Goal: Book appointment/travel/reservation

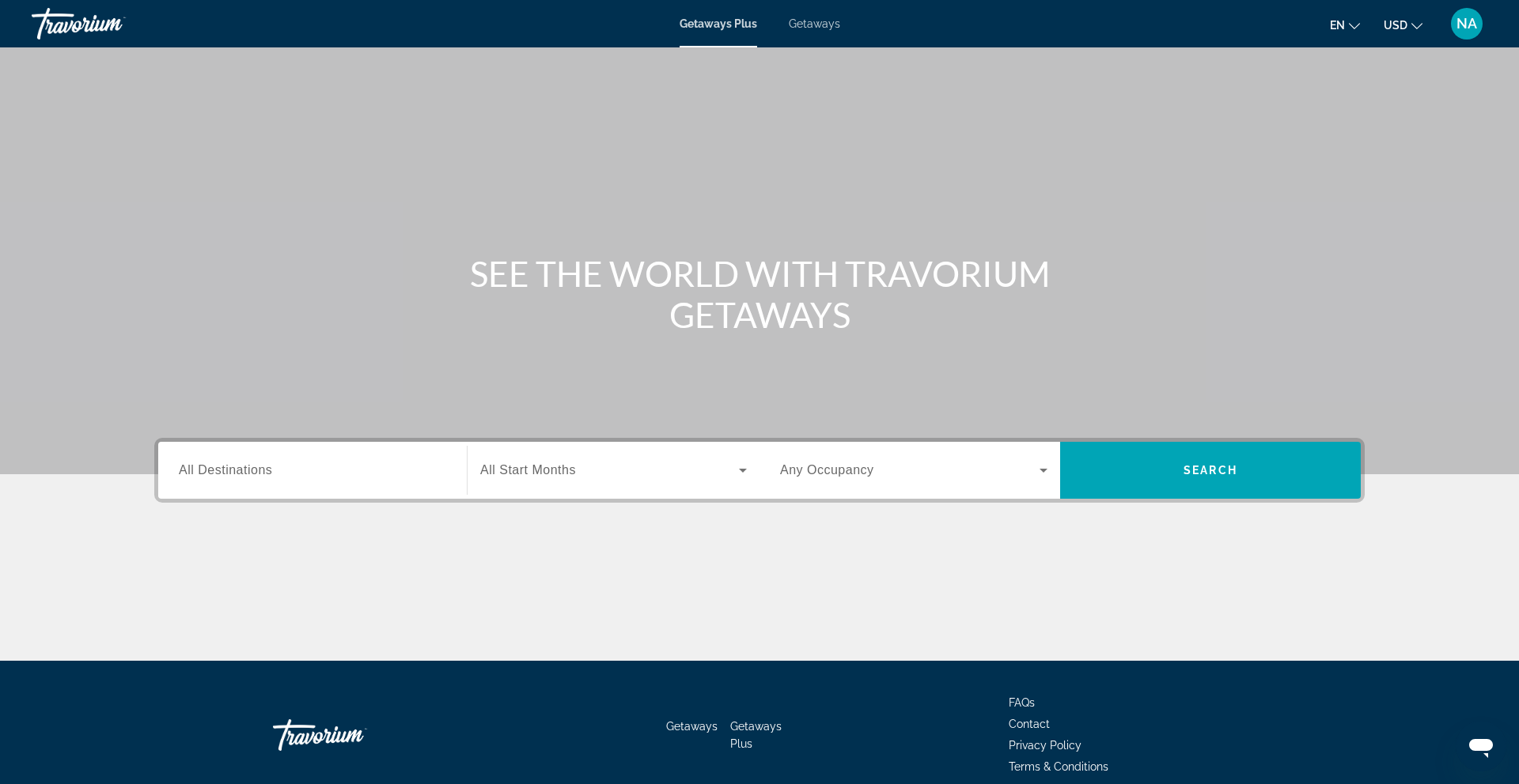
click at [263, 472] on span "All Destinations" at bounding box center [225, 470] width 94 height 14
click at [263, 472] on input "Destination All Destinations" at bounding box center [312, 471] width 268 height 19
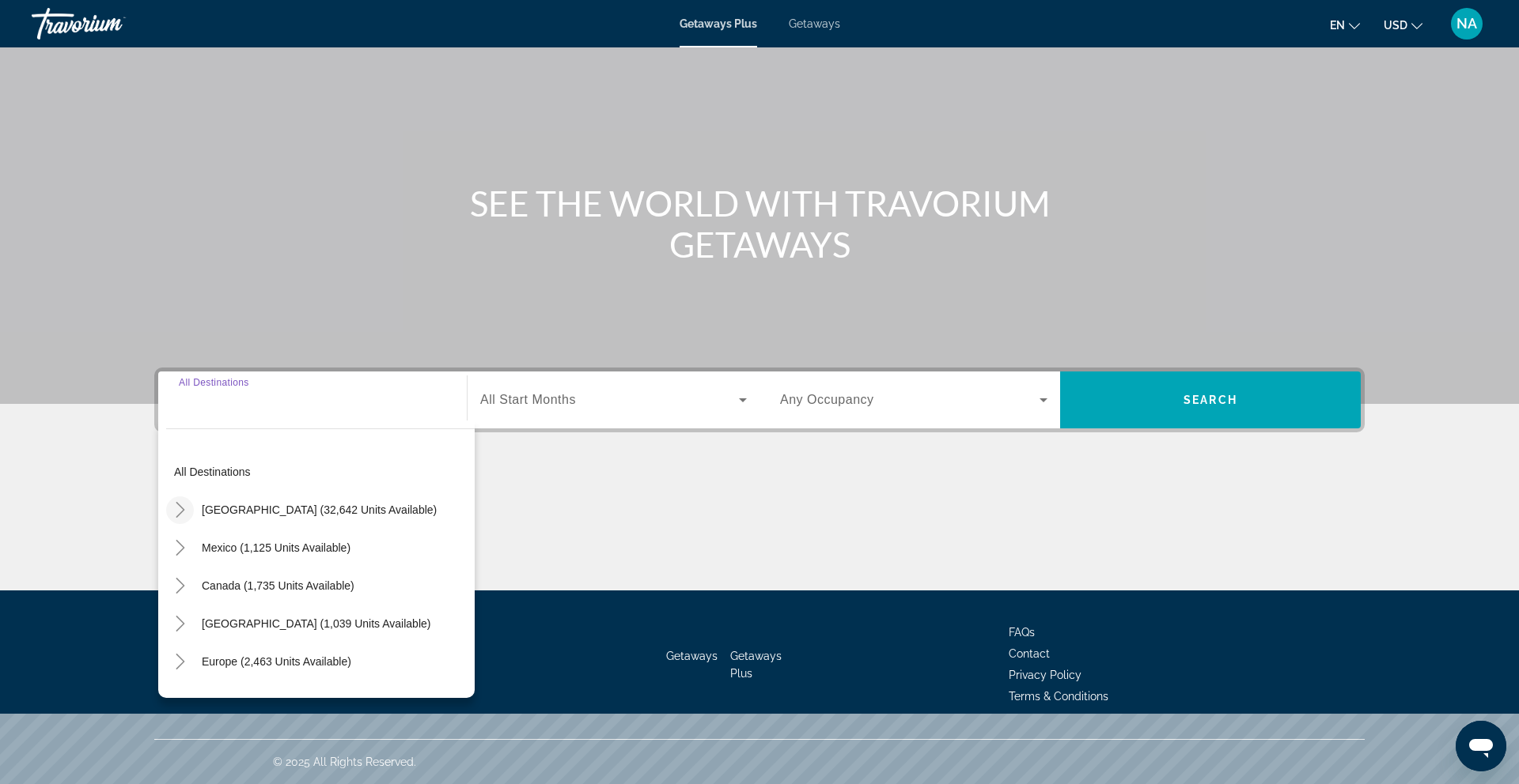
click at [179, 512] on icon "Toggle United States (32,642 units available)" at bounding box center [180, 510] width 15 height 15
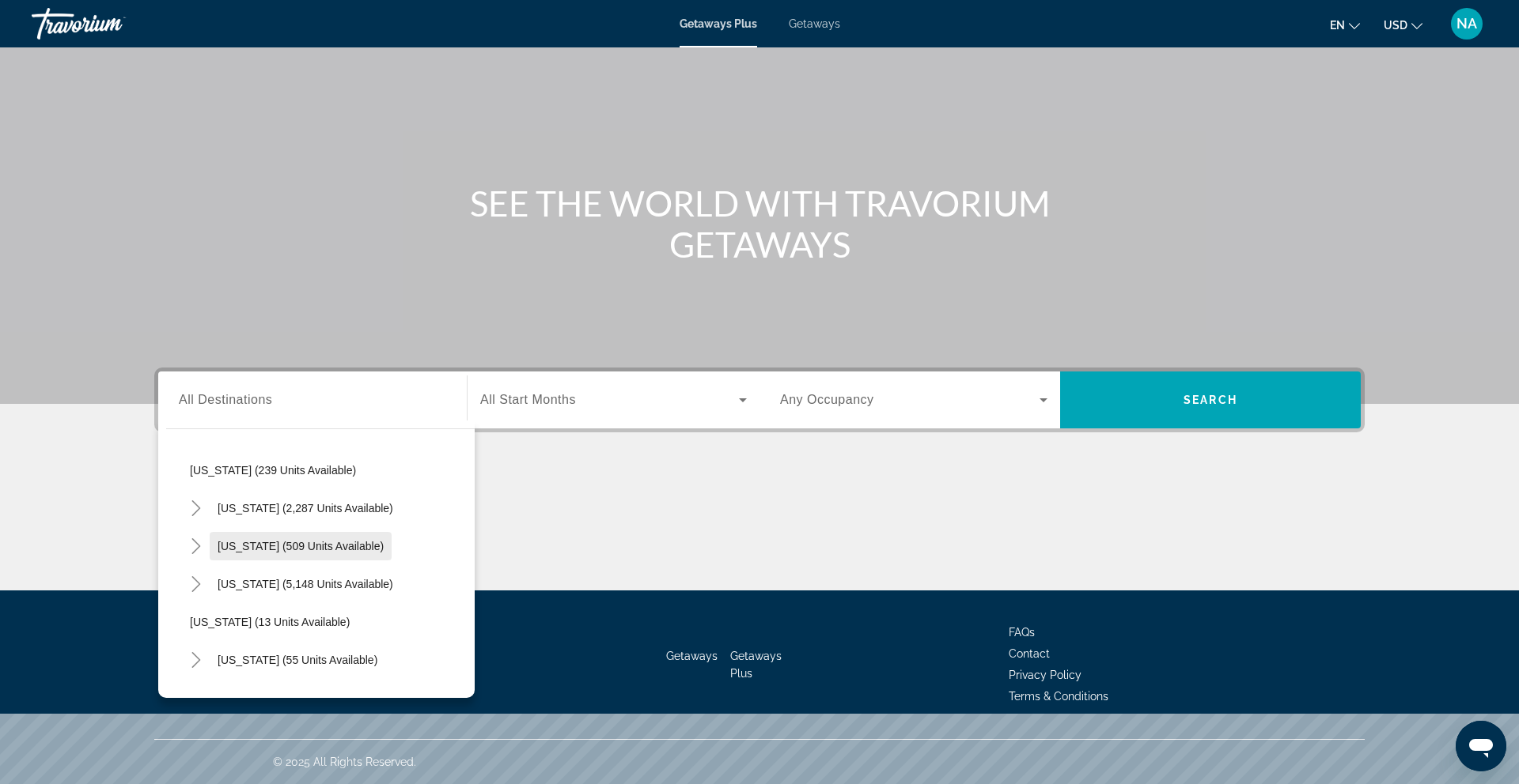
scroll to position [186, 0]
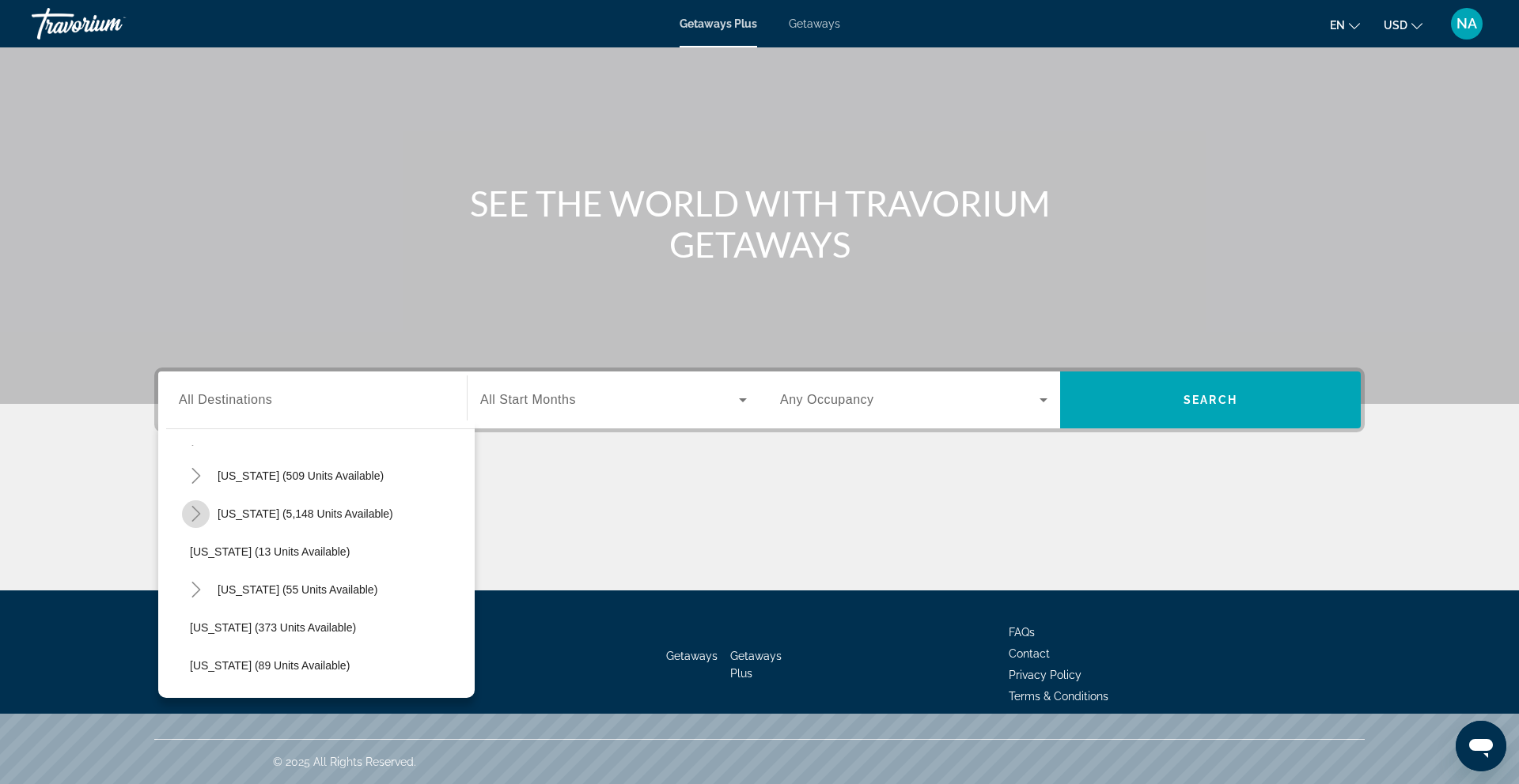
click at [193, 519] on icon "Toggle Florida (5,148 units available)" at bounding box center [196, 514] width 9 height 15
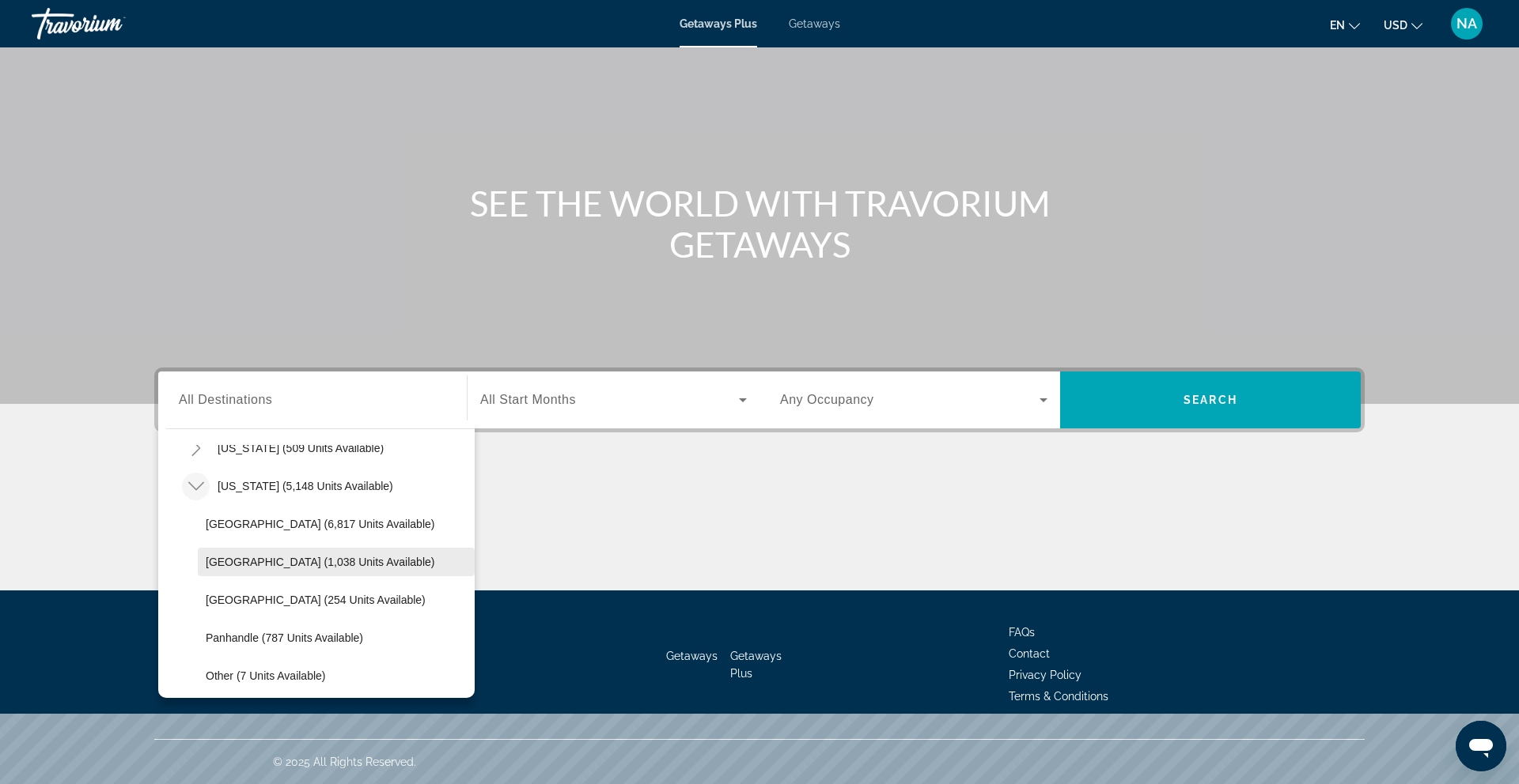
scroll to position [217, 0]
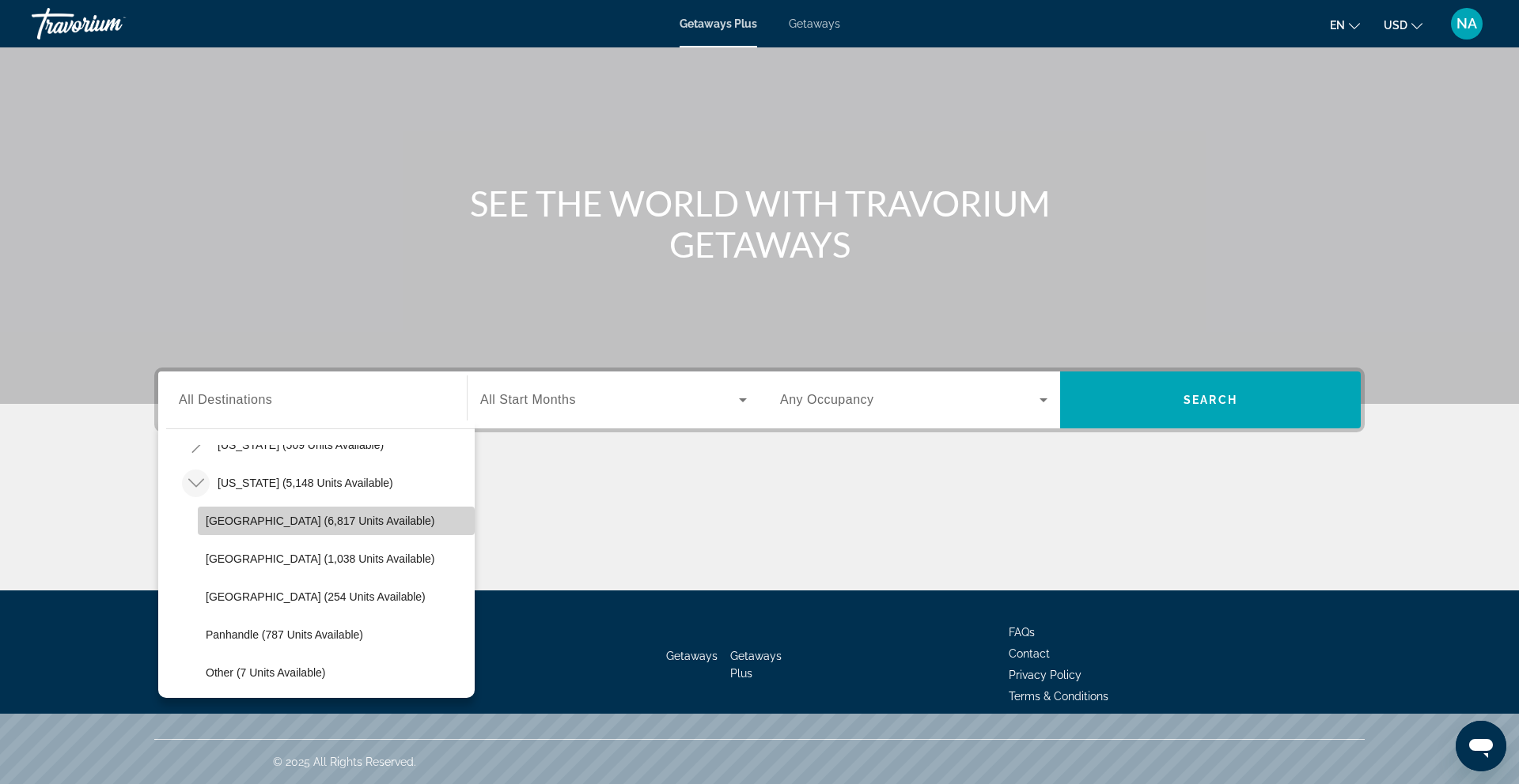
click at [257, 529] on span "Search widget" at bounding box center [336, 521] width 277 height 38
type input "**********"
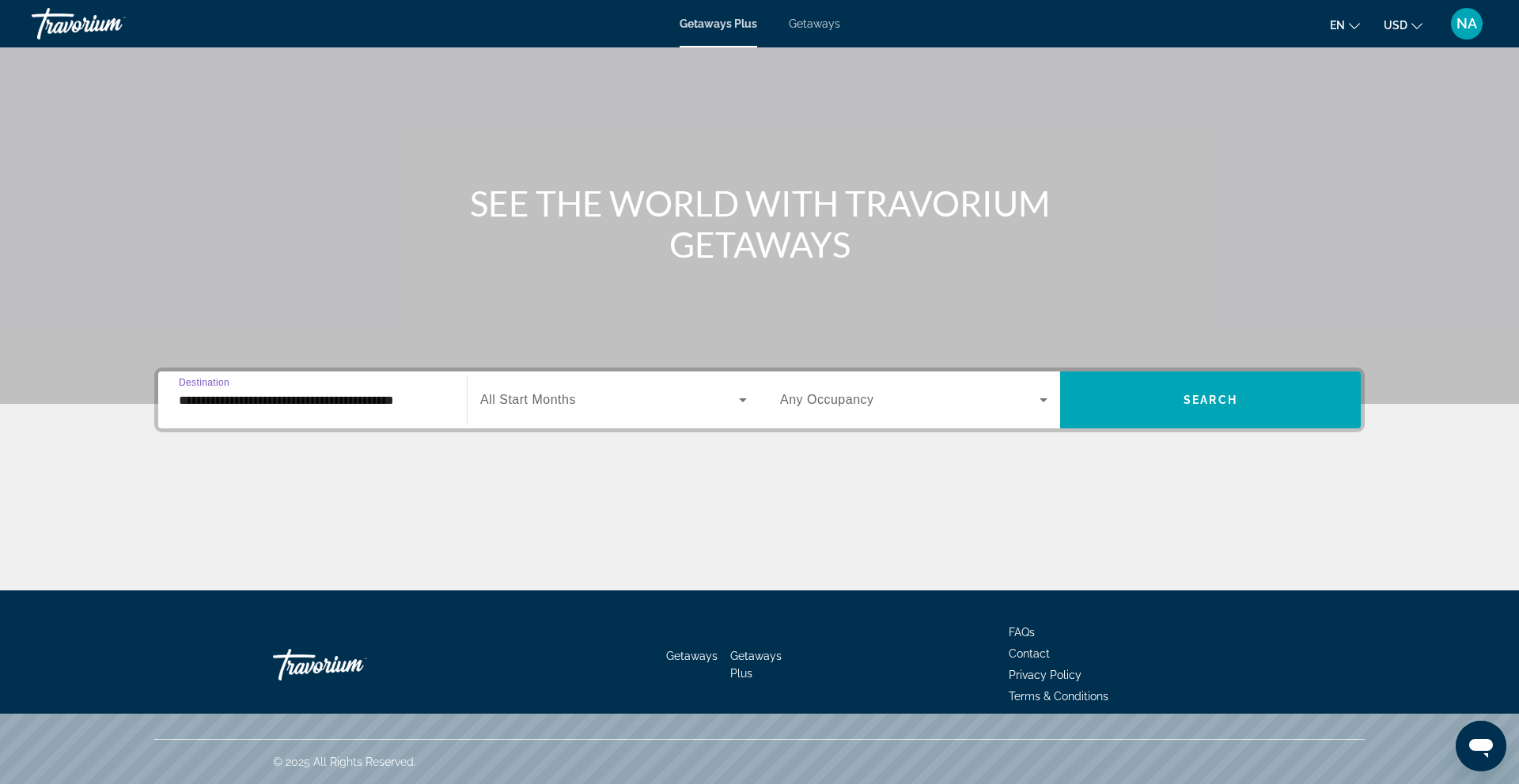
click at [608, 399] on span "Search widget" at bounding box center [608, 400] width 258 height 19
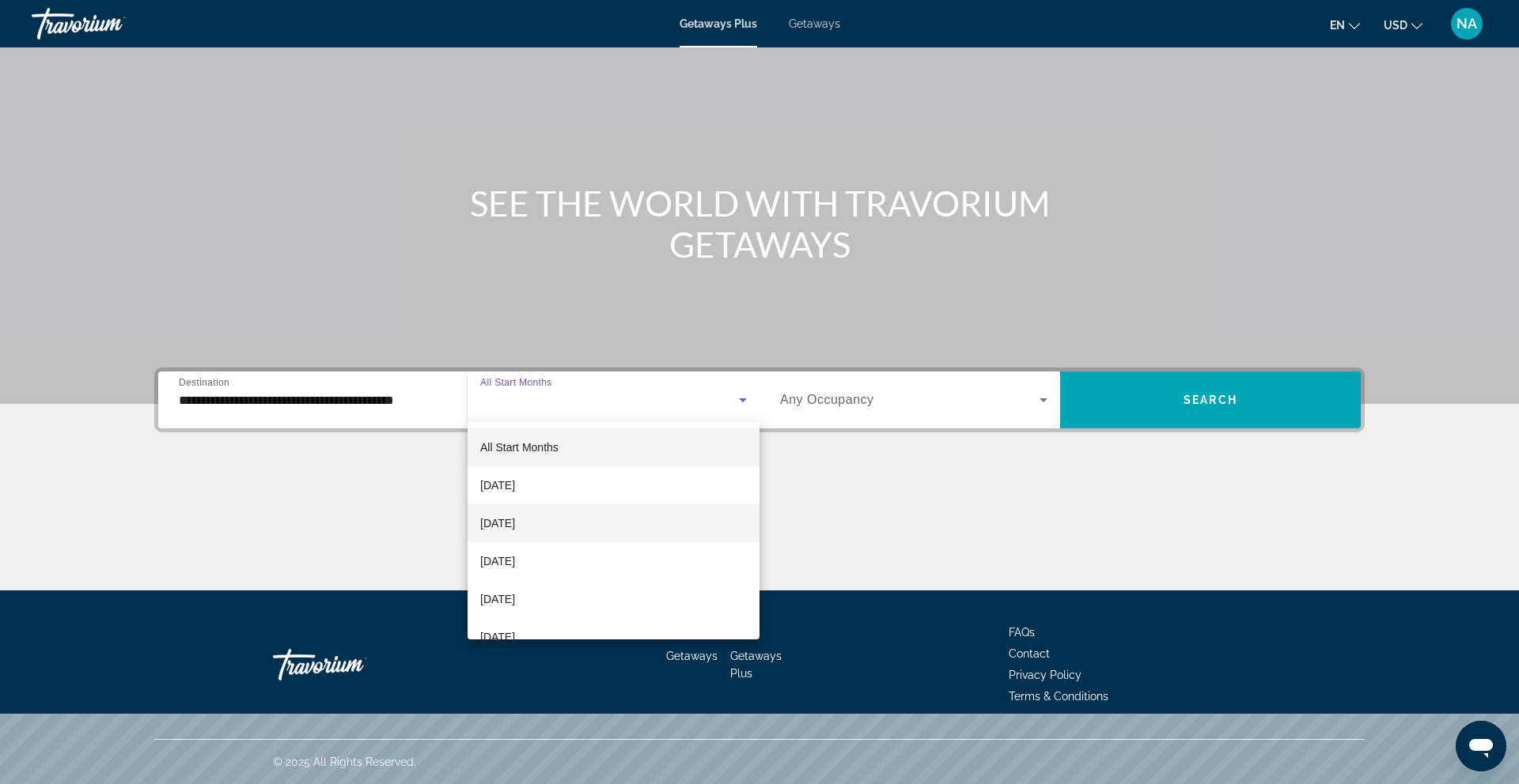
click at [515, 531] on span "[DATE]" at bounding box center [497, 523] width 35 height 19
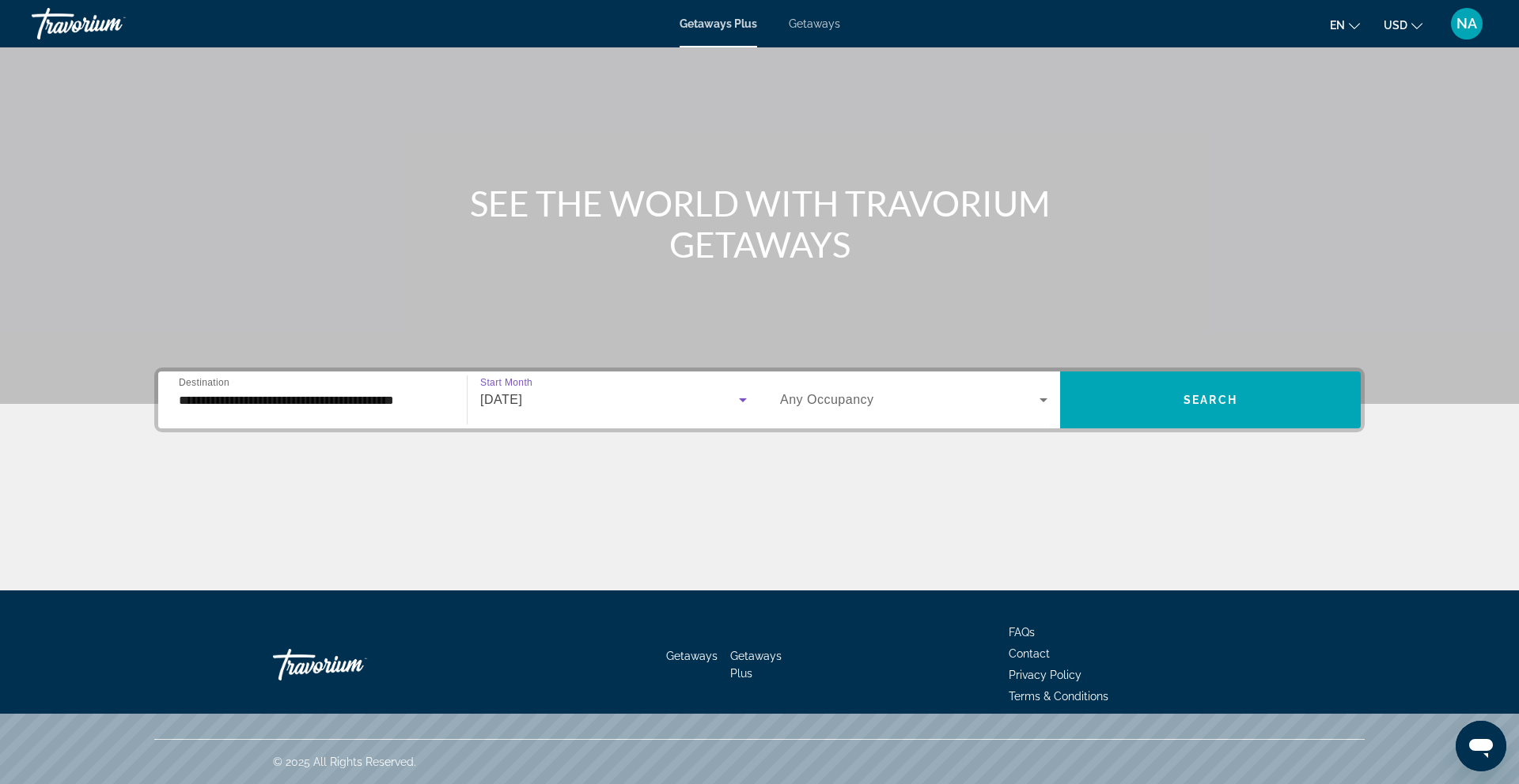
click at [919, 410] on div "Search widget" at bounding box center [914, 401] width 268 height 45
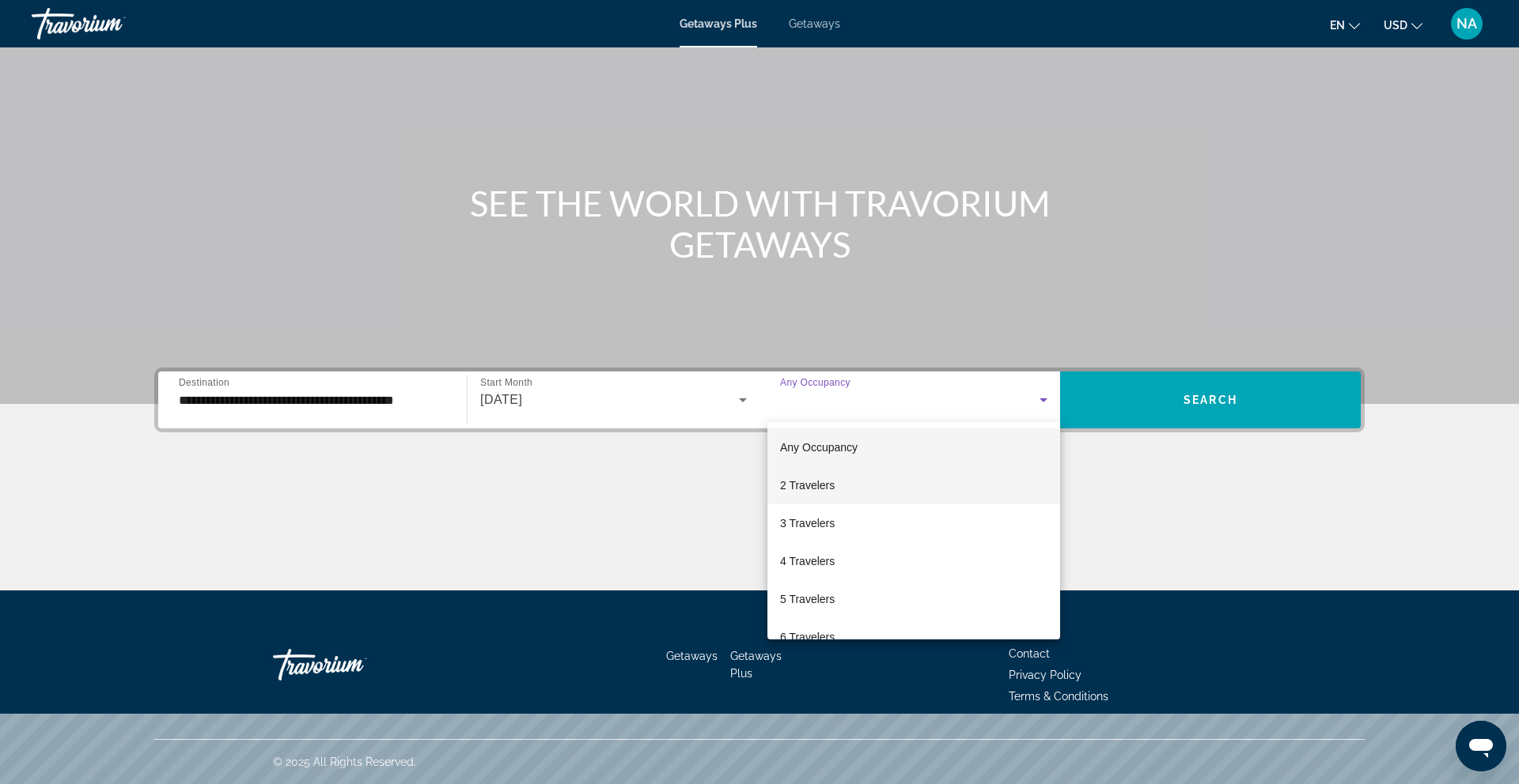
click at [817, 482] on span "2 Travelers" at bounding box center [808, 485] width 55 height 19
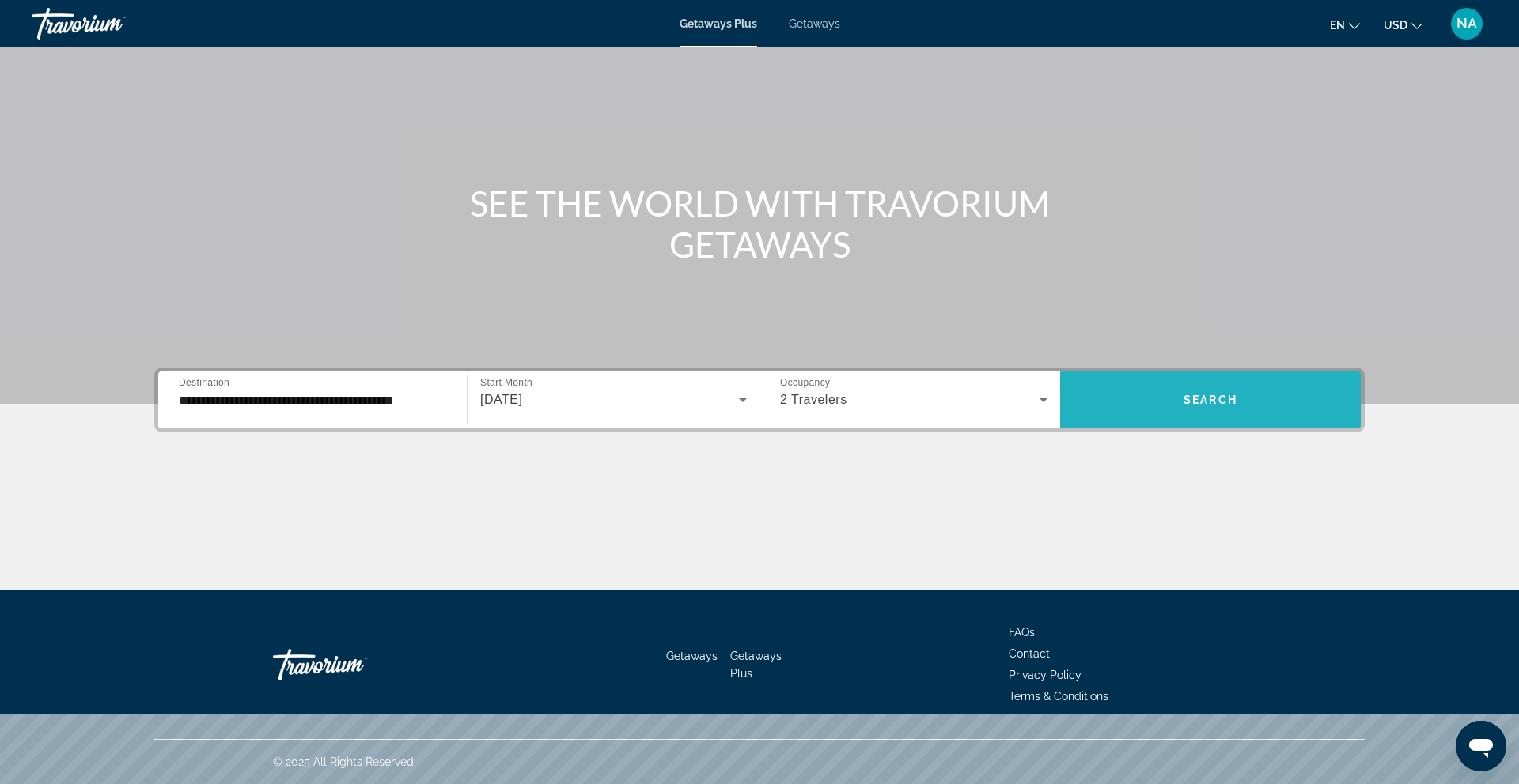
click at [1156, 409] on span "Search widget" at bounding box center [1210, 400] width 300 height 38
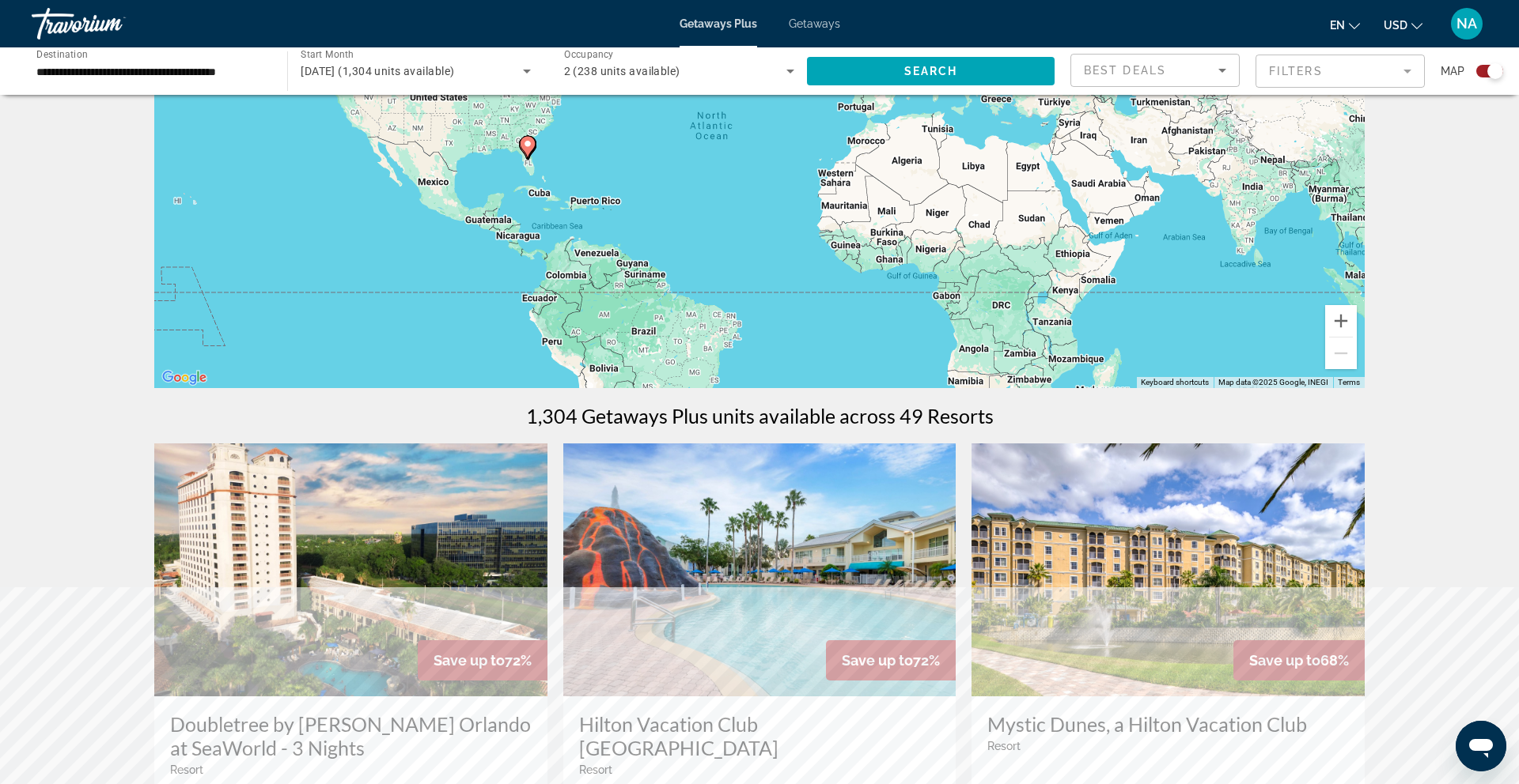
scroll to position [272, 0]
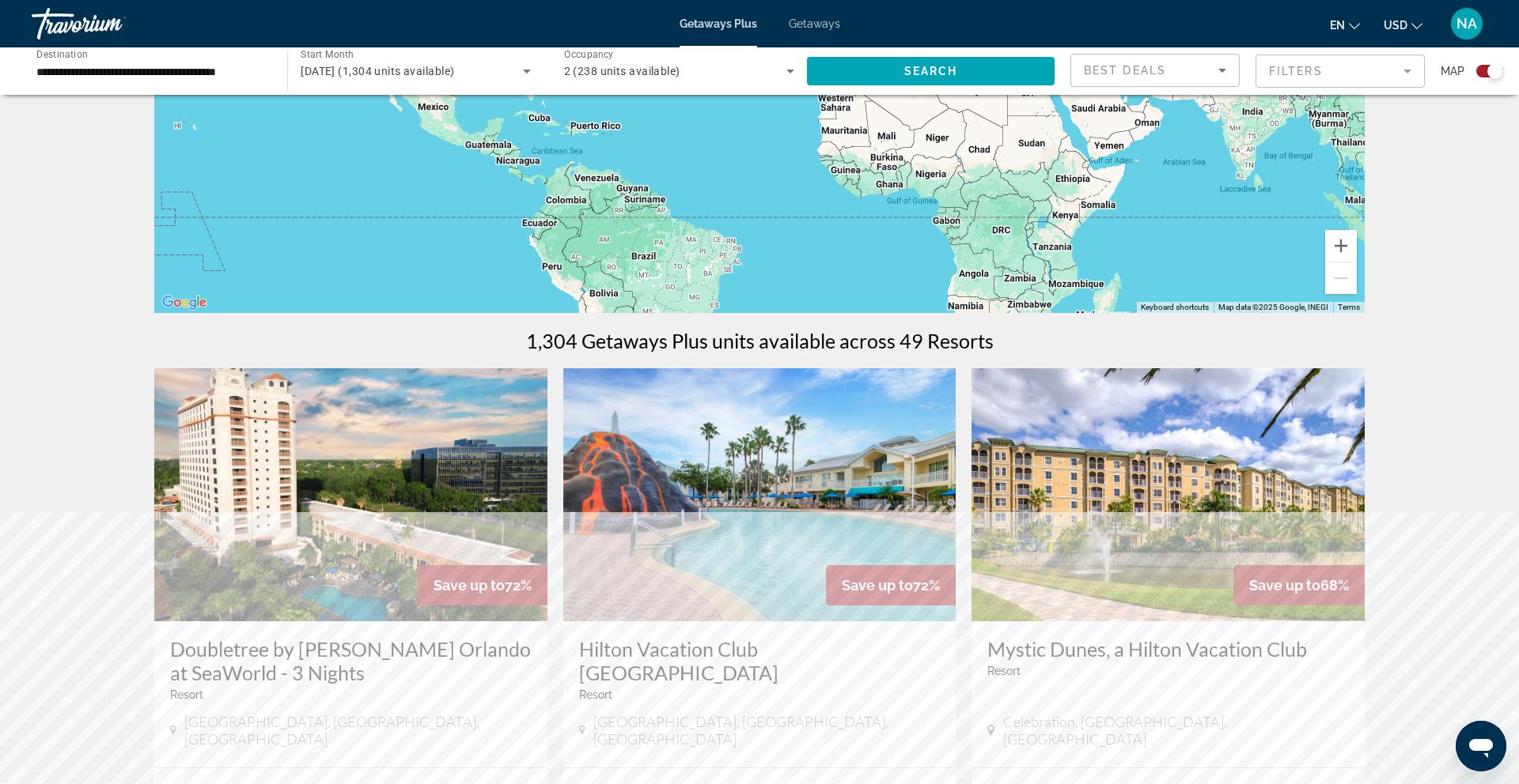
click at [1299, 71] on mat-form-field "Filters" at bounding box center [1340, 71] width 169 height 33
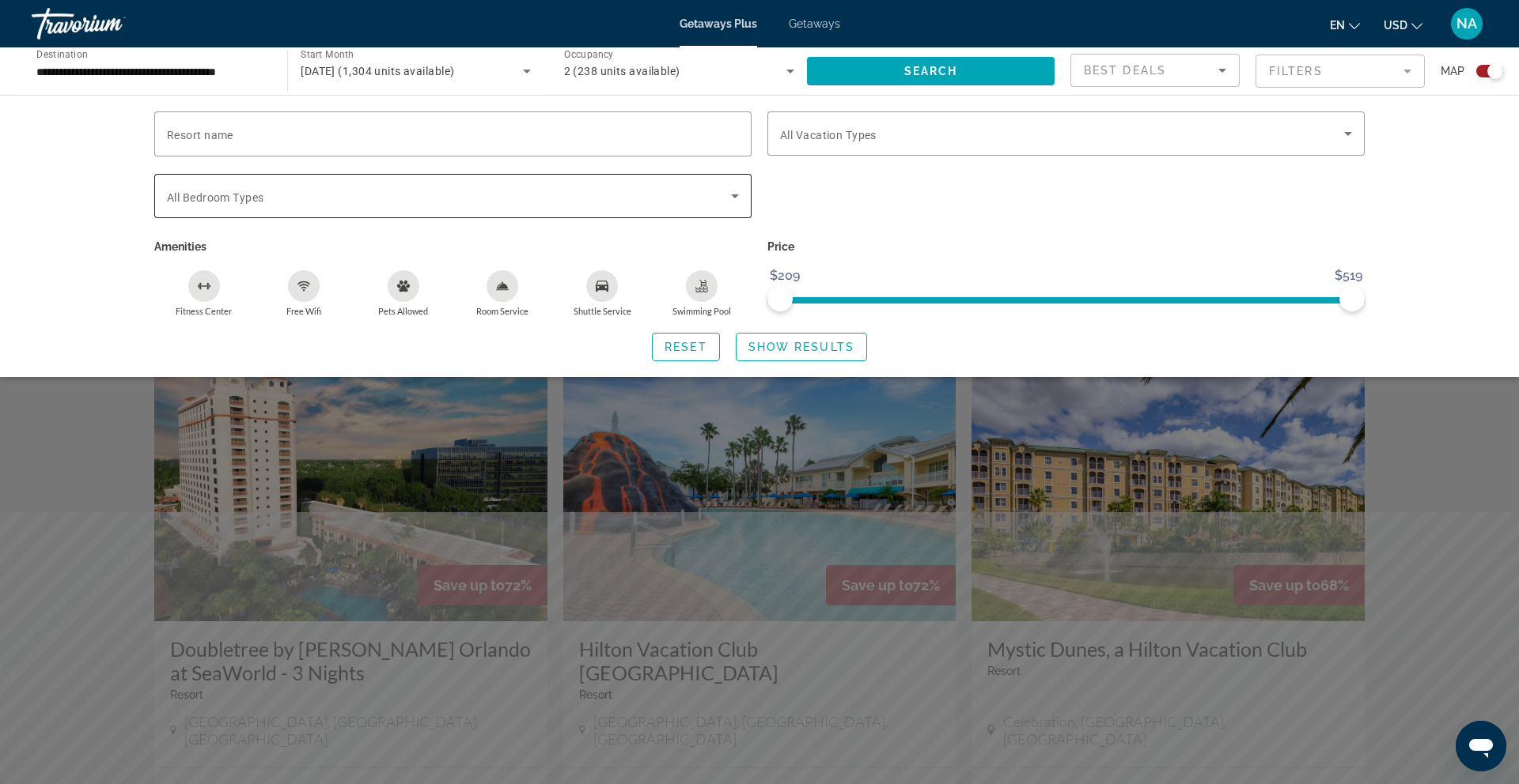
click at [478, 187] on span "Search widget" at bounding box center [448, 196] width 564 height 19
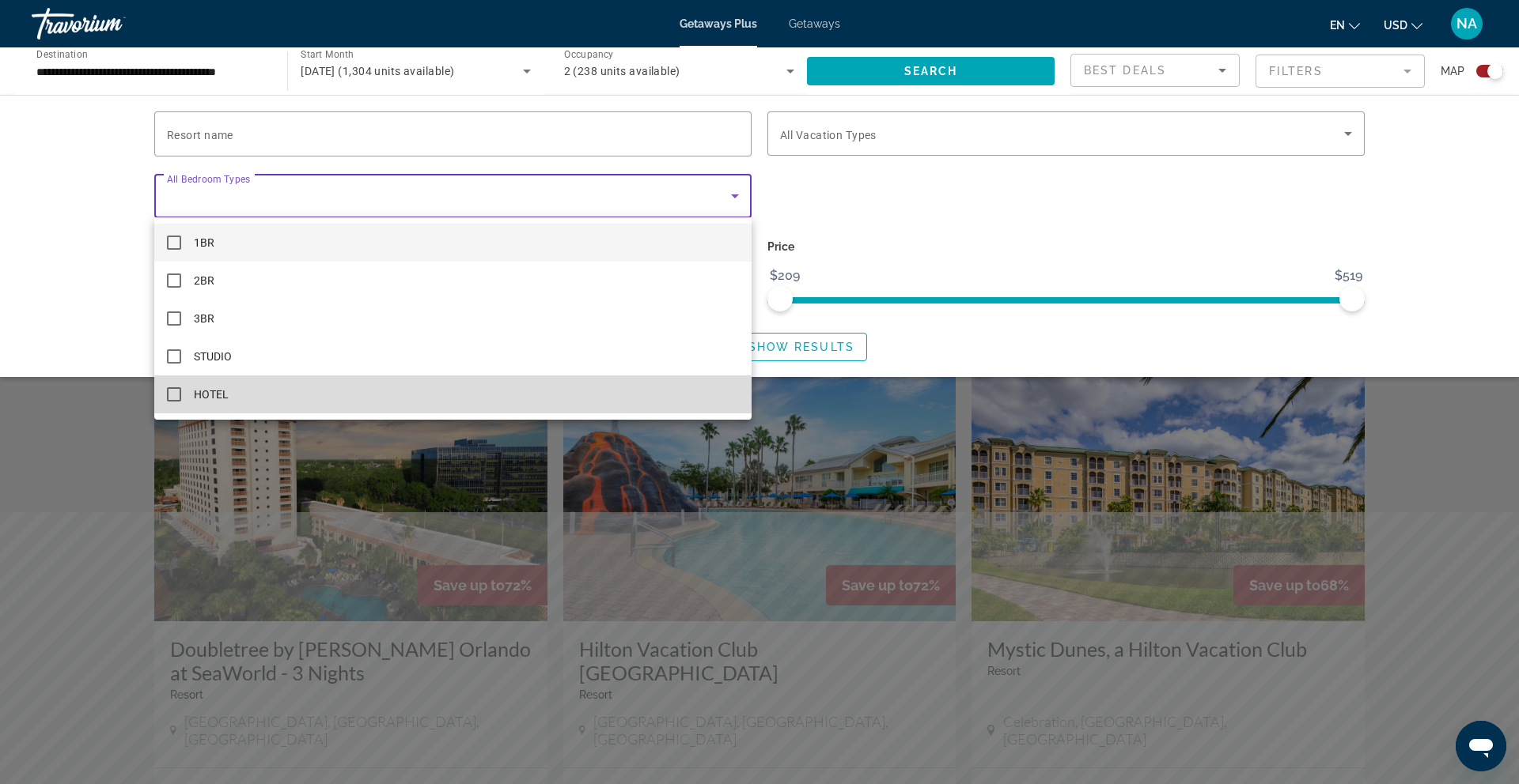
click at [173, 393] on mat-pseudo-checkbox at bounding box center [173, 395] width 15 height 15
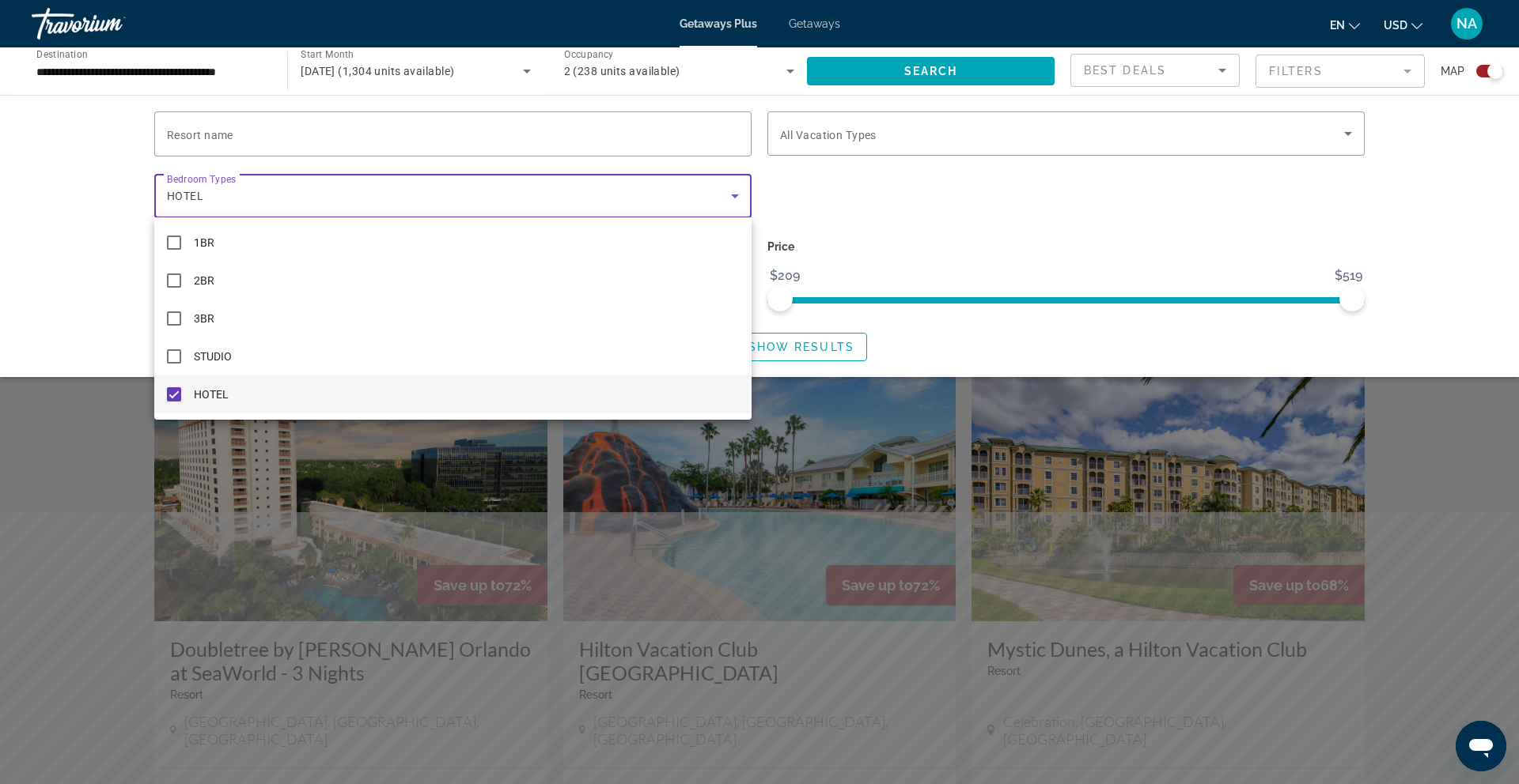
click at [1004, 321] on div at bounding box center [760, 392] width 1519 height 784
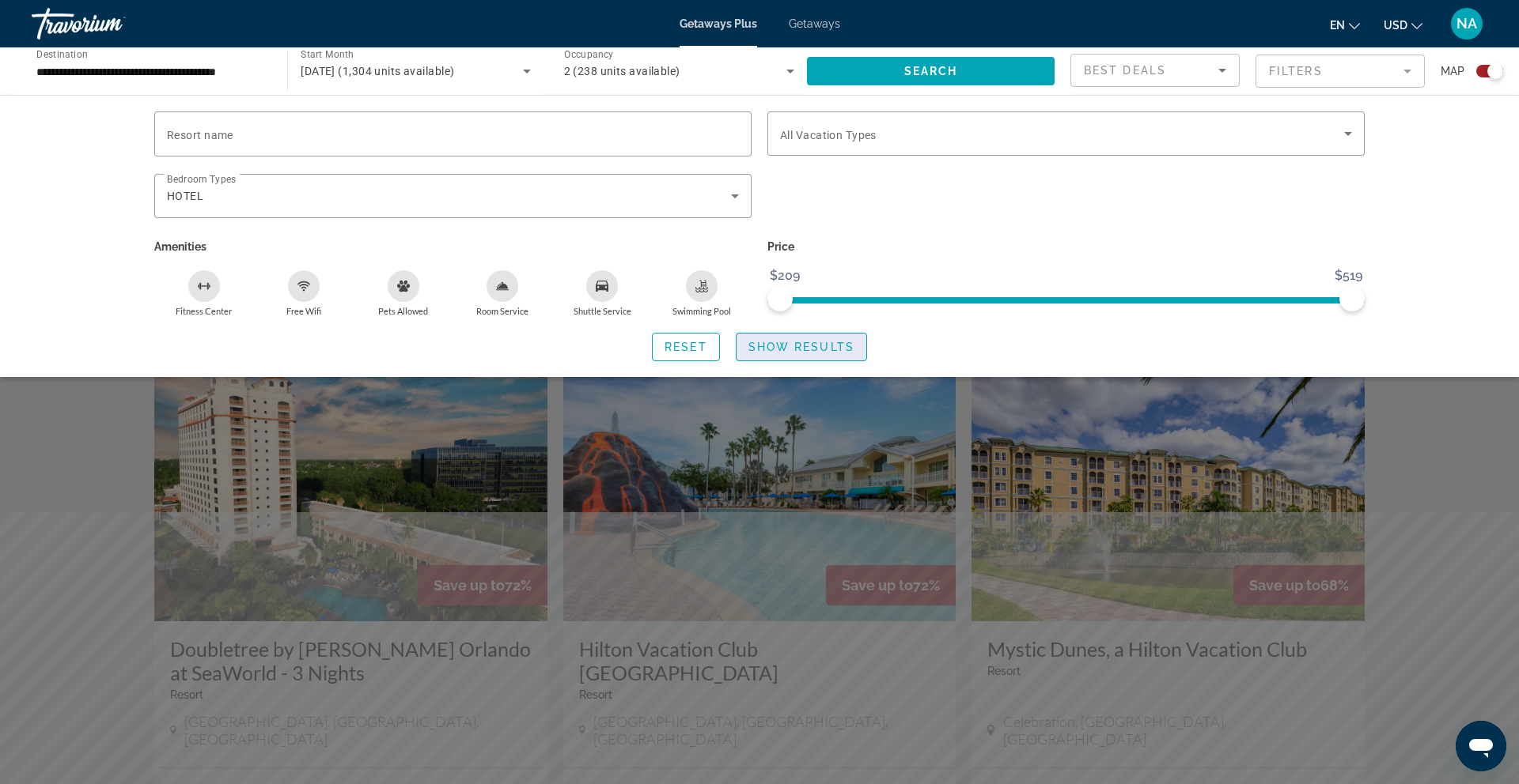
click at [772, 341] on span "Show Results" at bounding box center [801, 347] width 106 height 13
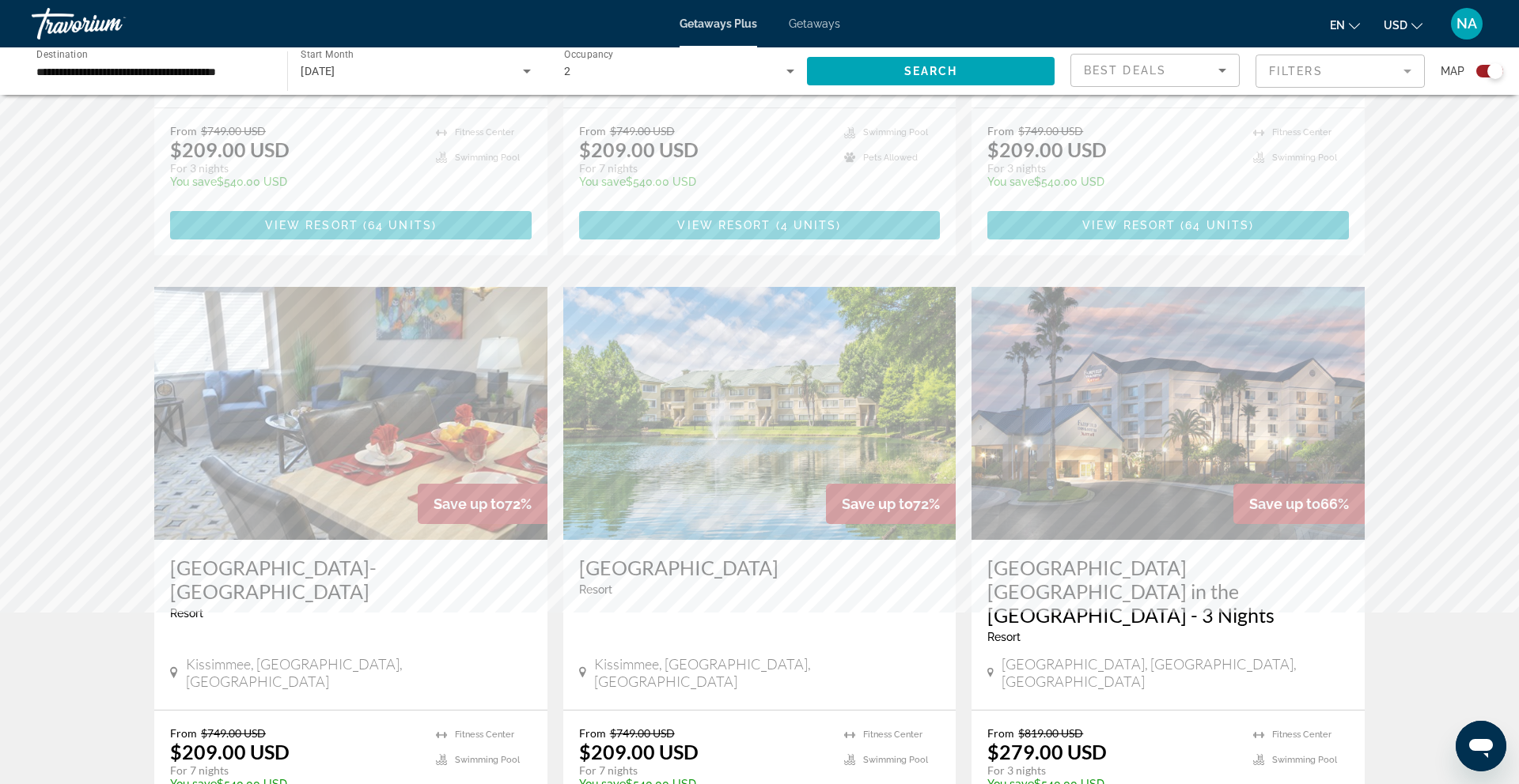
scroll to position [974, 0]
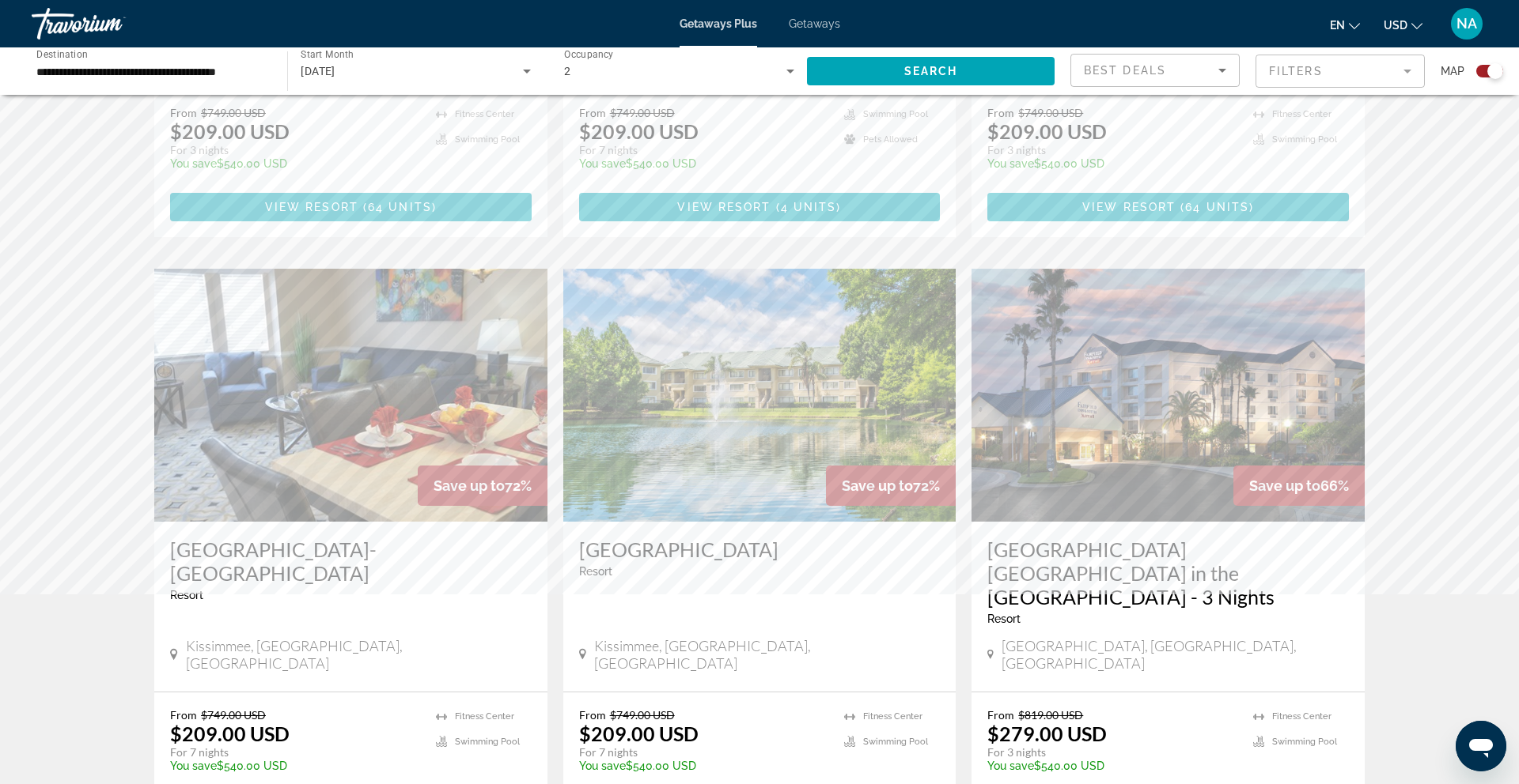
click at [741, 378] on img "Main content" at bounding box center [760, 395] width 393 height 253
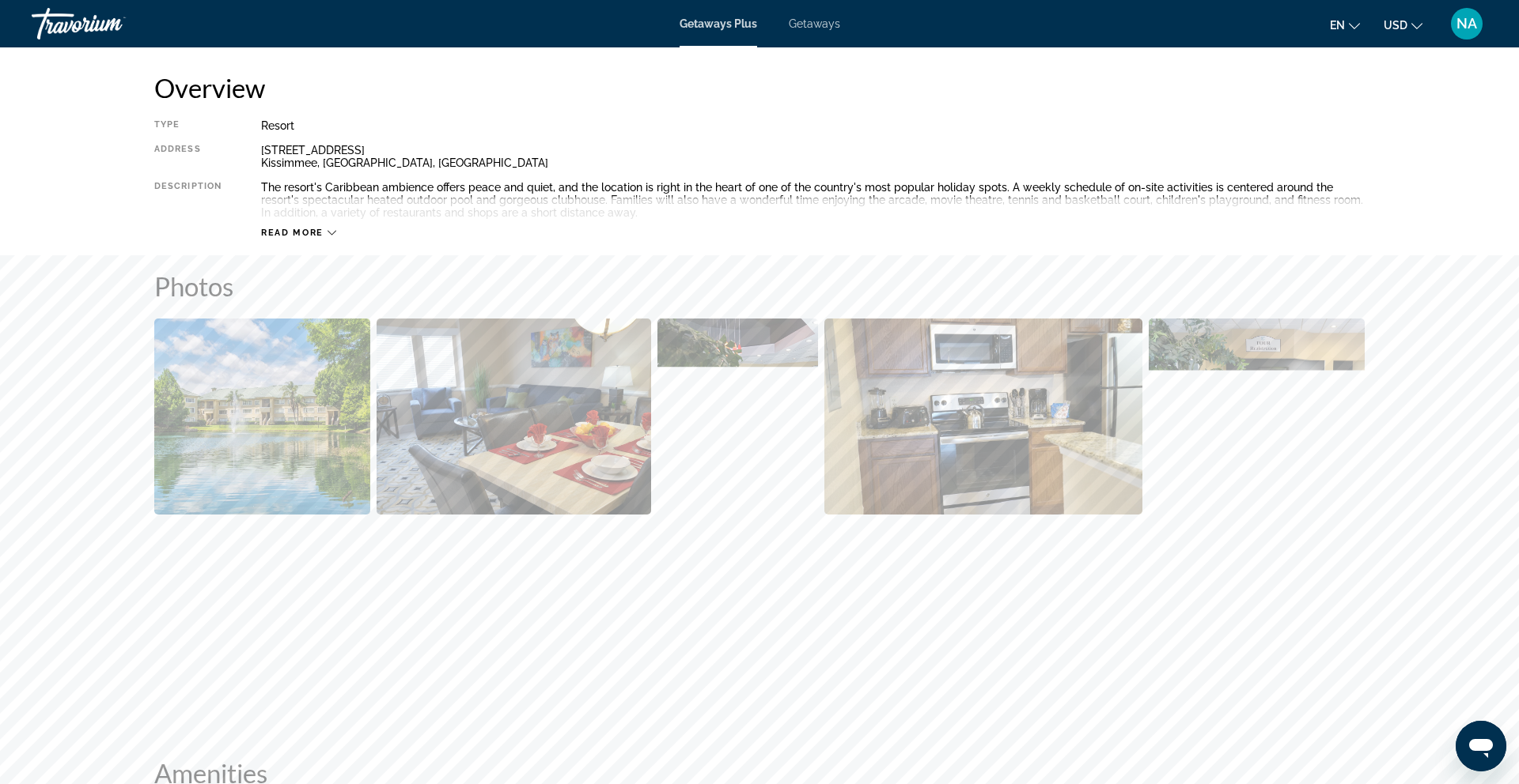
scroll to position [411, 0]
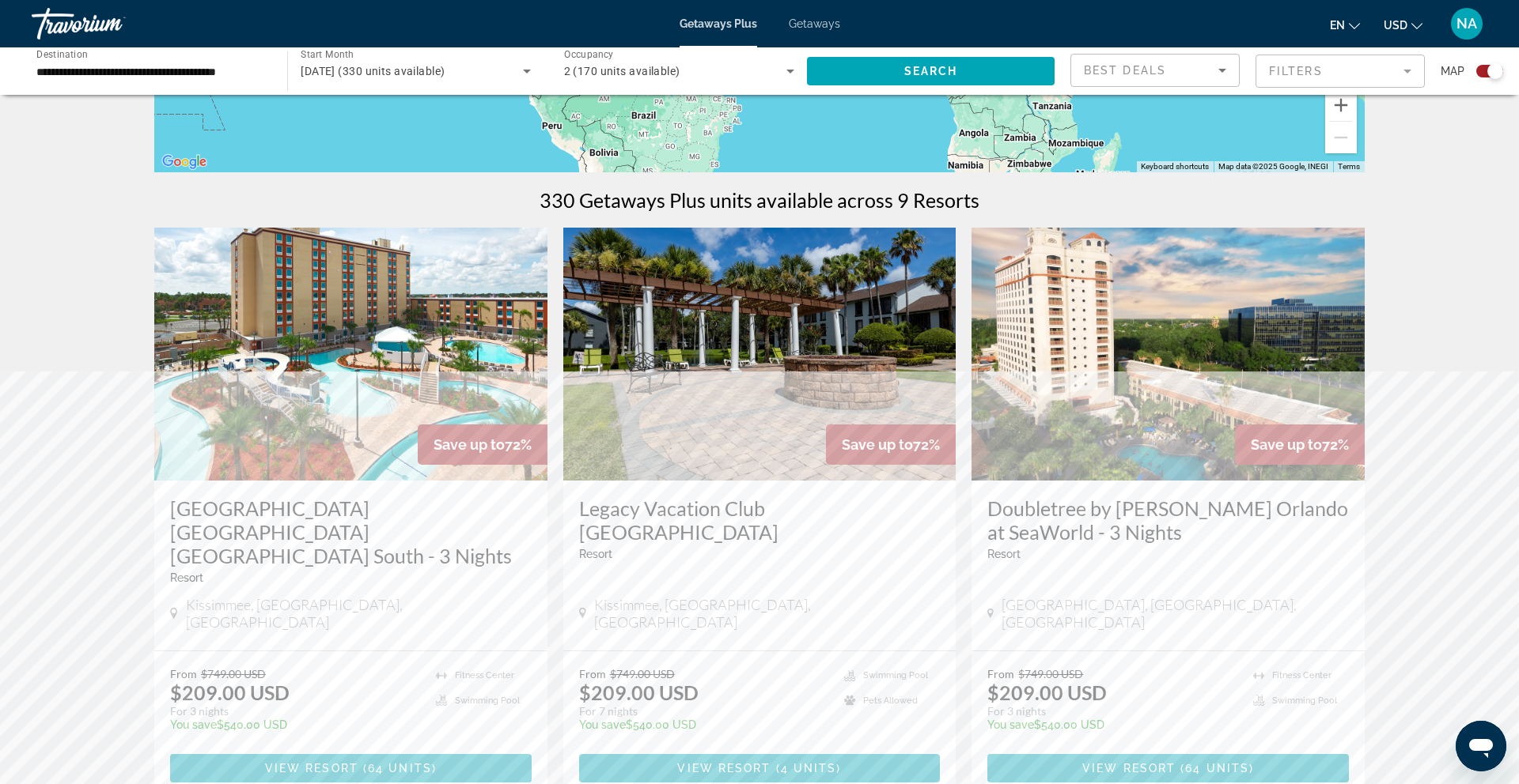
scroll to position [409, 0]
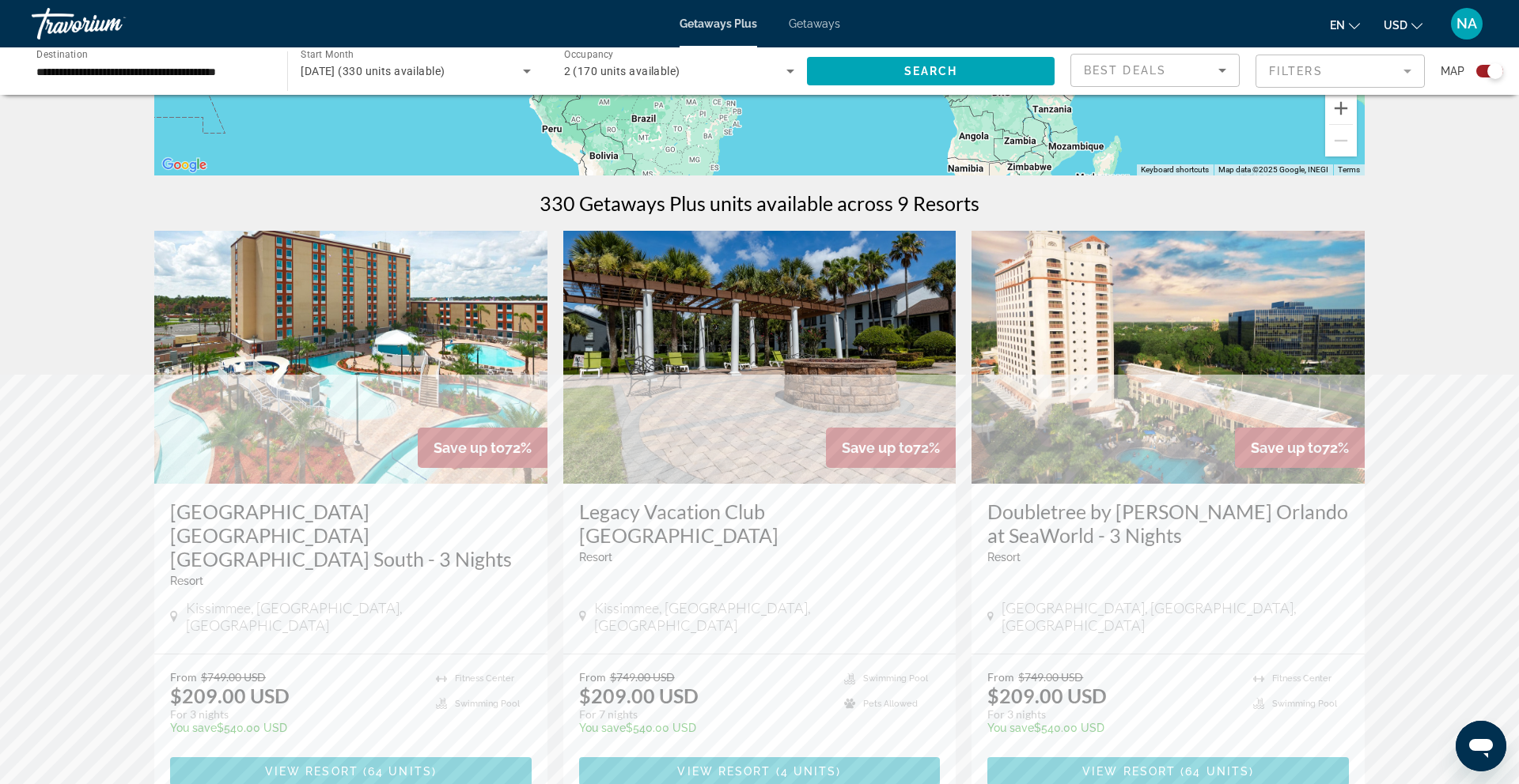
click at [461, 361] on img "Main content" at bounding box center [351, 357] width 393 height 253
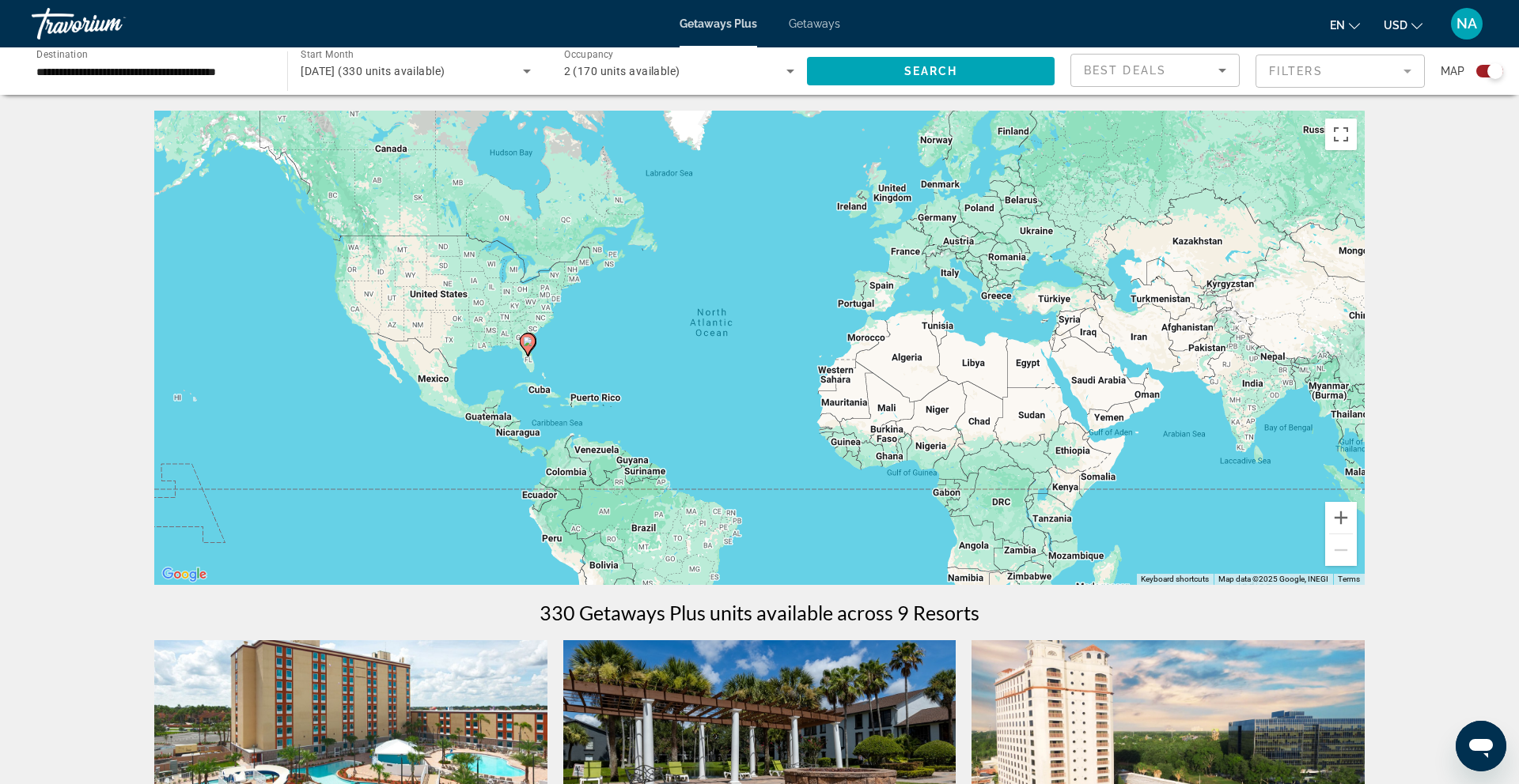
click at [145, 68] on input "**********" at bounding box center [151, 72] width 230 height 19
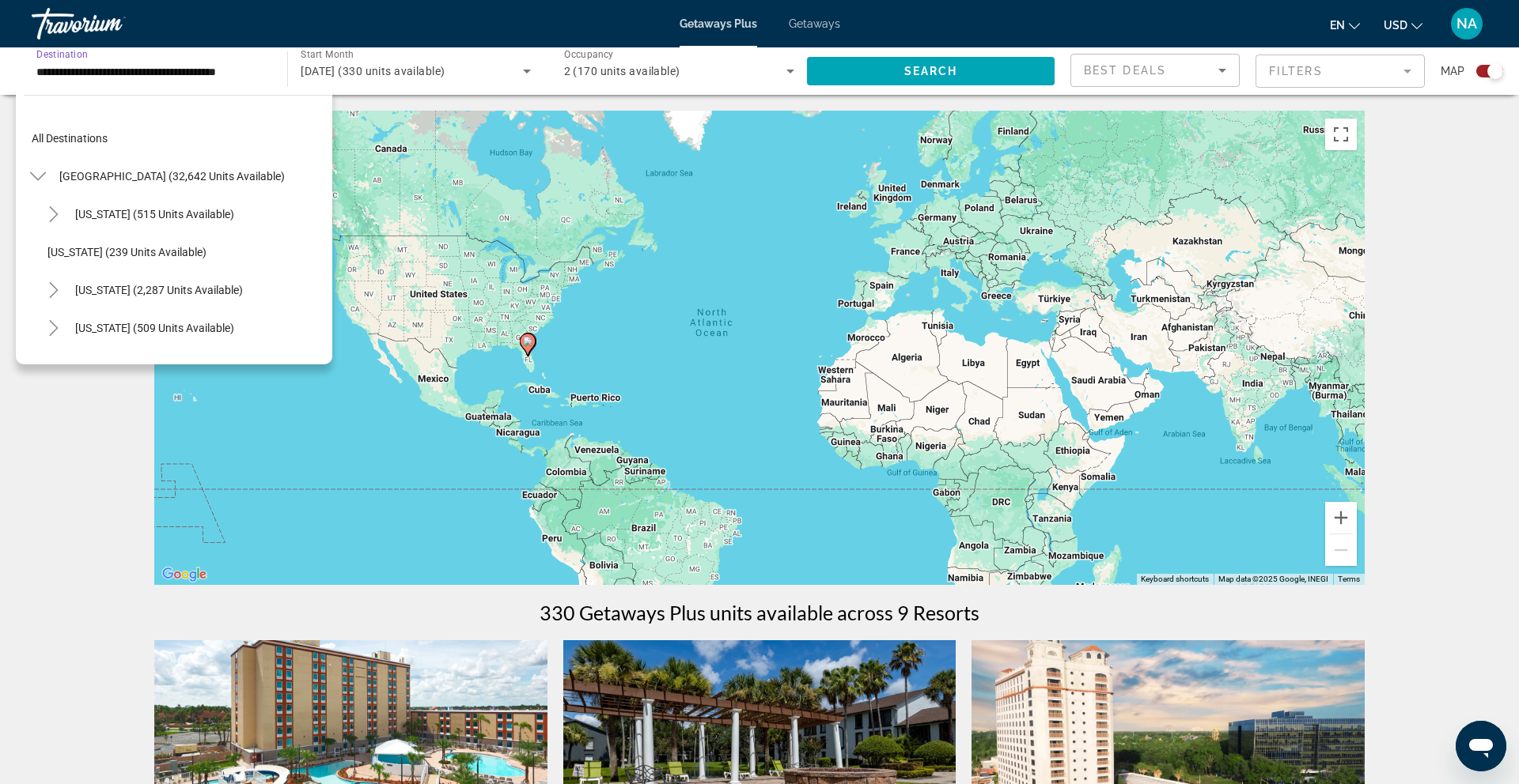
scroll to position [170, 0]
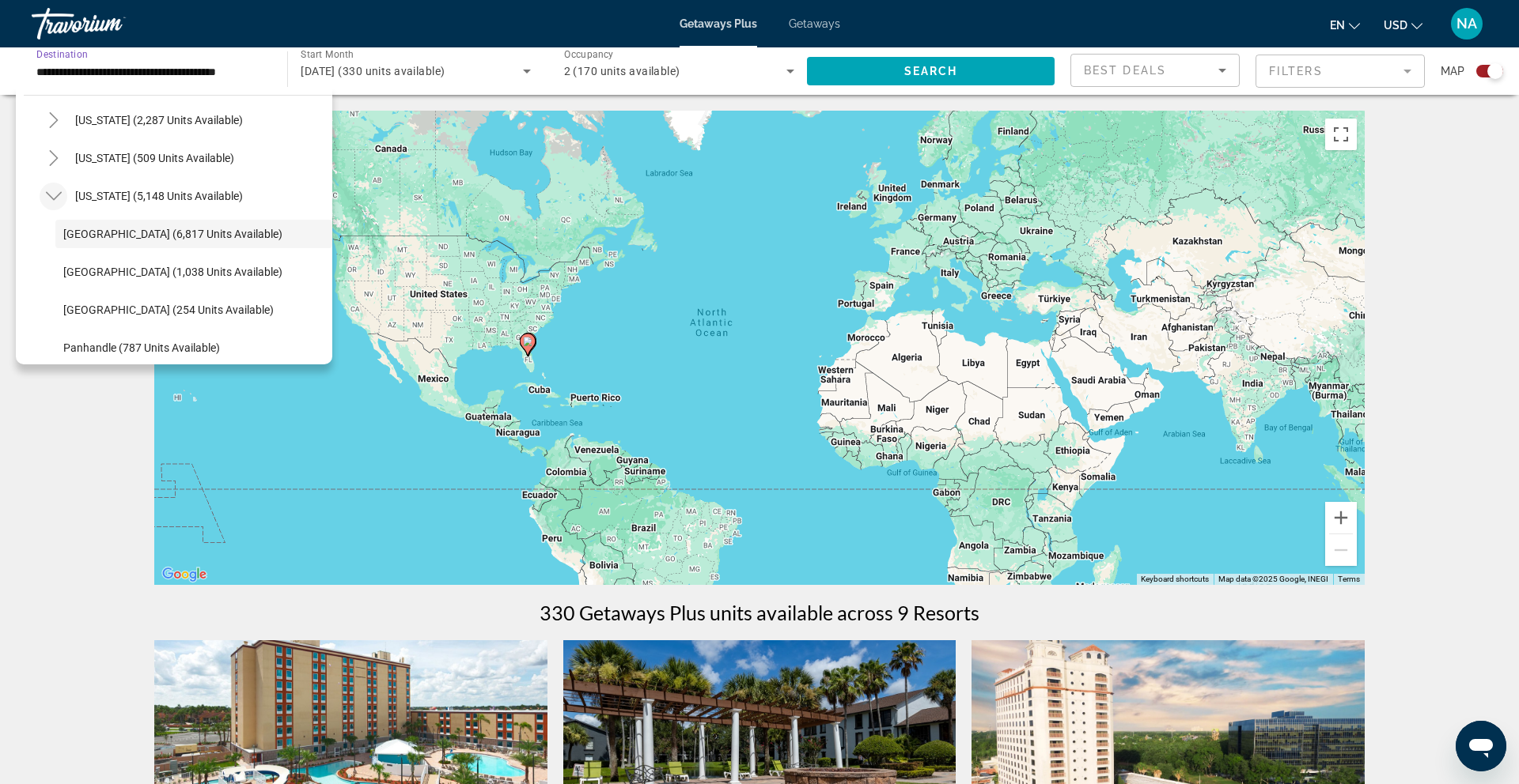
click at [55, 193] on icon "Toggle Florida (5,148 units available)" at bounding box center [53, 196] width 15 height 15
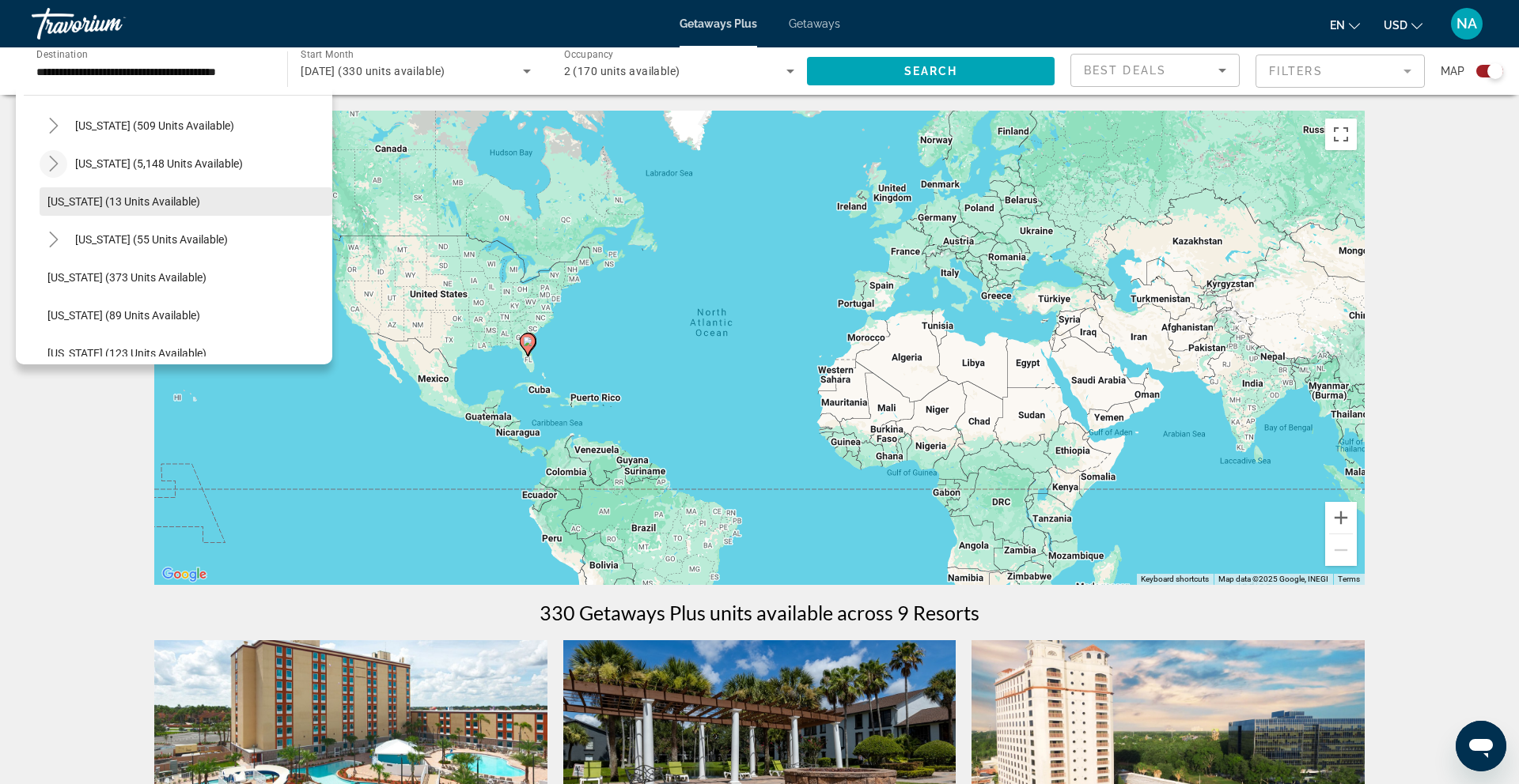
scroll to position [217, 0]
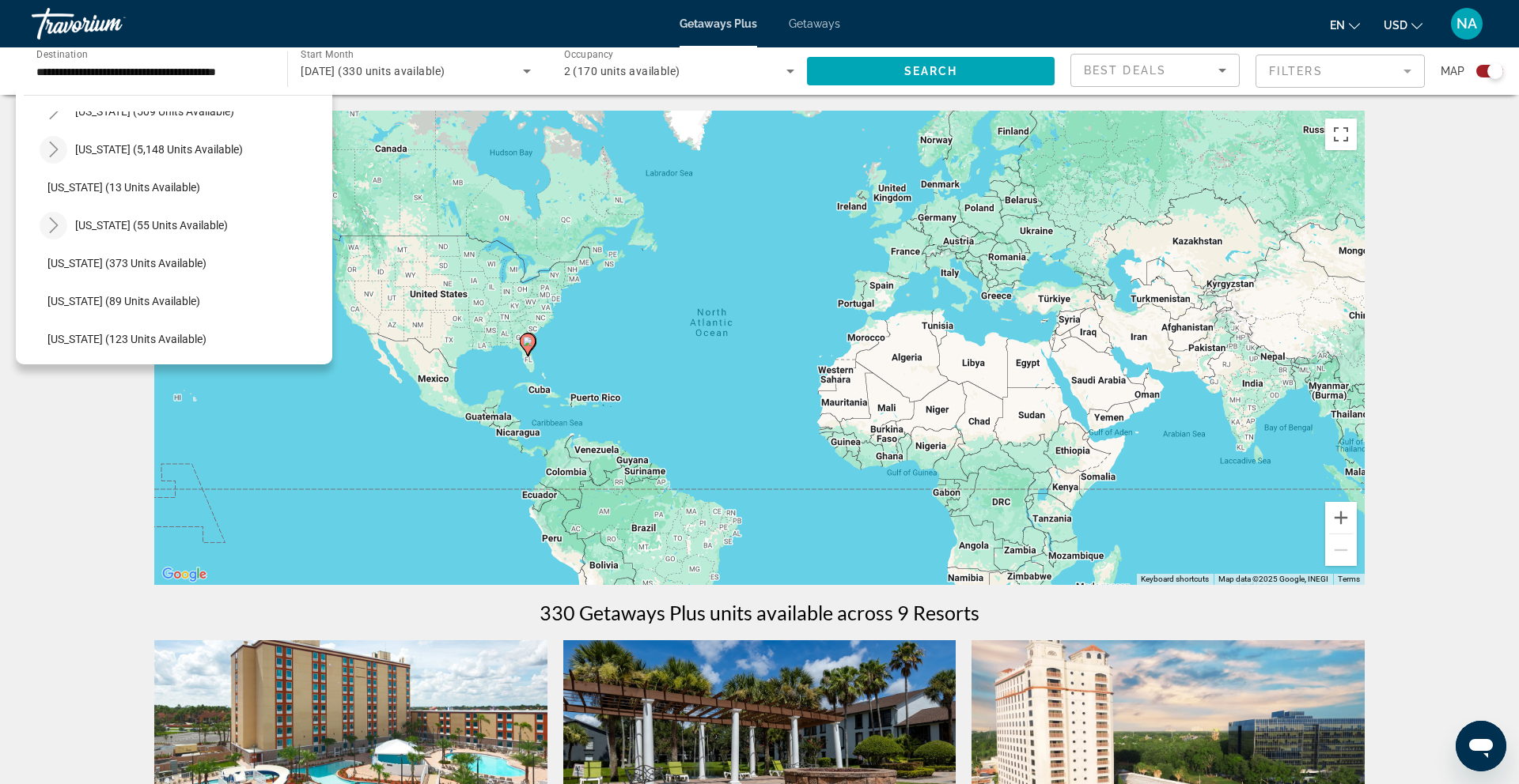
click at [48, 218] on icon "Toggle Hawaii (55 units available)" at bounding box center [53, 225] width 15 height 15
click at [55, 261] on icon "Toggle Hawaii (55 units available)" at bounding box center [53, 259] width 15 height 9
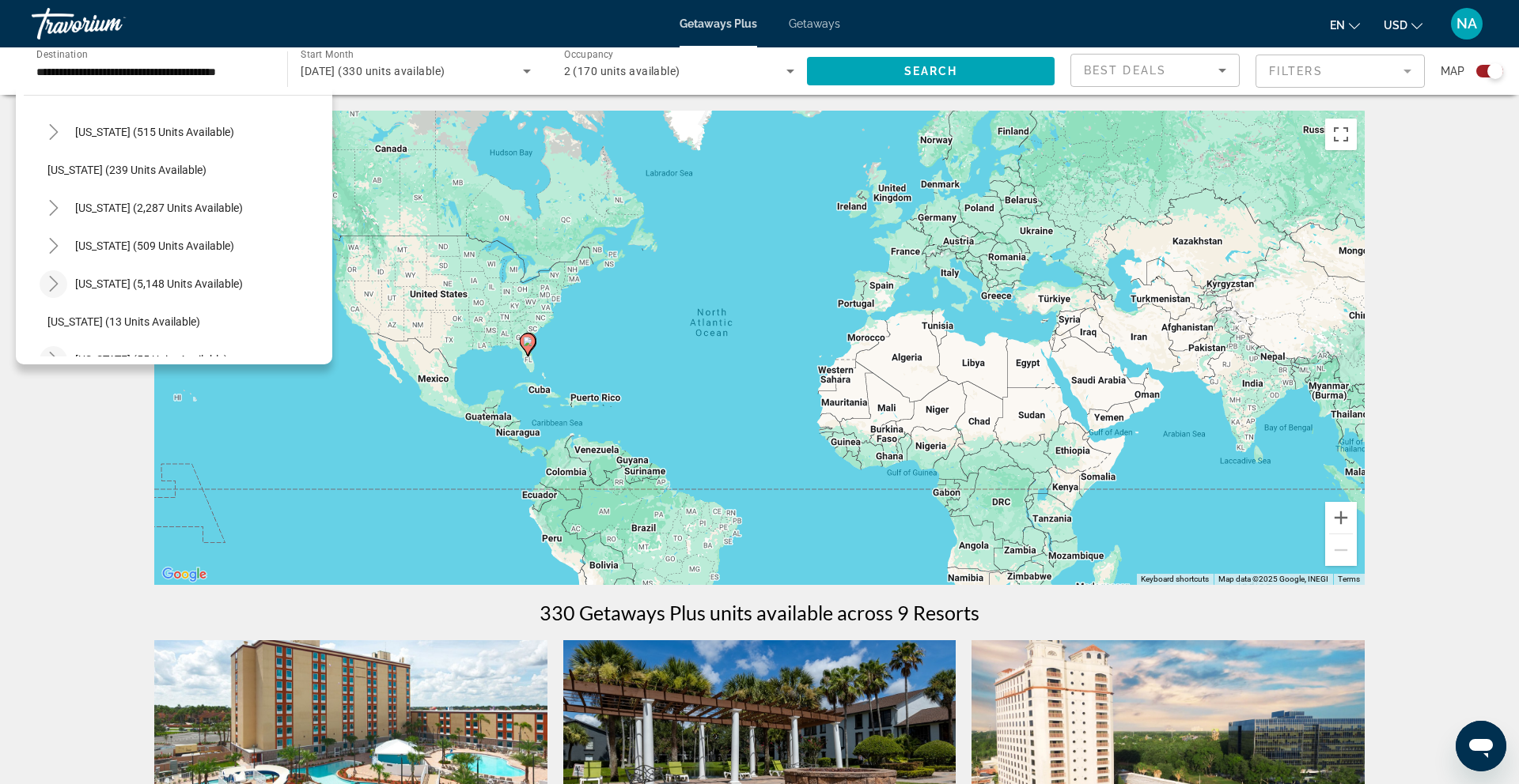
scroll to position [0, 0]
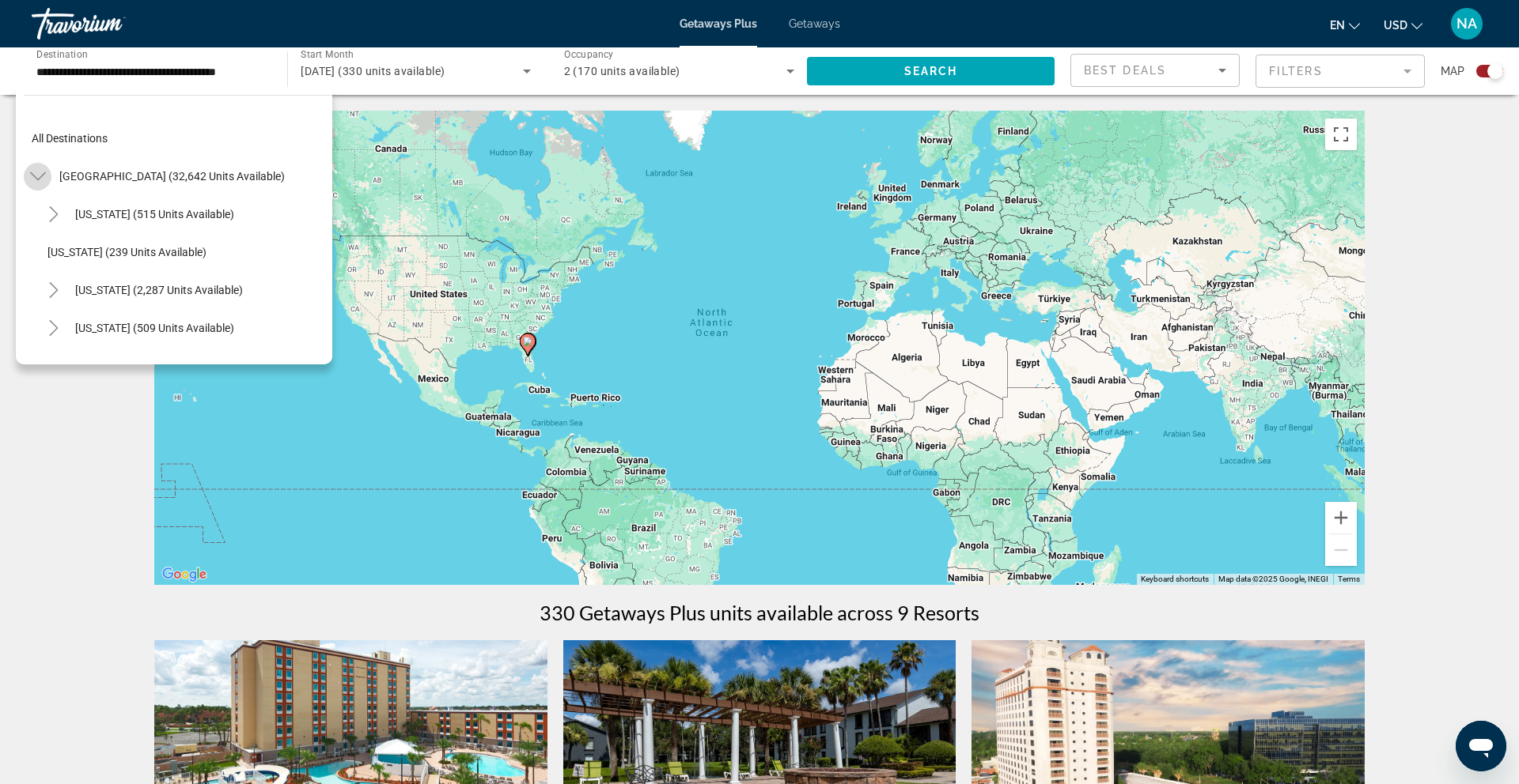
click at [38, 182] on icon "Toggle United States (32,642 units available)" at bounding box center [38, 176] width 15 height 15
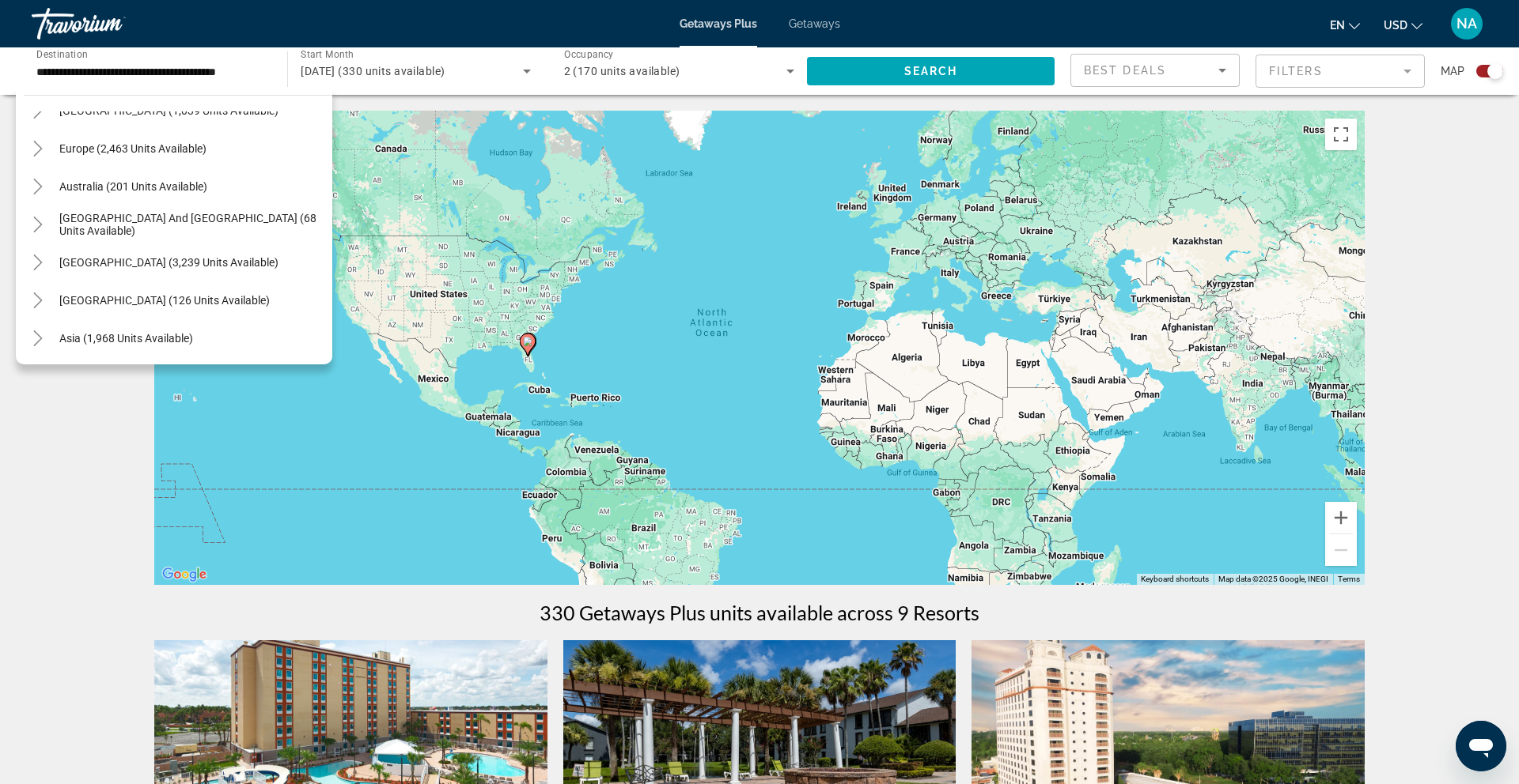
scroll to position [189, 0]
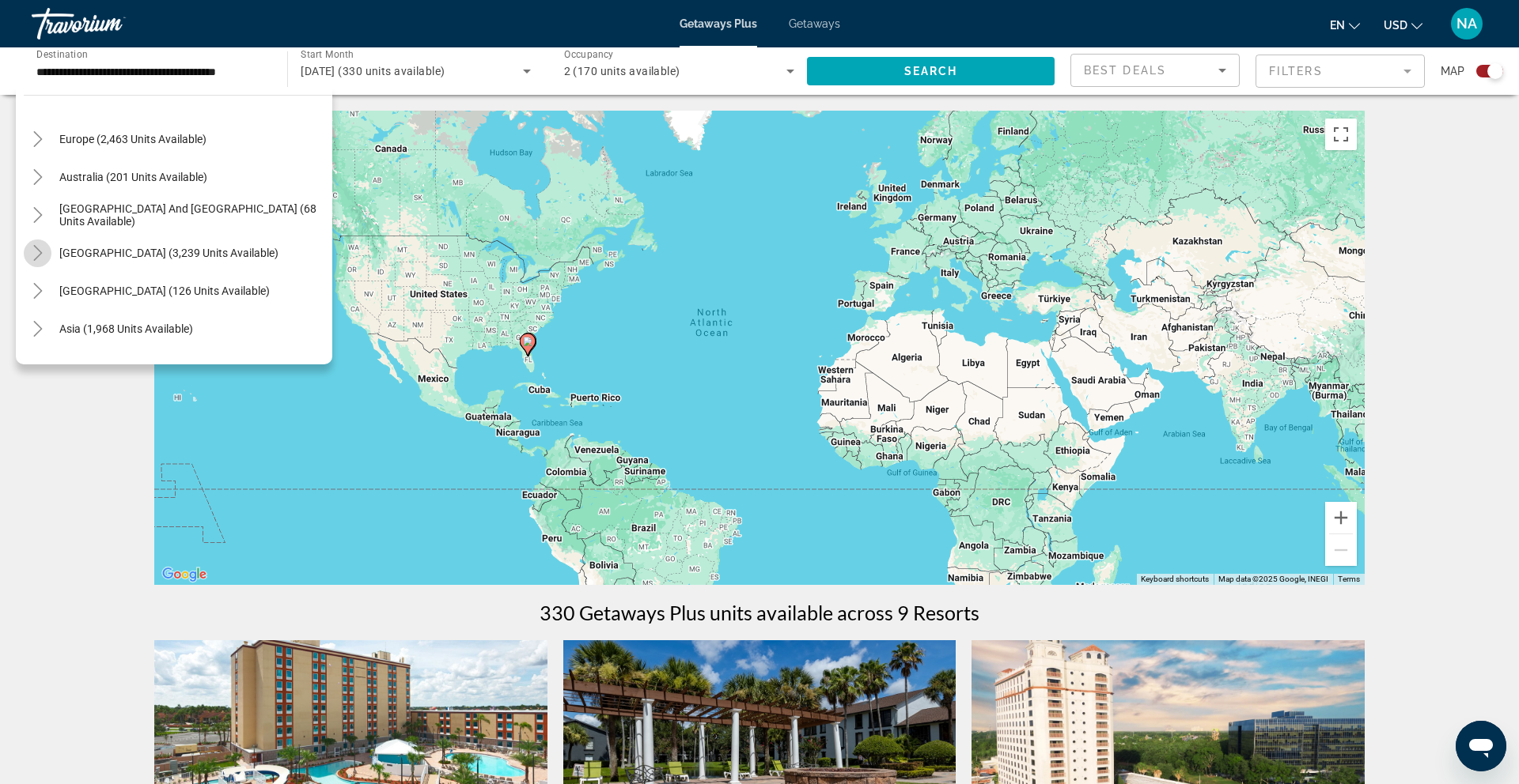
click at [40, 251] on icon "Toggle South America (3,239 units available)" at bounding box center [38, 253] width 15 height 15
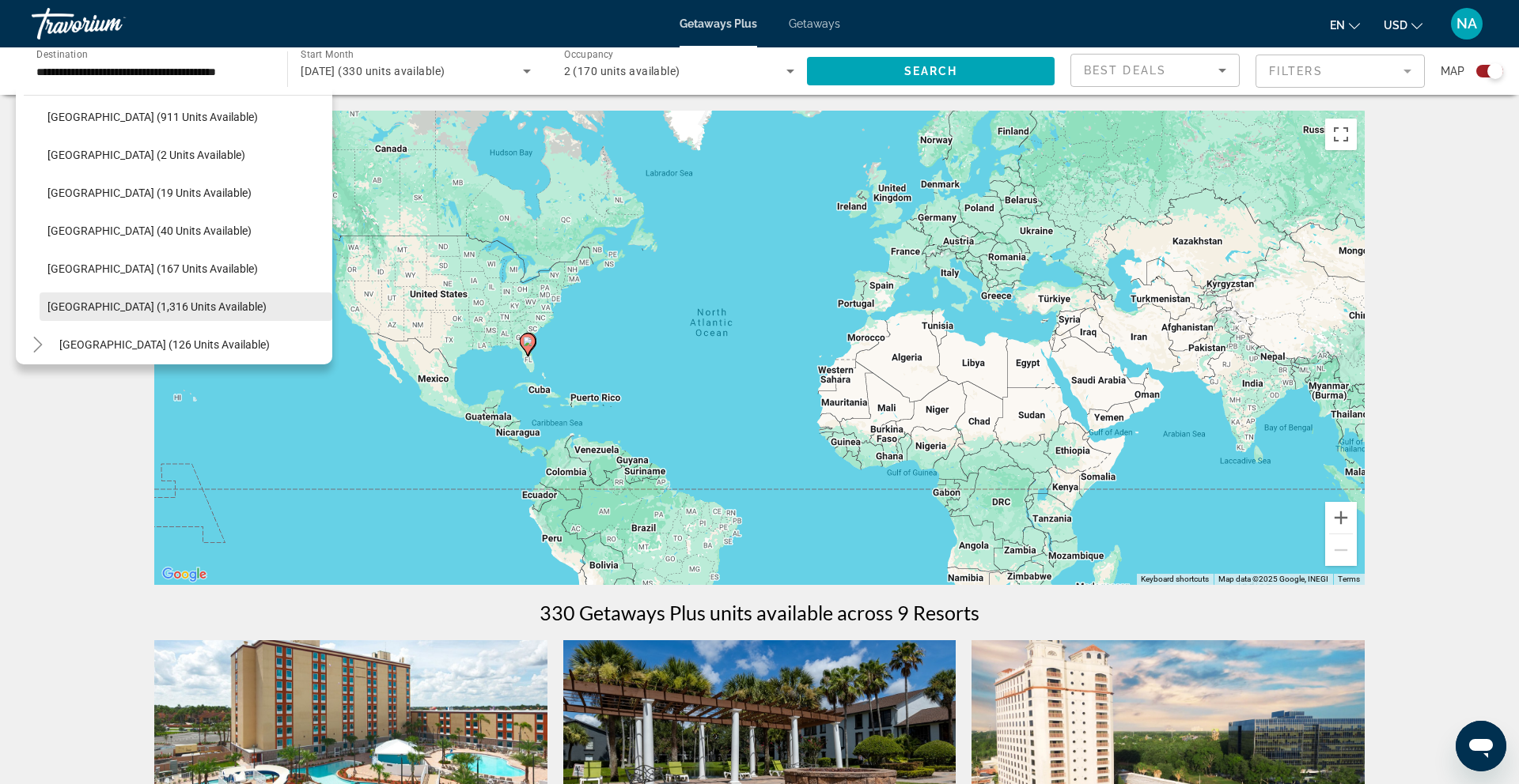
scroll to position [443, 0]
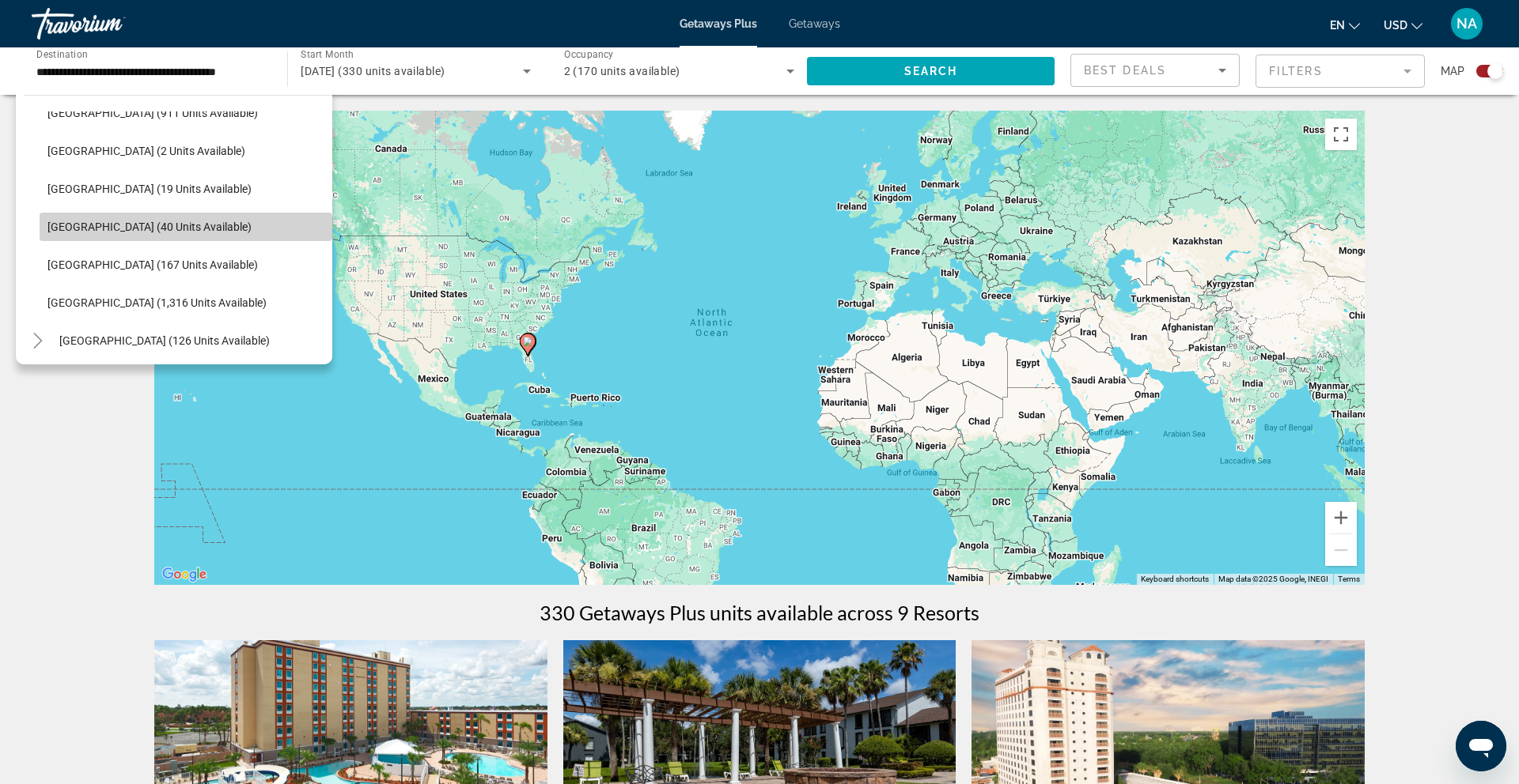
click at [154, 232] on span "[GEOGRAPHIC_DATA] (40 units available)" at bounding box center [149, 226] width 204 height 13
type input "**********"
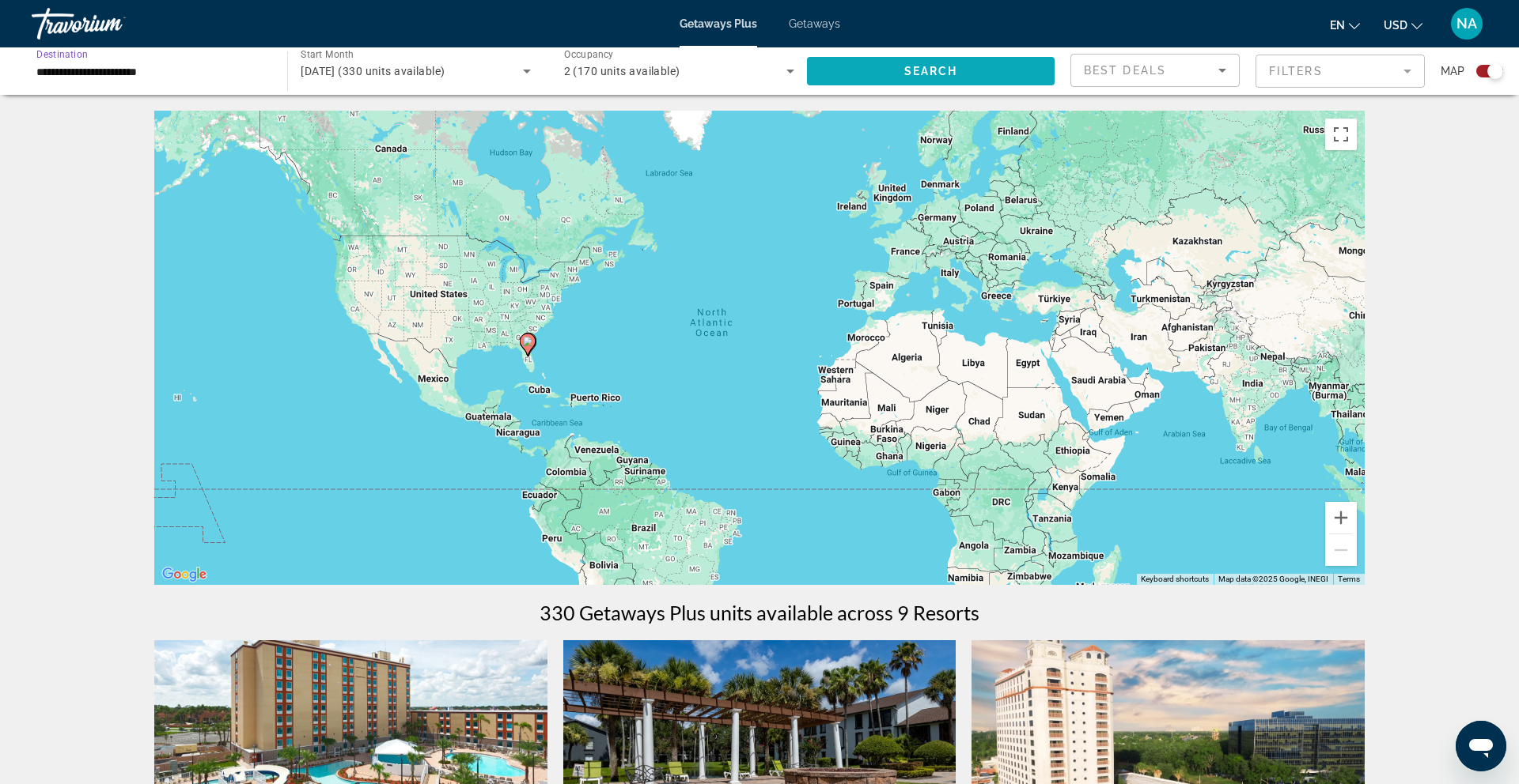
click at [1016, 69] on span "Search widget" at bounding box center [930, 71] width 247 height 38
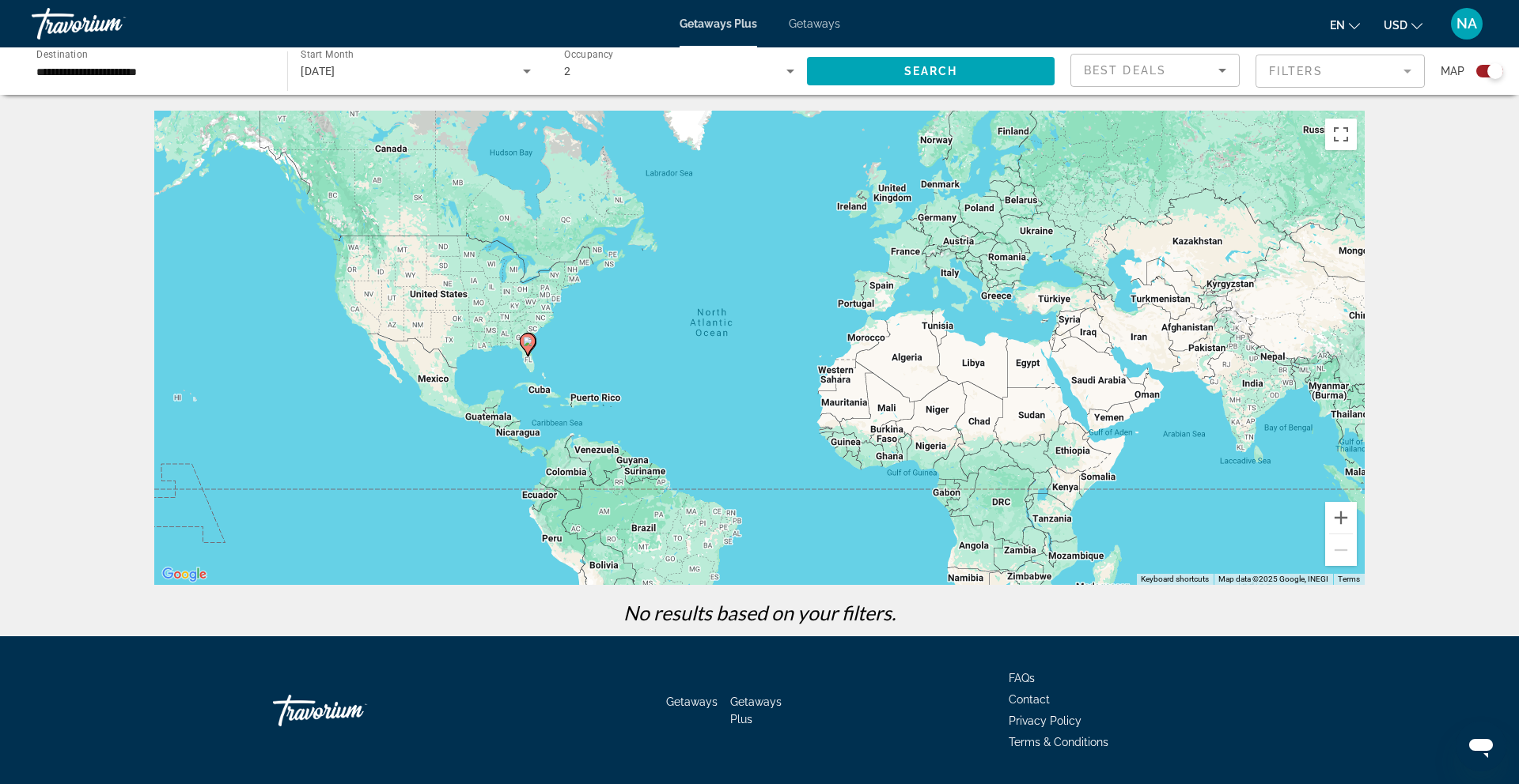
click at [1282, 71] on mat-form-field "Filters" at bounding box center [1340, 71] width 169 height 33
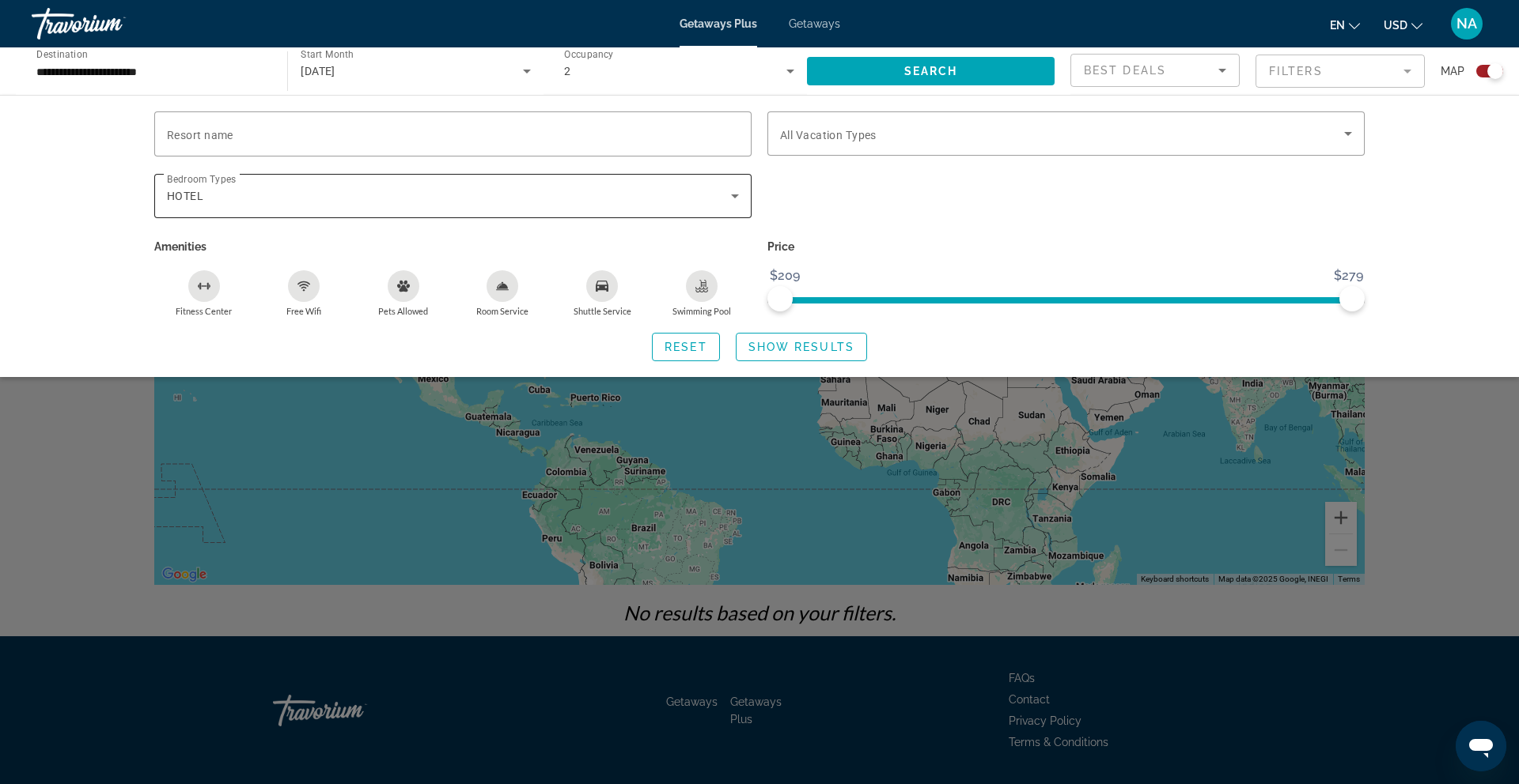
click at [733, 196] on icon "Search widget" at bounding box center [735, 196] width 19 height 19
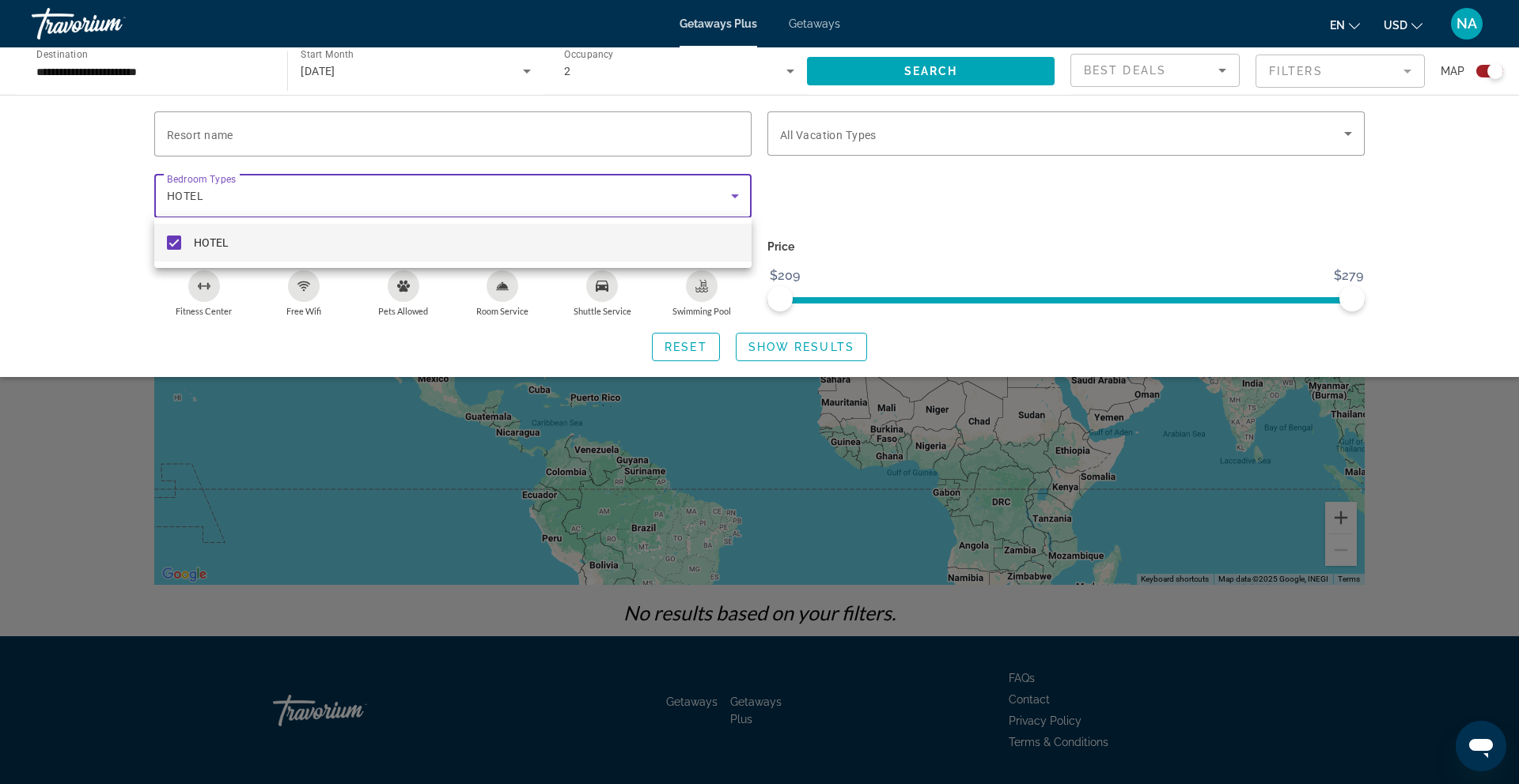
click at [762, 349] on div at bounding box center [760, 392] width 1519 height 784
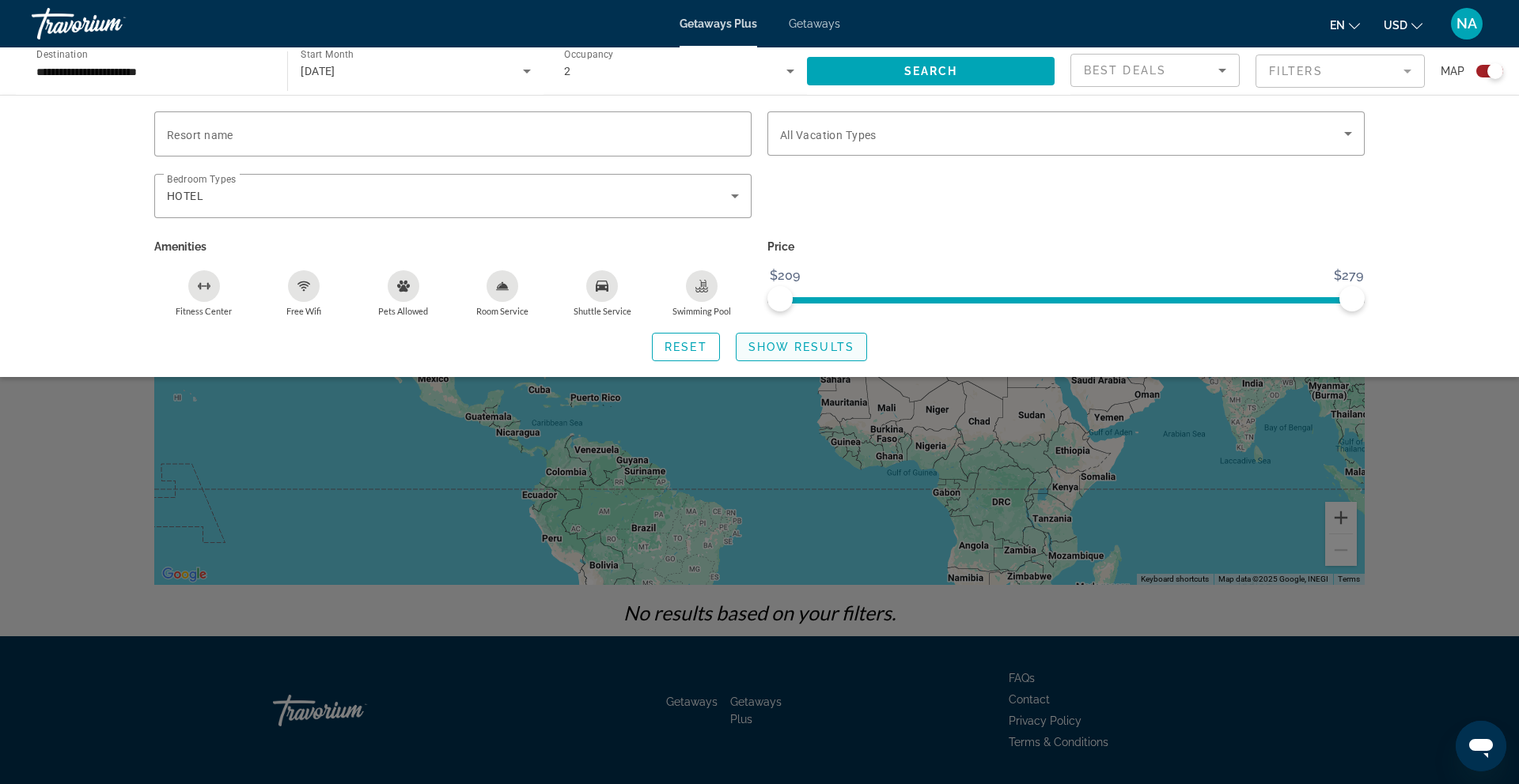
click at [760, 348] on span "Show Results" at bounding box center [801, 347] width 106 height 13
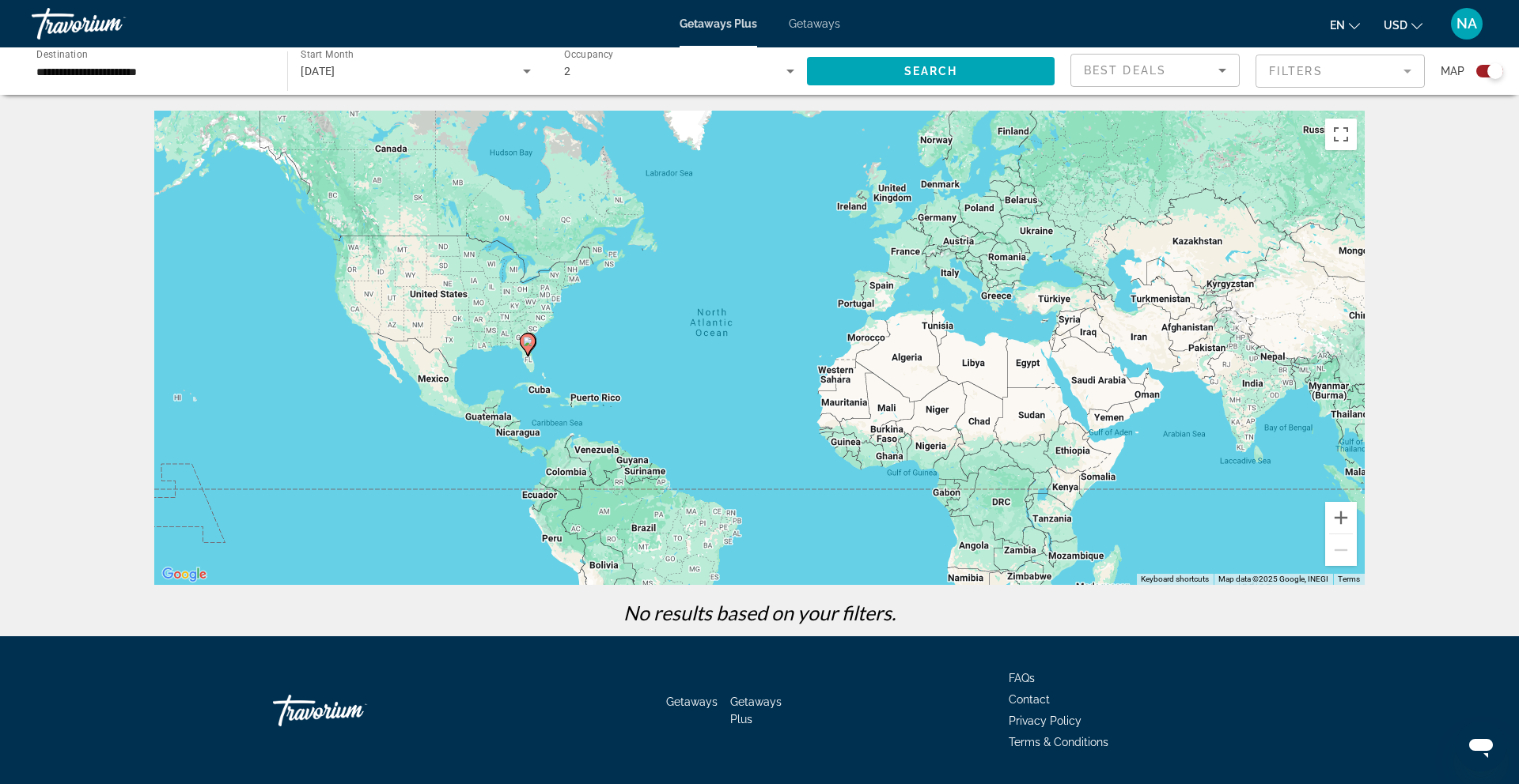
click at [408, 71] on div "[DATE]" at bounding box center [411, 71] width 221 height 19
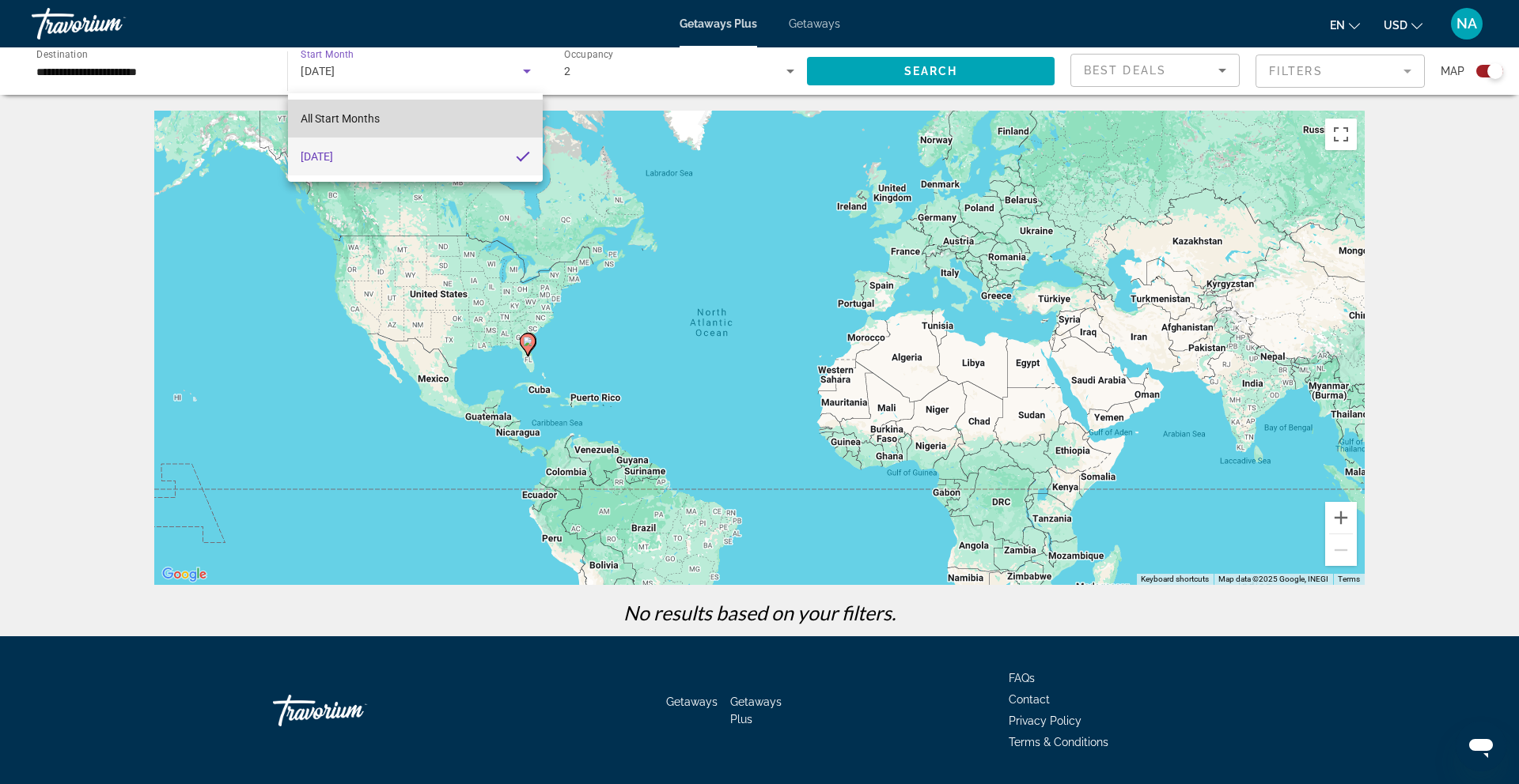
click at [334, 121] on span "All Start Months" at bounding box center [340, 118] width 79 height 13
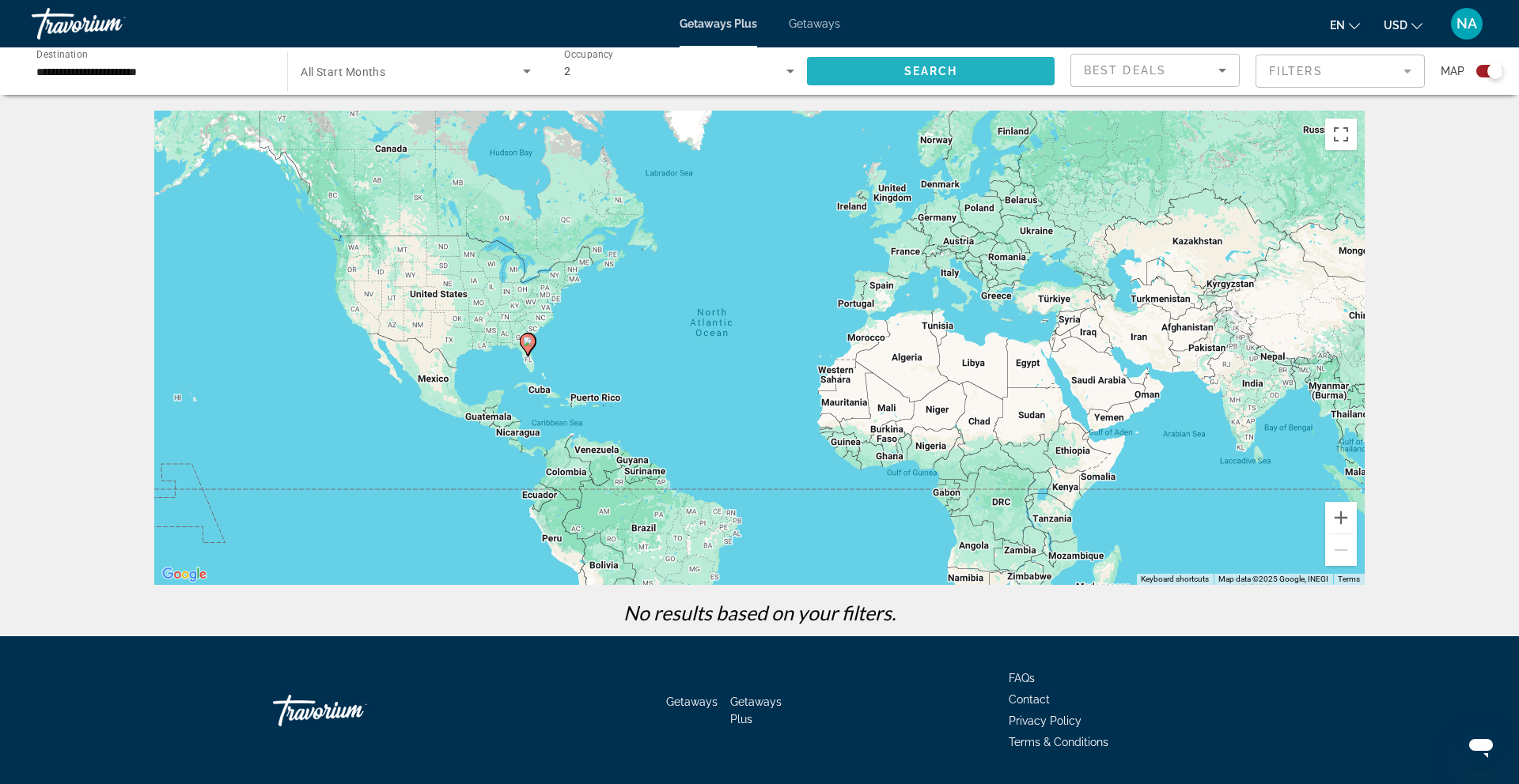
click at [923, 70] on span "Search" at bounding box center [930, 71] width 54 height 13
click at [154, 66] on input "**********" at bounding box center [151, 72] width 230 height 19
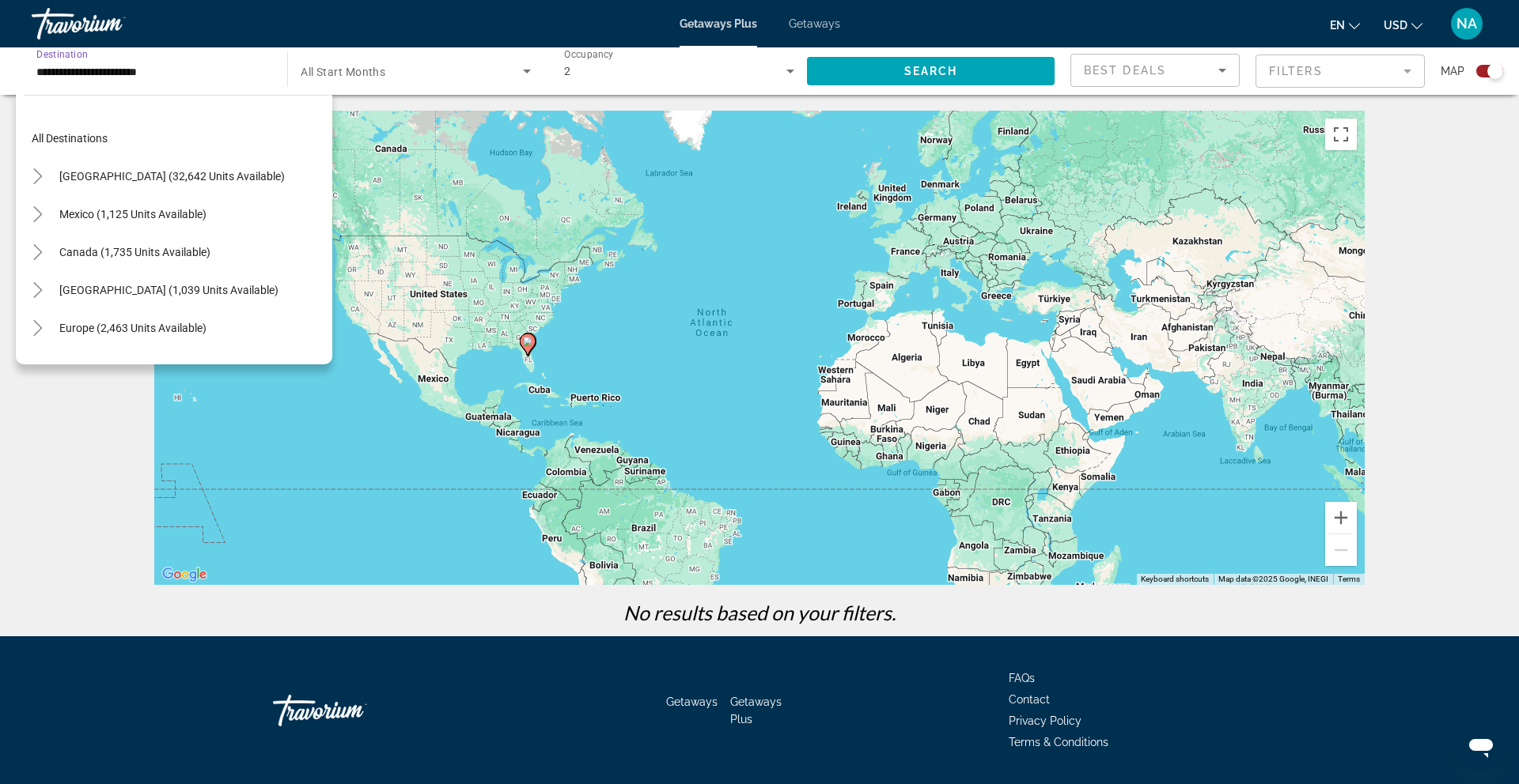
scroll to position [436, 0]
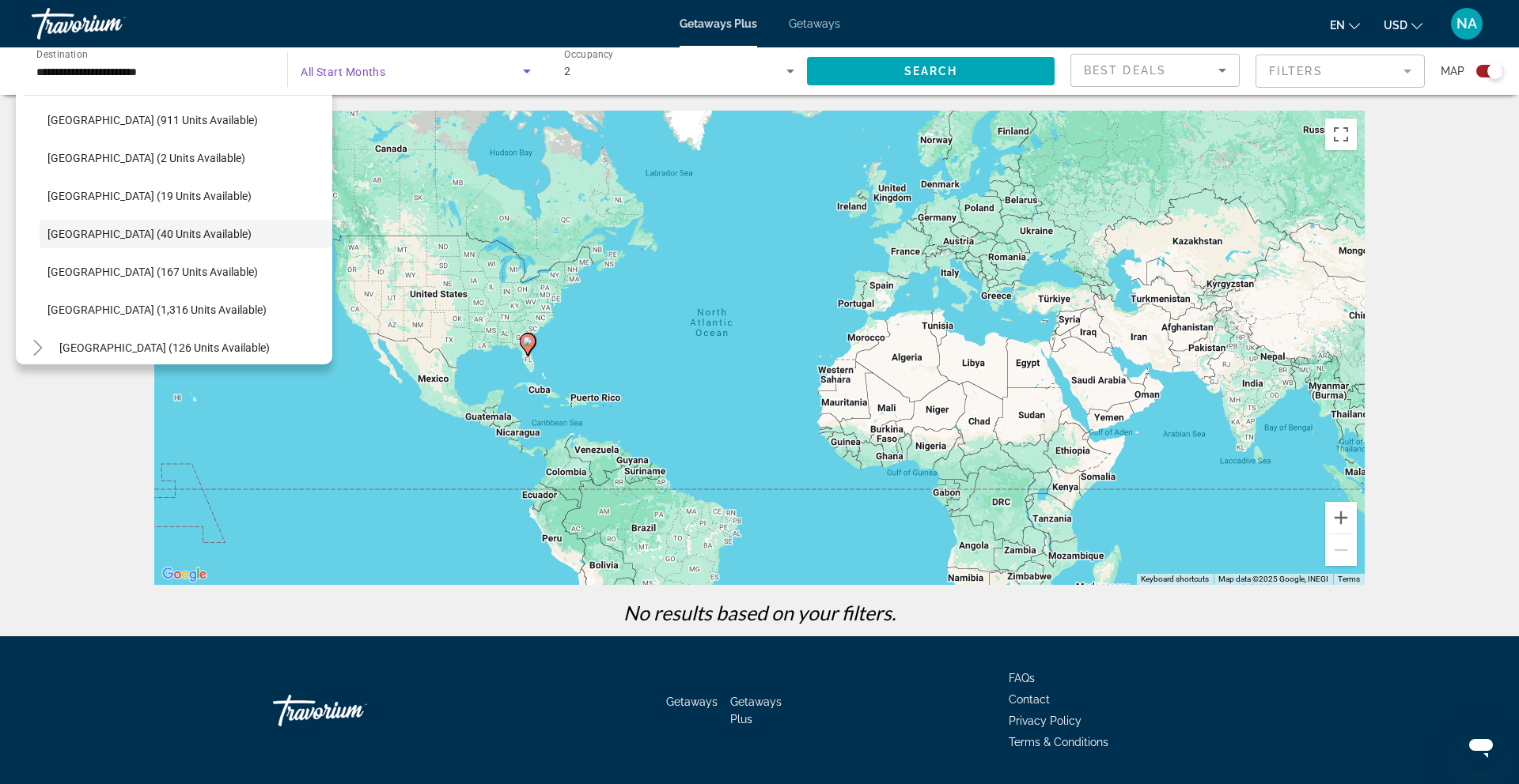
click at [421, 69] on span "Search widget" at bounding box center [411, 71] width 221 height 19
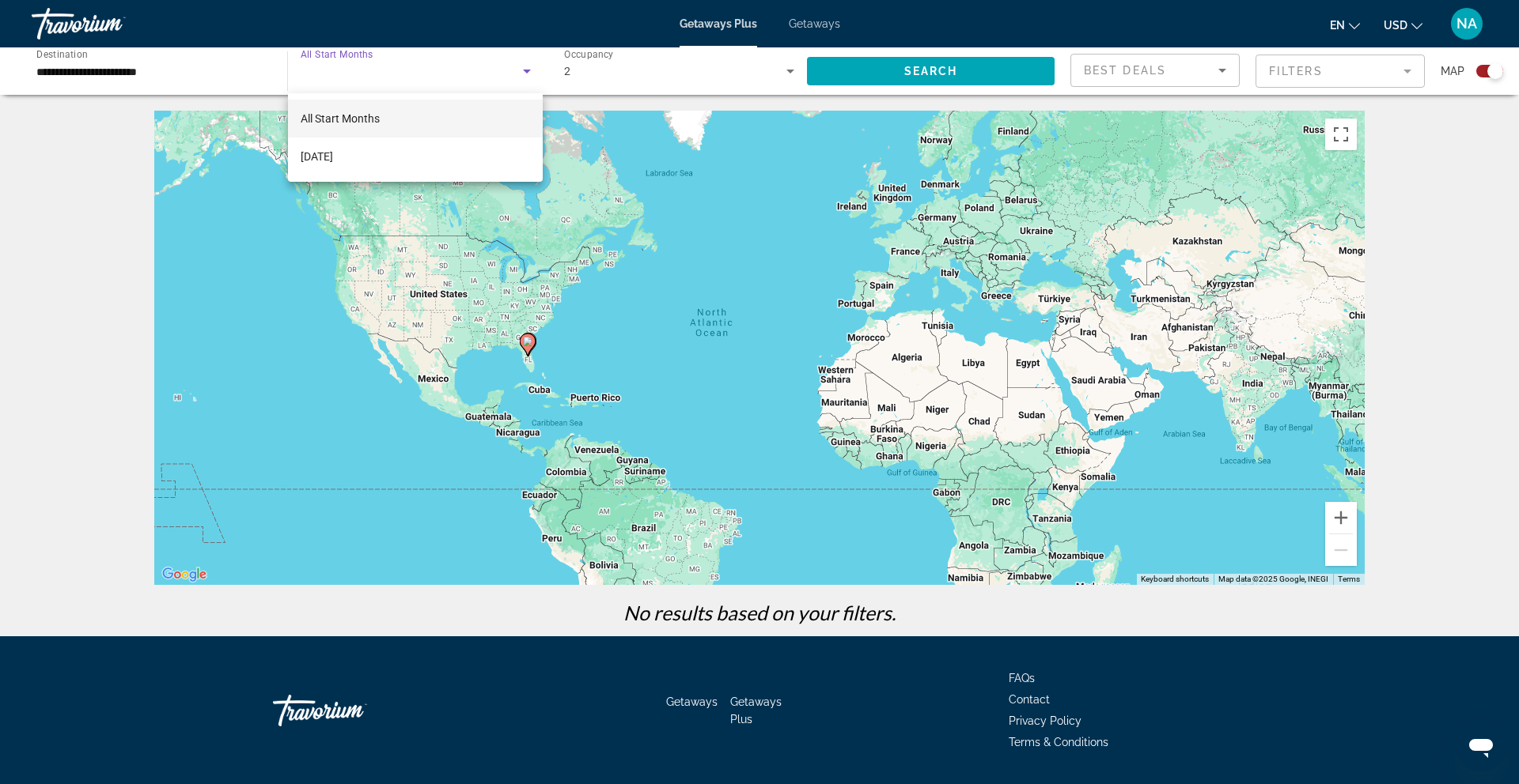
click at [57, 202] on div at bounding box center [760, 392] width 1519 height 784
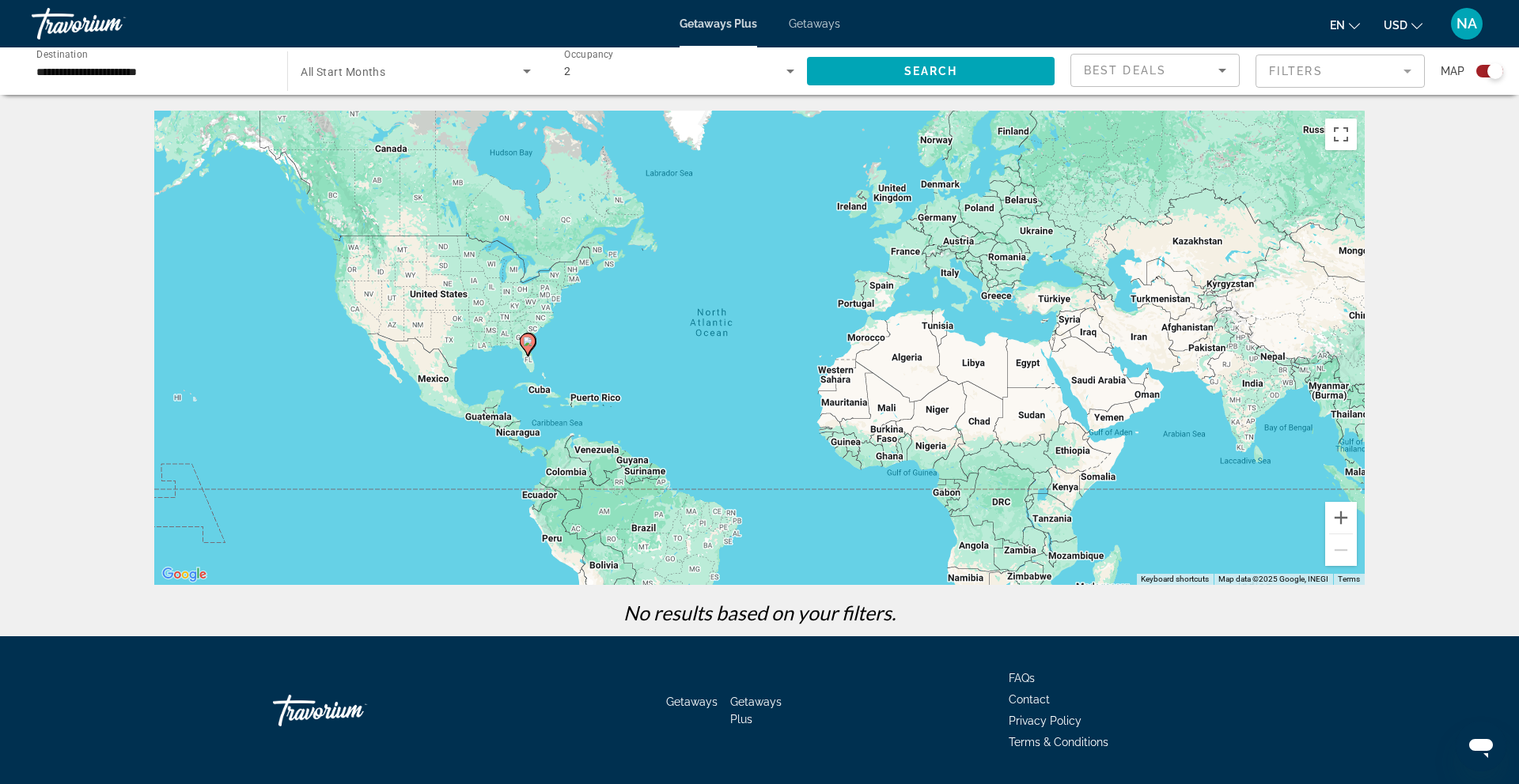
click at [417, 71] on span "Search widget" at bounding box center [411, 71] width 221 height 19
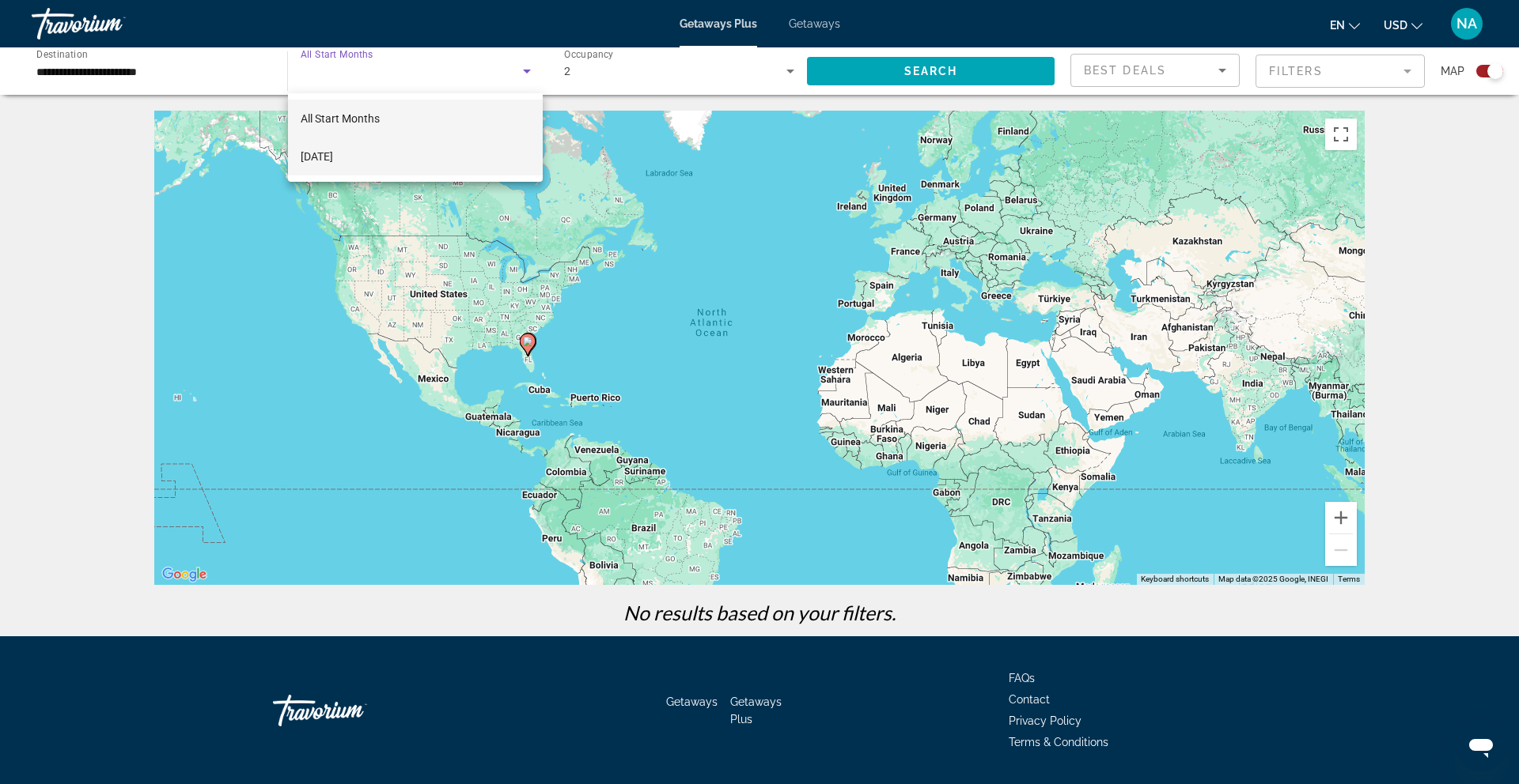
click at [333, 165] on span "[DATE]" at bounding box center [317, 156] width 33 height 19
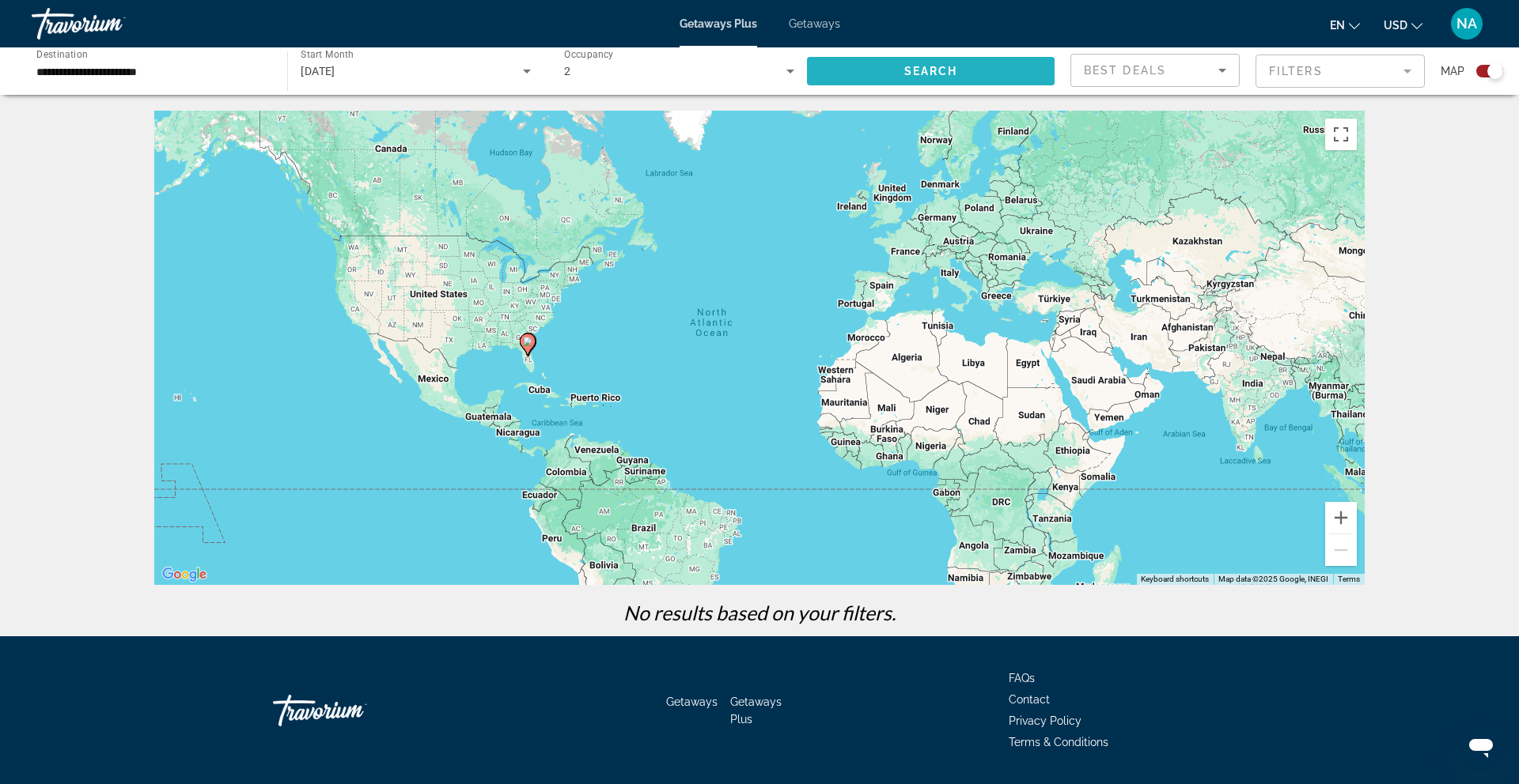
click at [828, 75] on span "Search widget" at bounding box center [930, 71] width 247 height 38
click at [54, 27] on div "Travorium" at bounding box center [111, 24] width 158 height 41
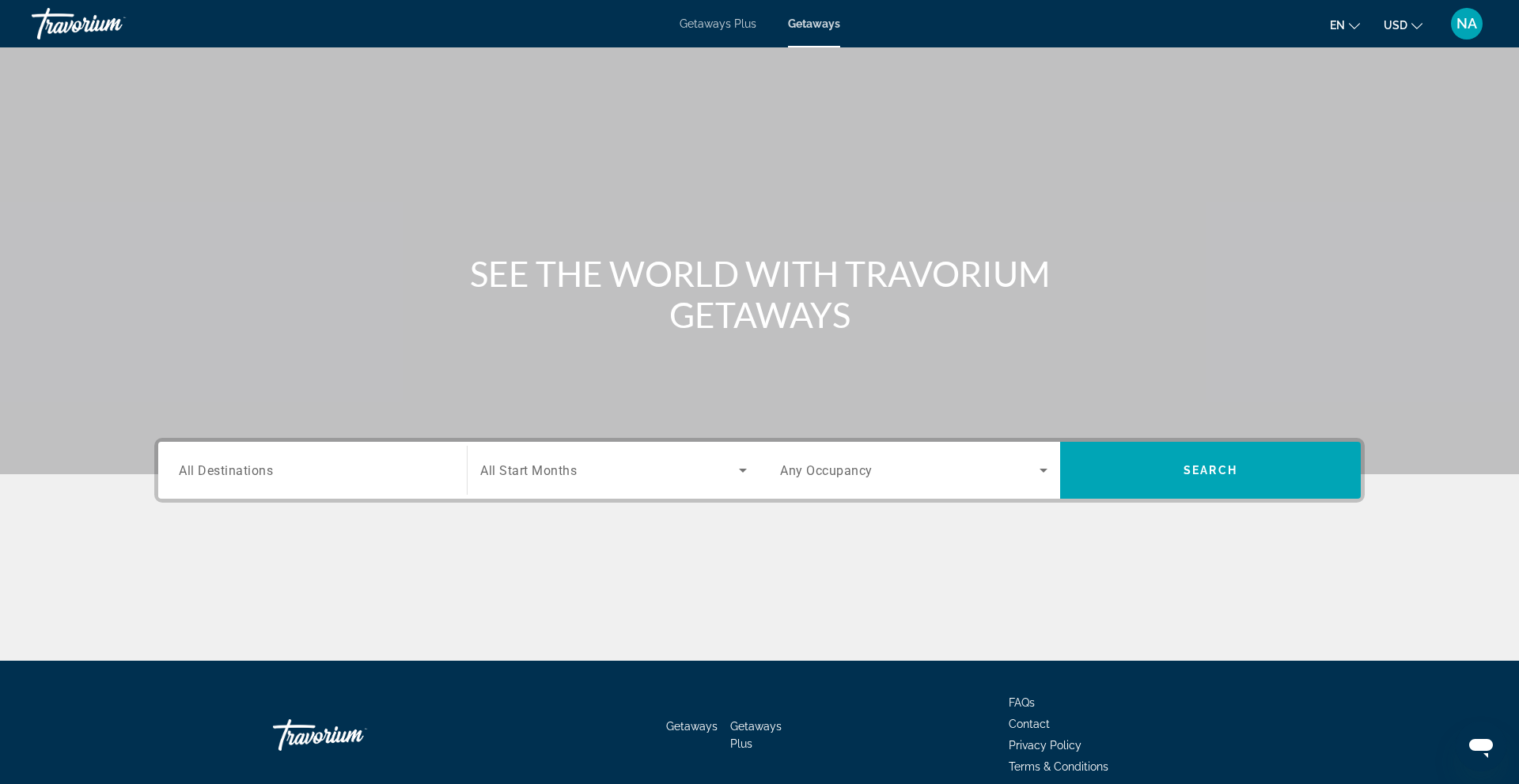
click at [368, 449] on div "Search widget" at bounding box center [312, 471] width 268 height 45
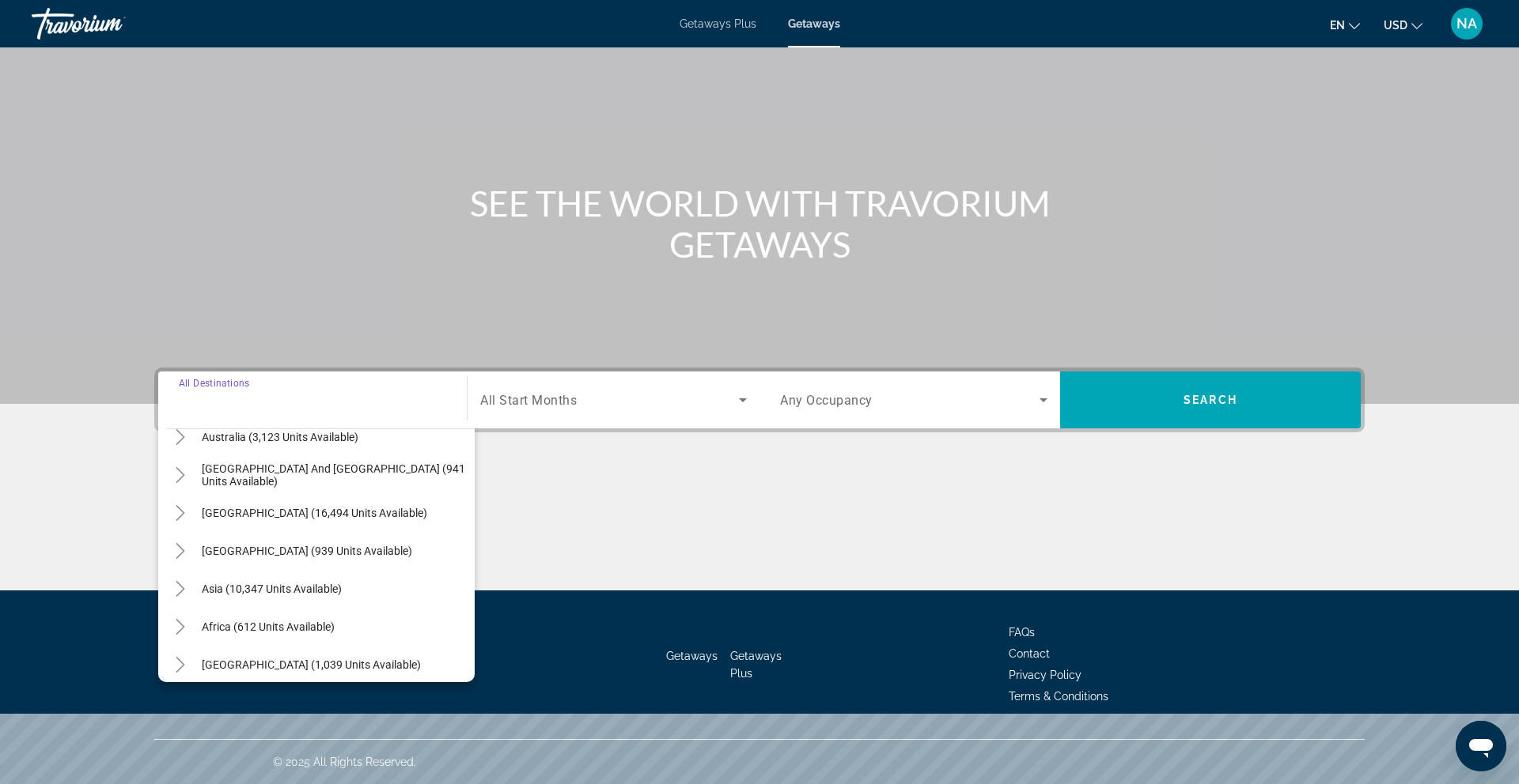
scroll to position [247, 0]
click at [219, 510] on span "[GEOGRAPHIC_DATA] (16,494 units available)" at bounding box center [314, 512] width 226 height 13
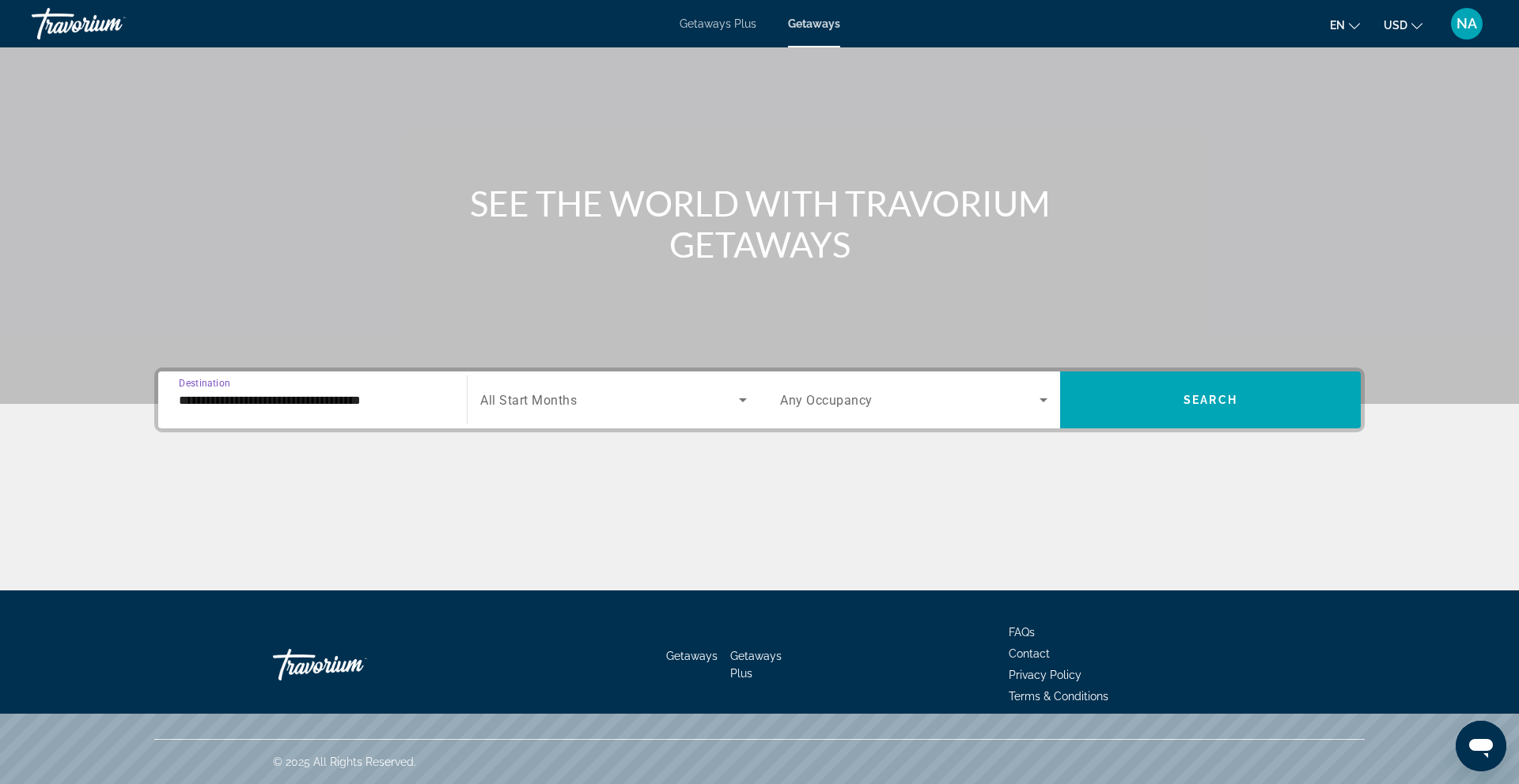
click at [301, 404] on input "**********" at bounding box center [312, 401] width 268 height 19
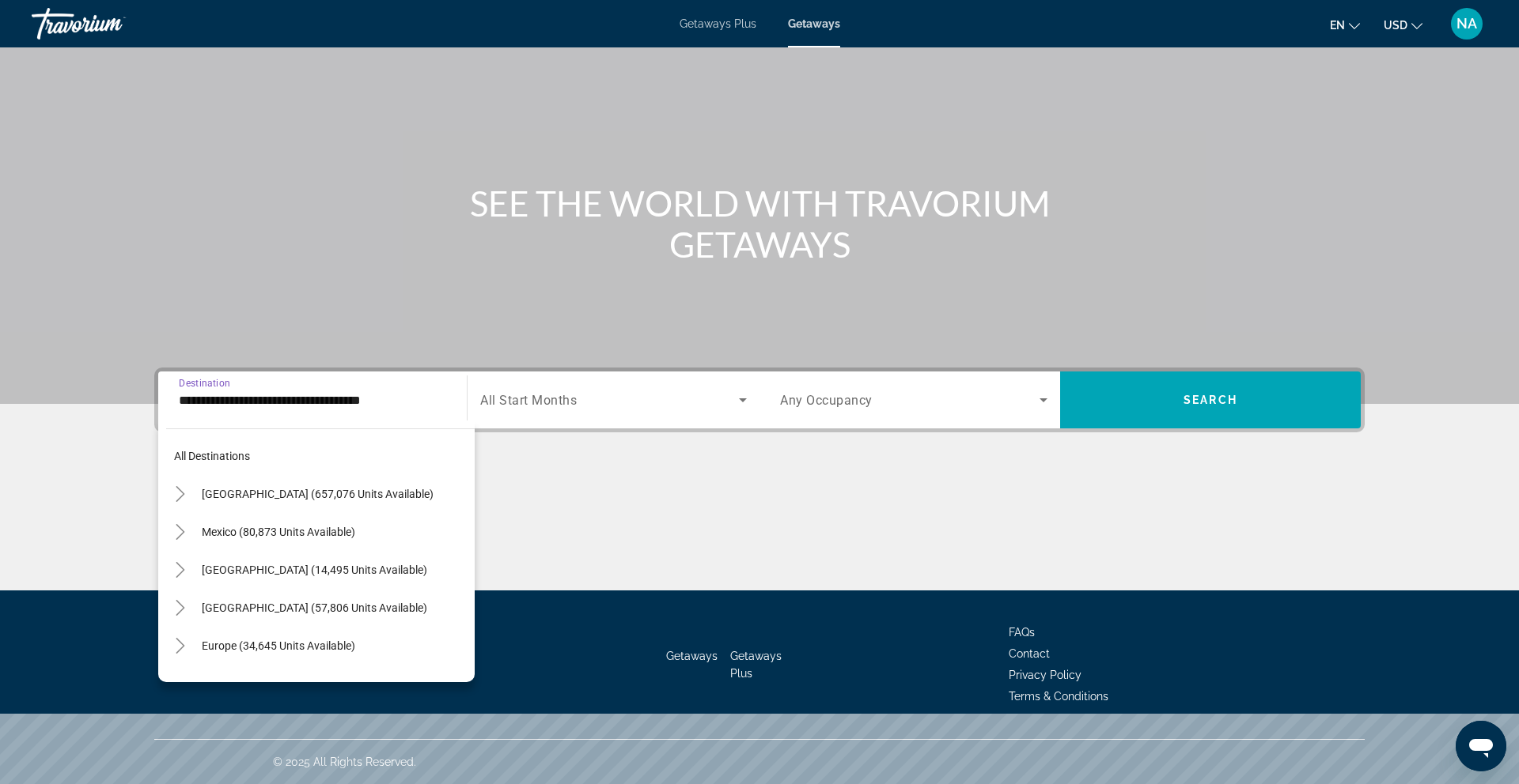
scroll to position [208, 0]
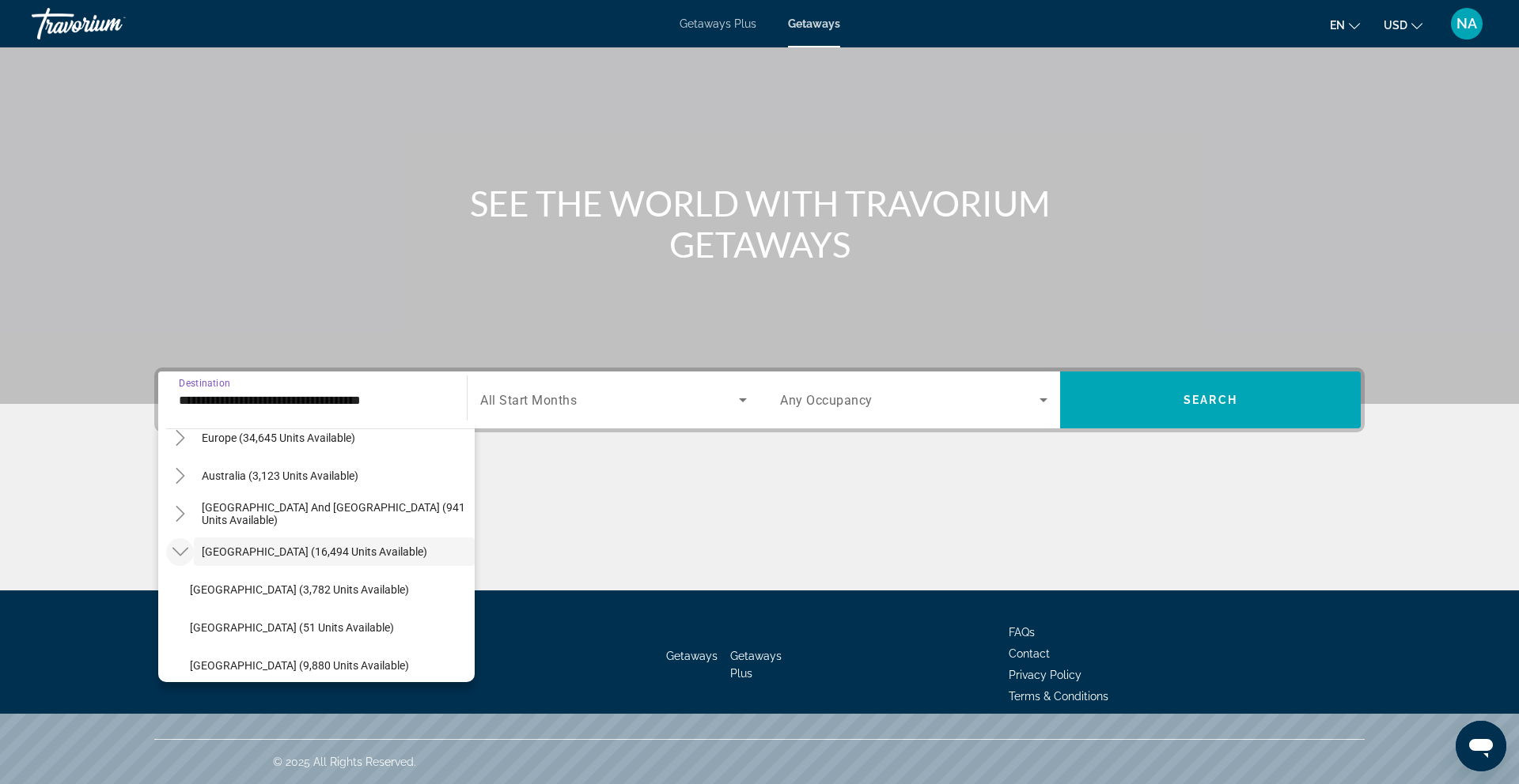
click at [174, 552] on icon "Toggle South America (16,494 units available)" at bounding box center [180, 552] width 15 height 15
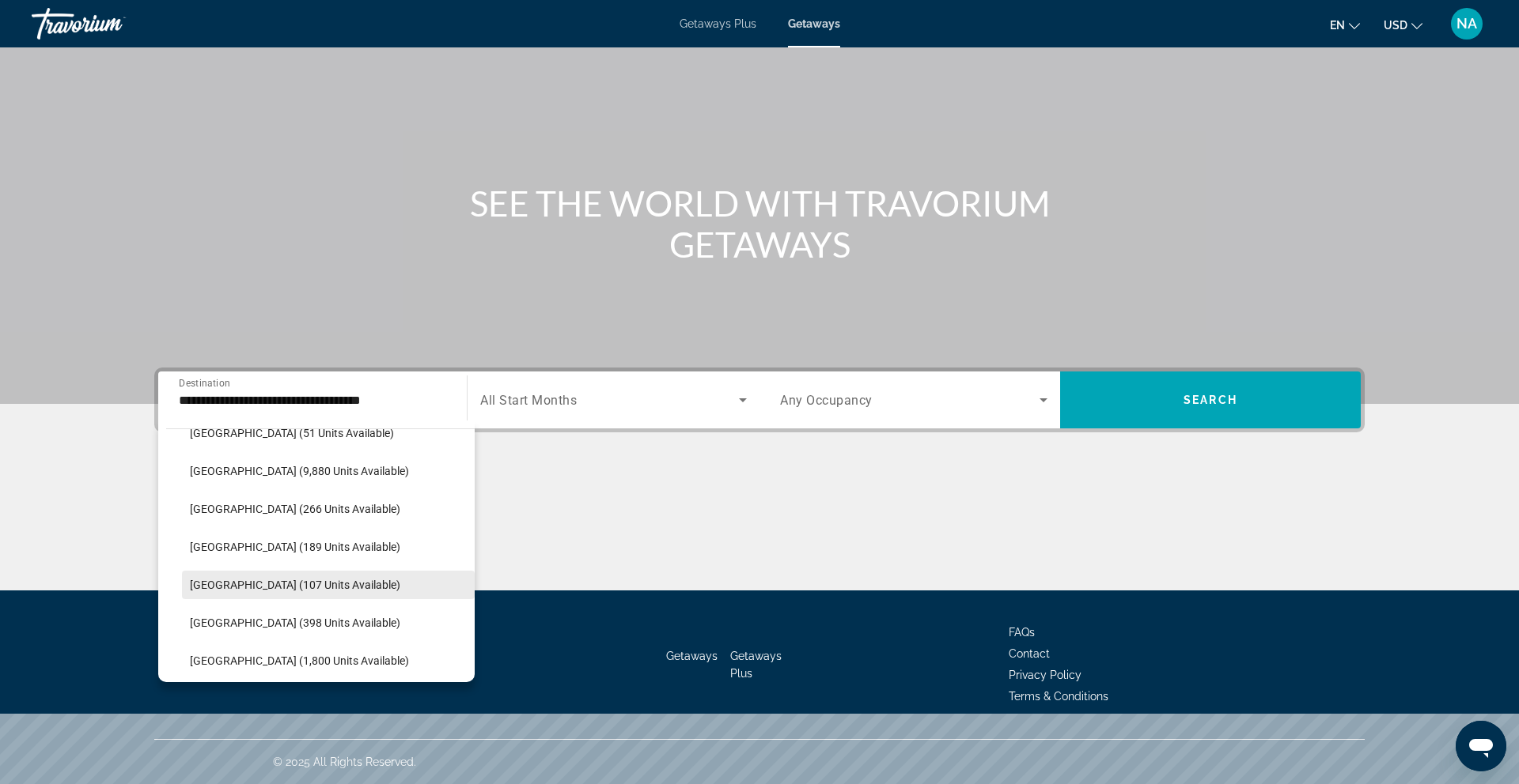
click at [338, 574] on span "Search widget" at bounding box center [328, 585] width 293 height 38
type input "**********"
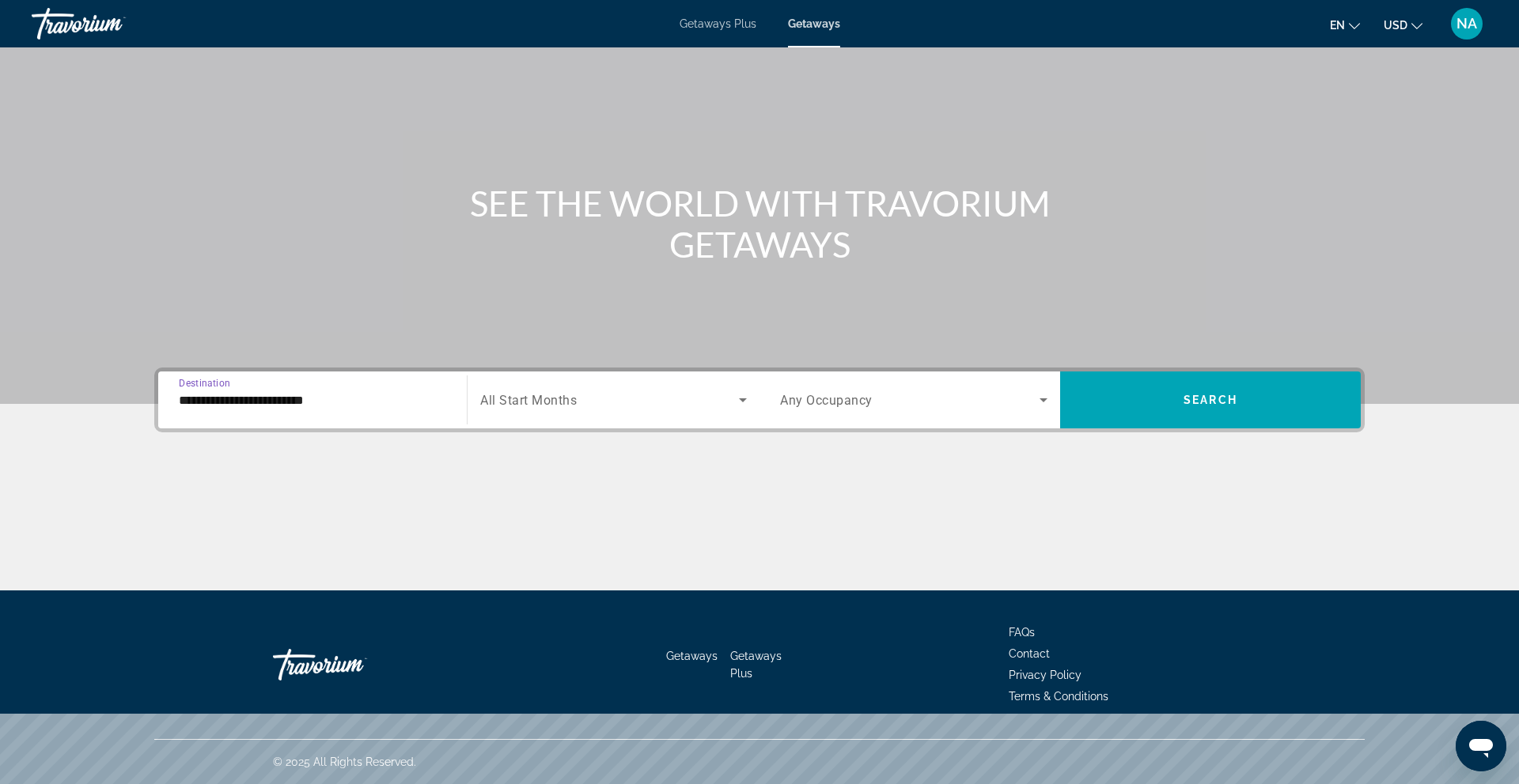
click at [593, 392] on span "Search widget" at bounding box center [608, 400] width 258 height 19
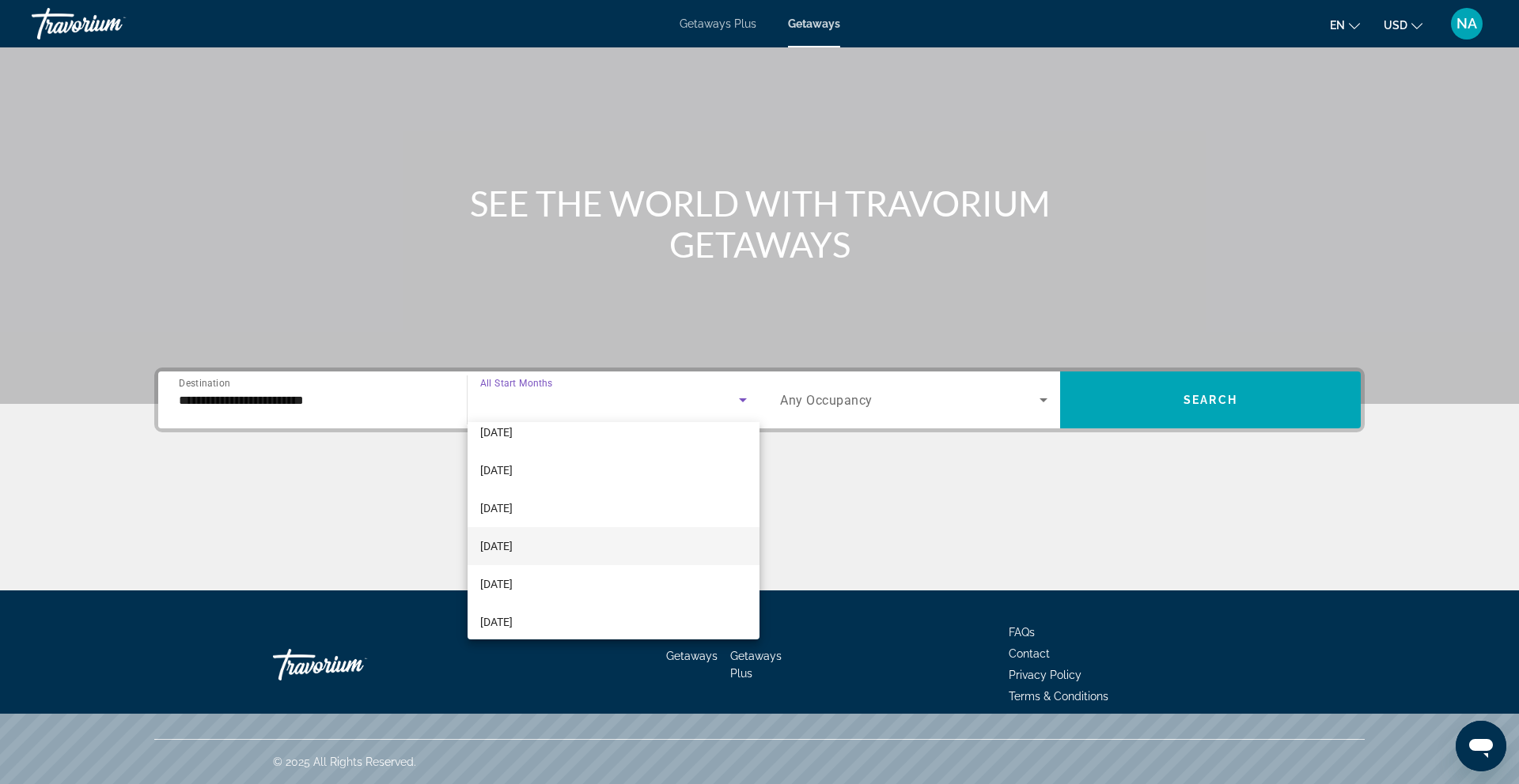
scroll to position [55, 0]
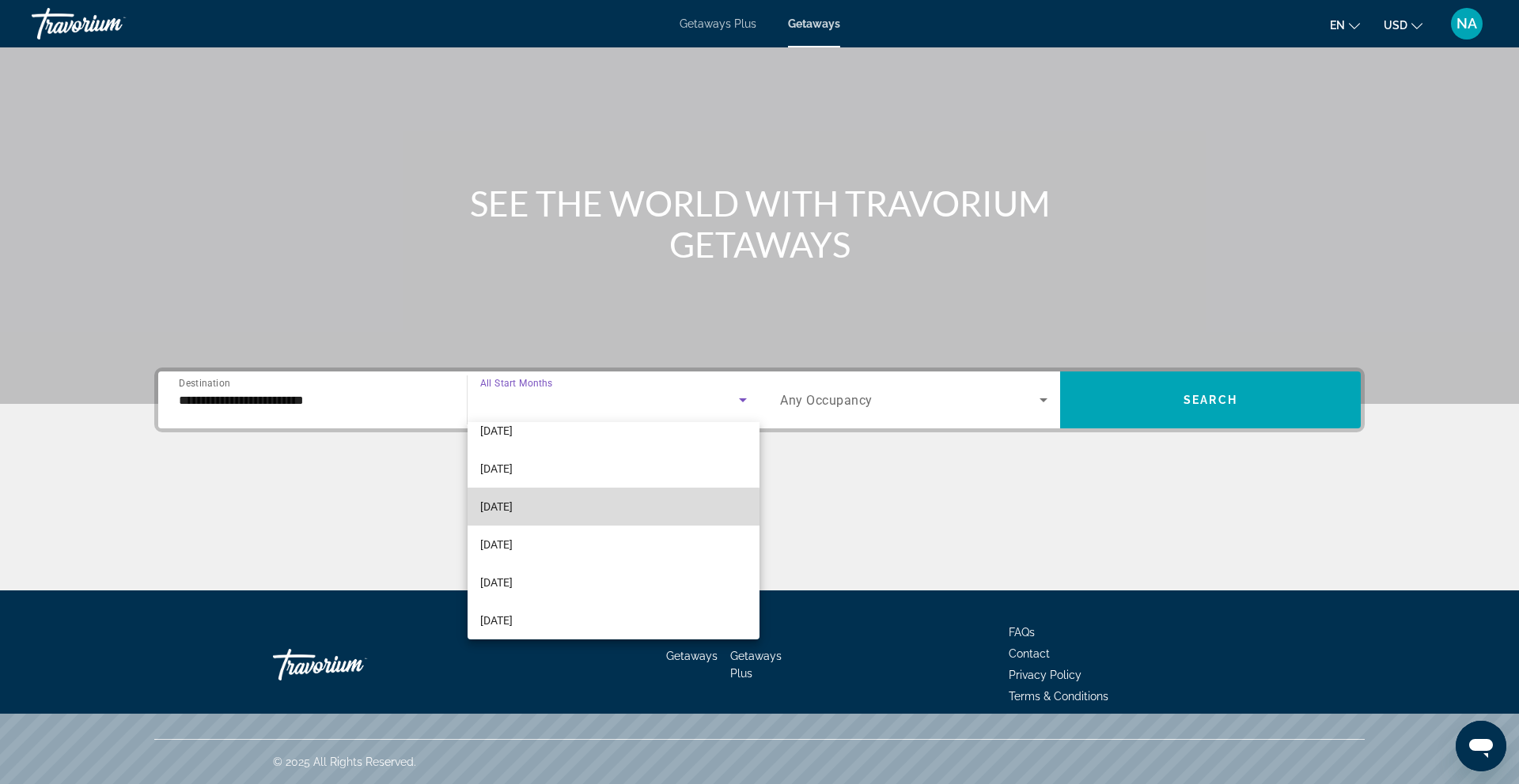
click at [512, 510] on span "[DATE]" at bounding box center [496, 507] width 33 height 19
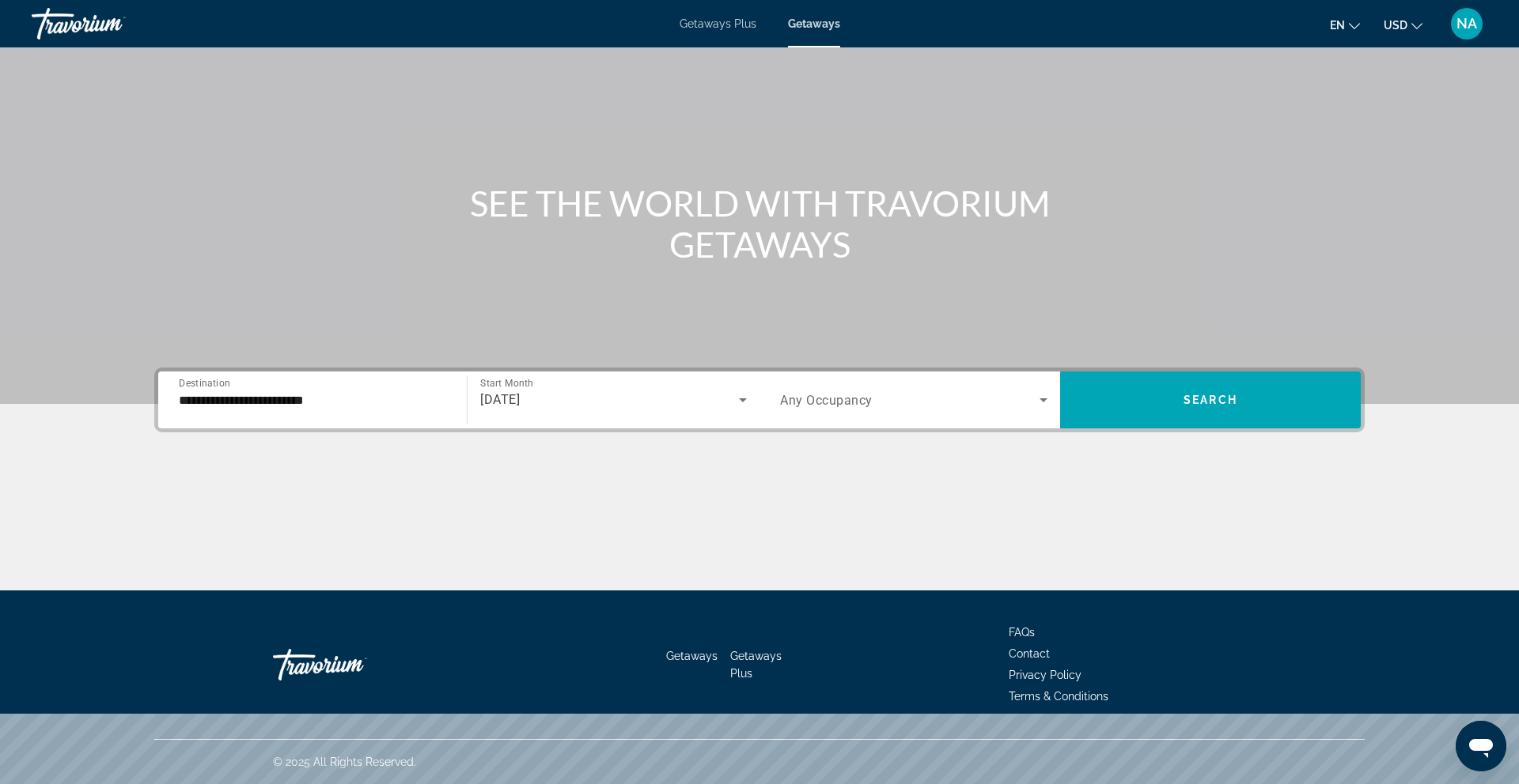
click at [565, 413] on div "[DATE]" at bounding box center [613, 401] width 267 height 45
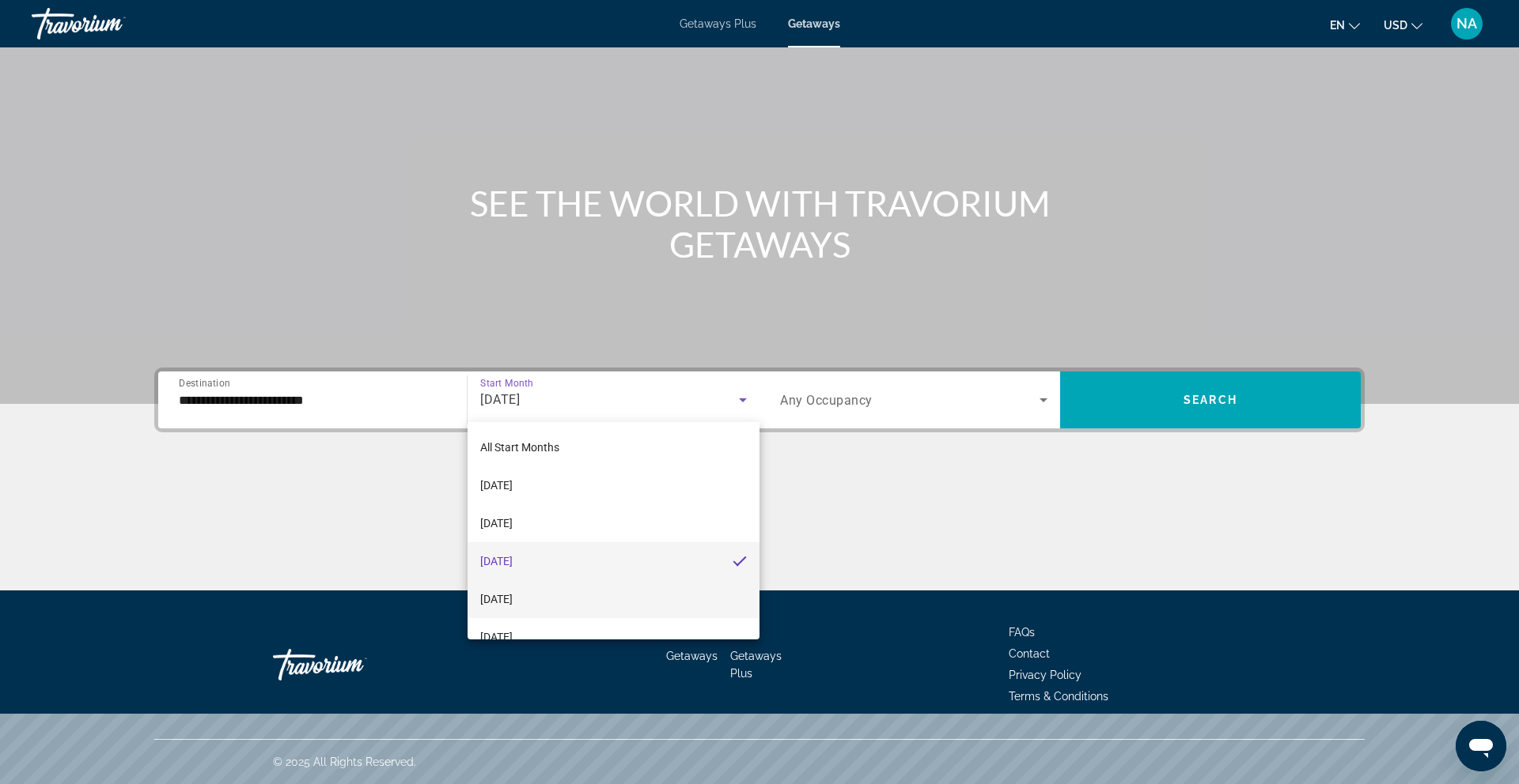
click at [498, 594] on span "[DATE]" at bounding box center [496, 600] width 33 height 19
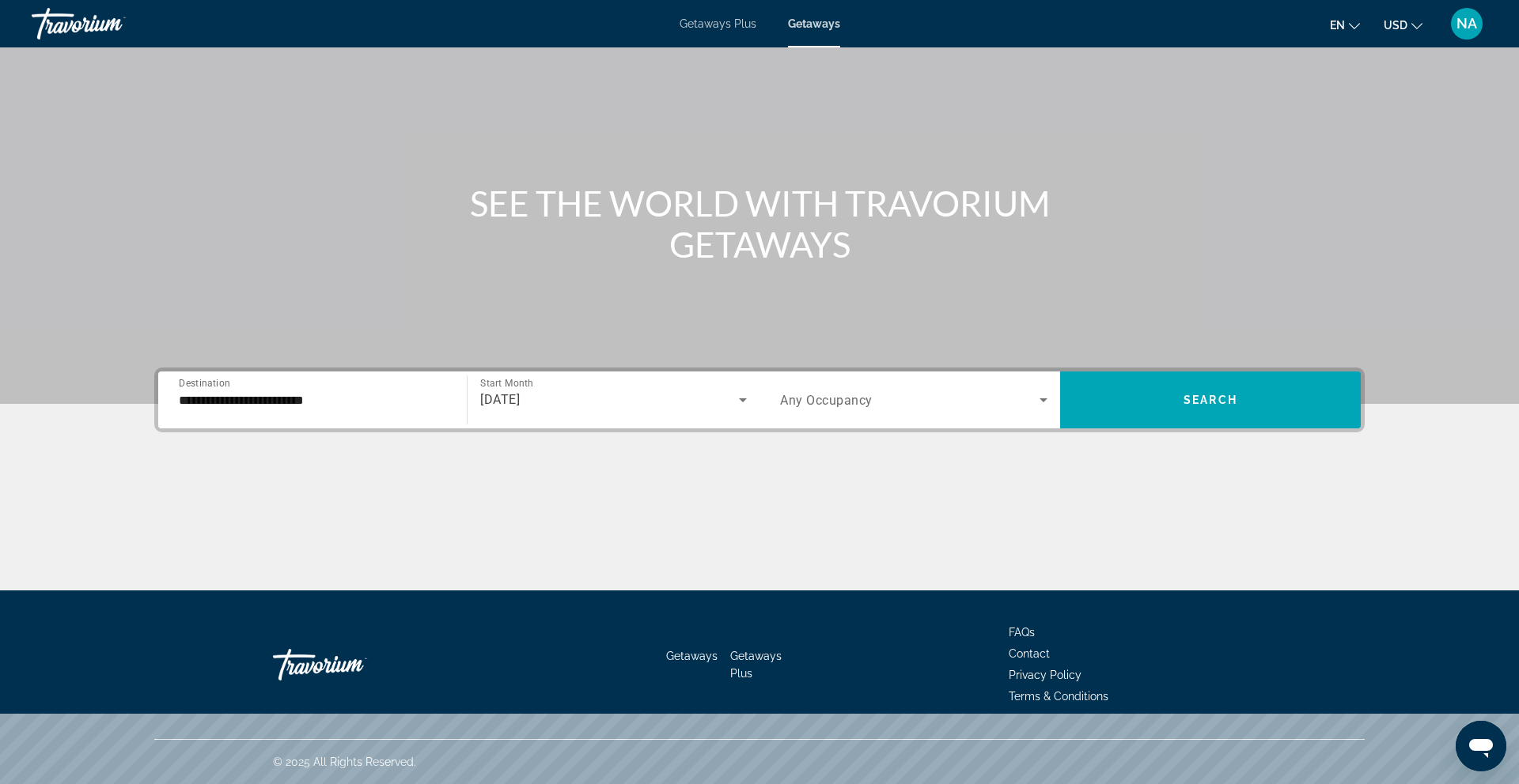
click at [834, 399] on span "Any Occupancy" at bounding box center [826, 401] width 93 height 15
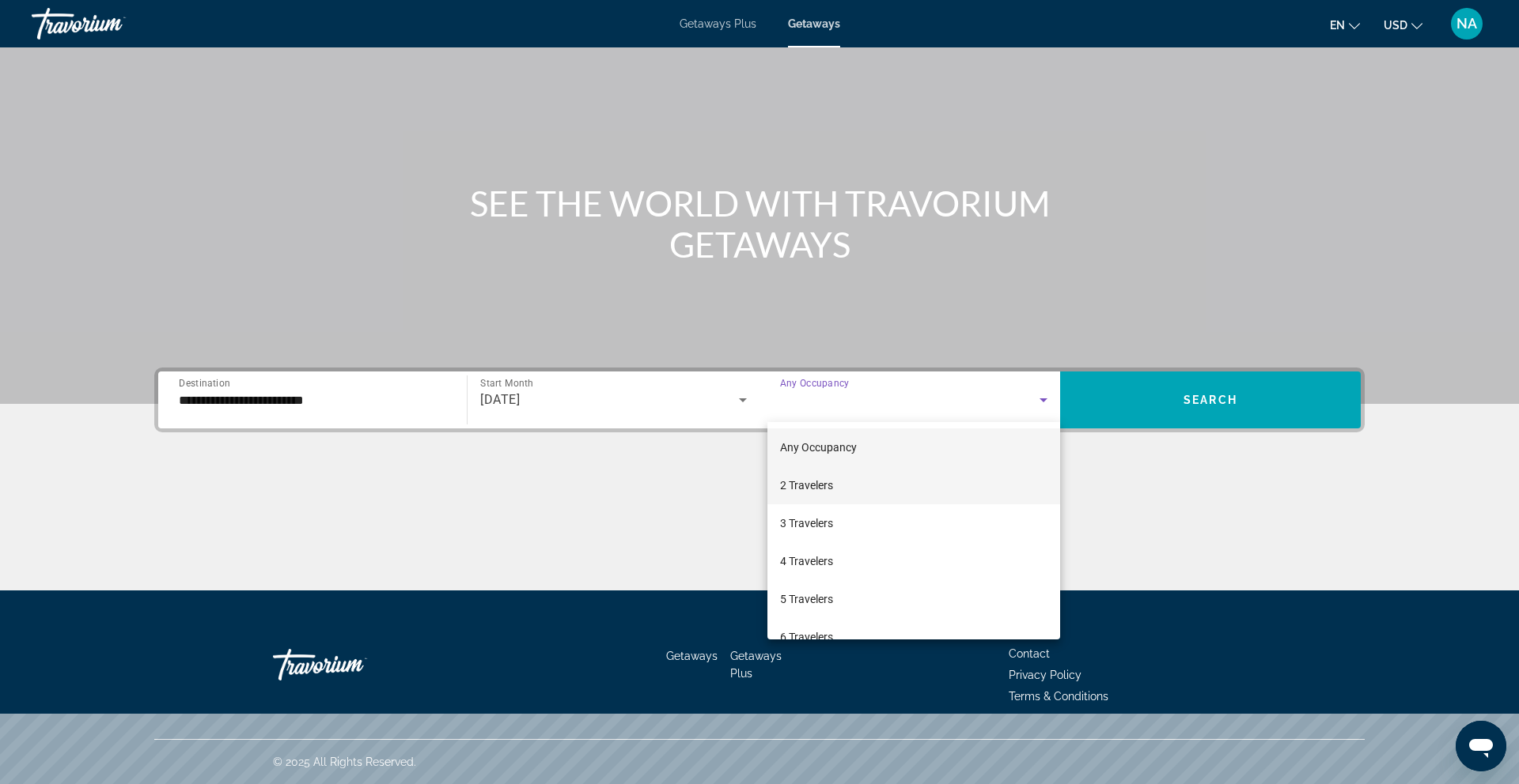
click at [803, 489] on span "2 Travelers" at bounding box center [807, 485] width 53 height 19
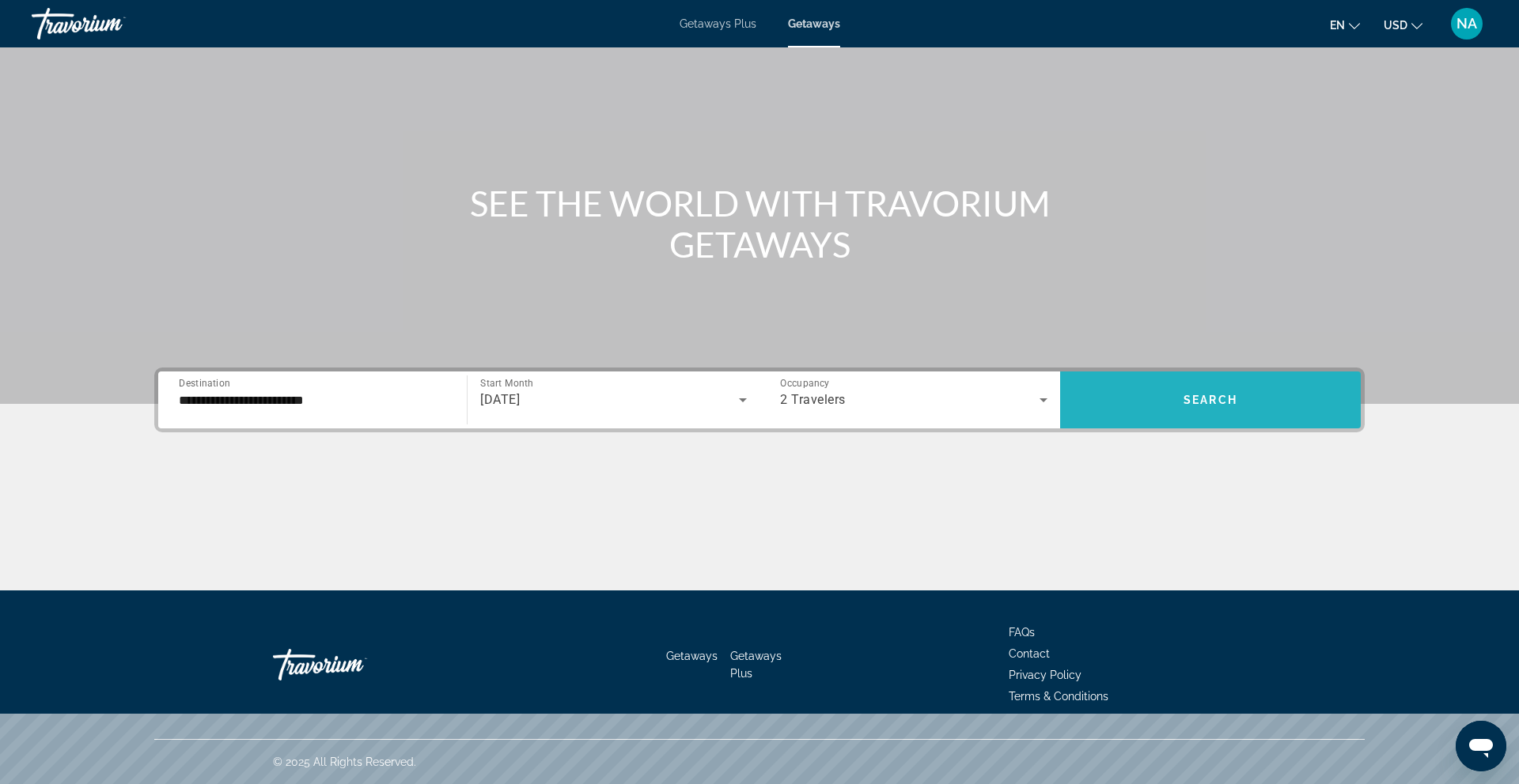
click at [1135, 391] on span "Search widget" at bounding box center [1210, 400] width 300 height 38
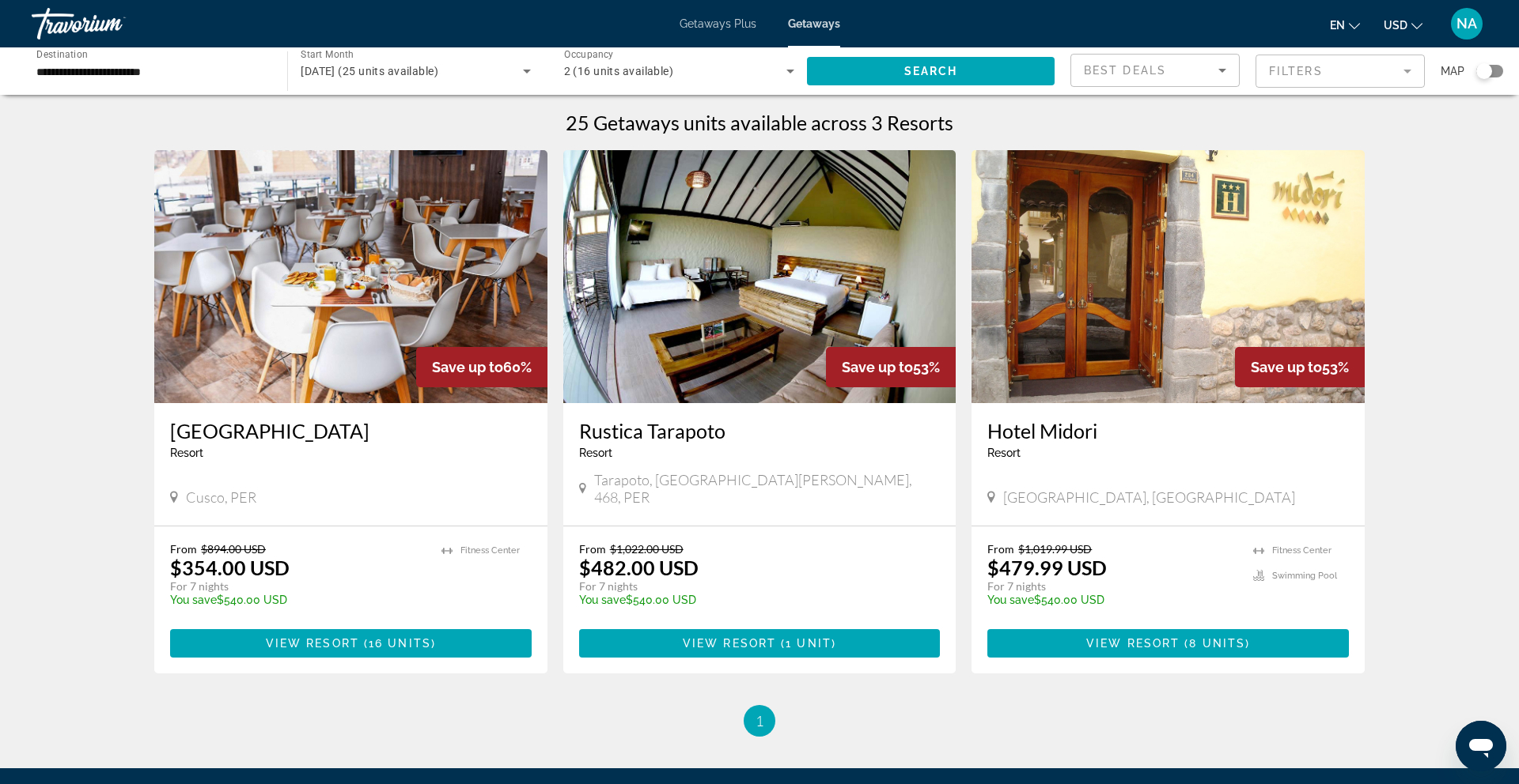
click at [1117, 256] on img "Main content" at bounding box center [1168, 276] width 393 height 253
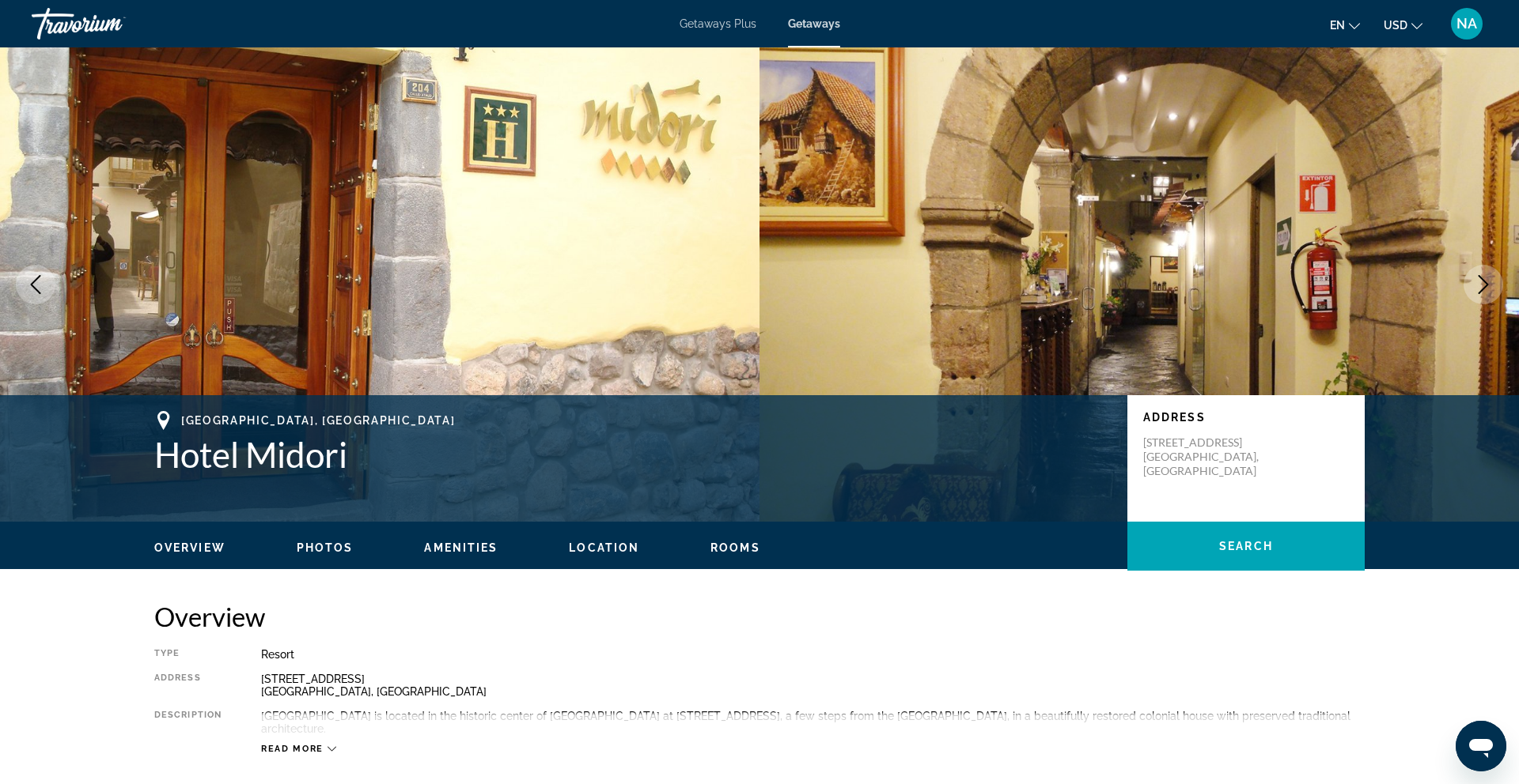
click at [1236, 251] on img "Main content" at bounding box center [1139, 284] width 760 height 474
click at [1482, 285] on icon "Next image" at bounding box center [1483, 285] width 19 height 19
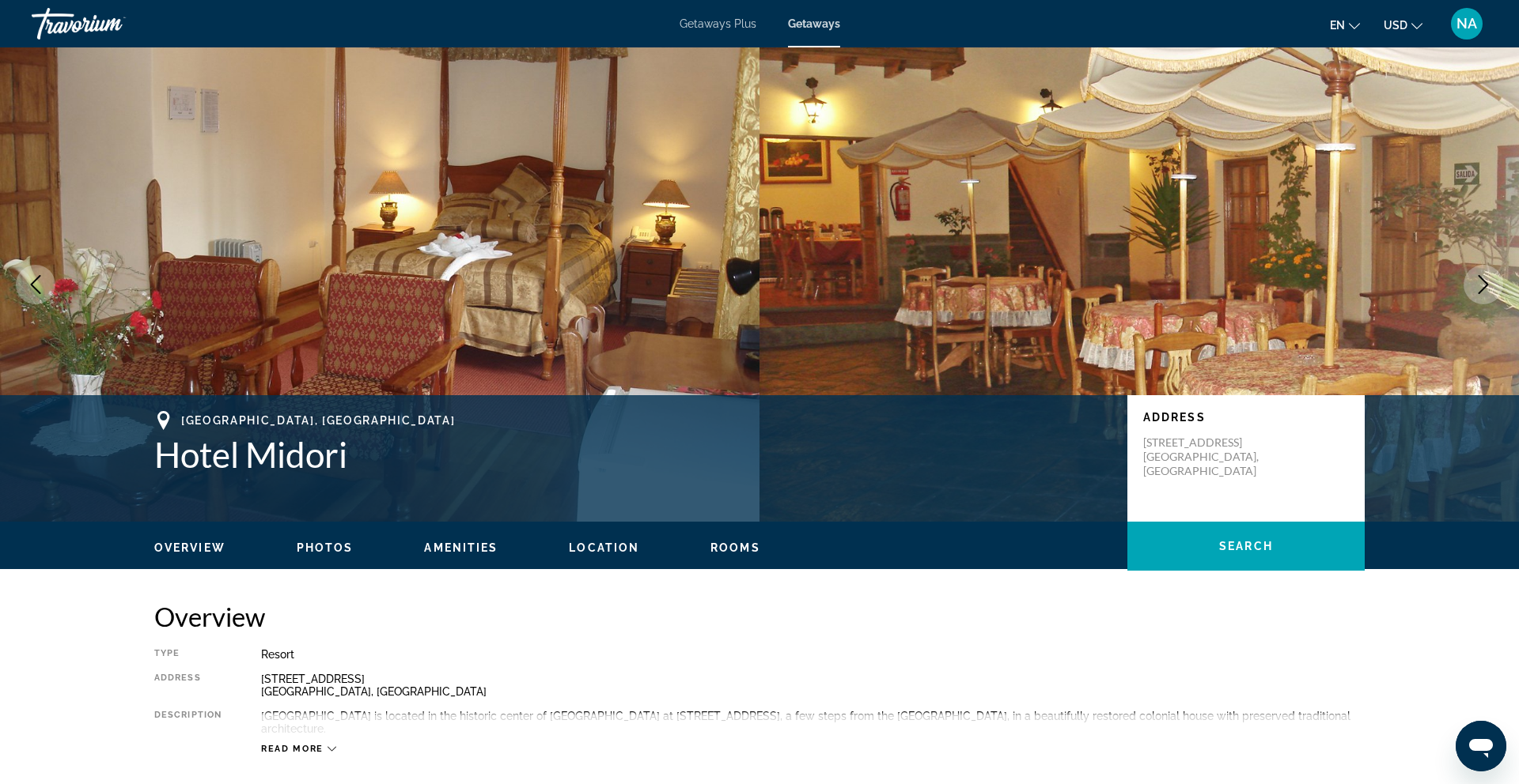
click at [1482, 285] on icon "Next image" at bounding box center [1483, 285] width 19 height 19
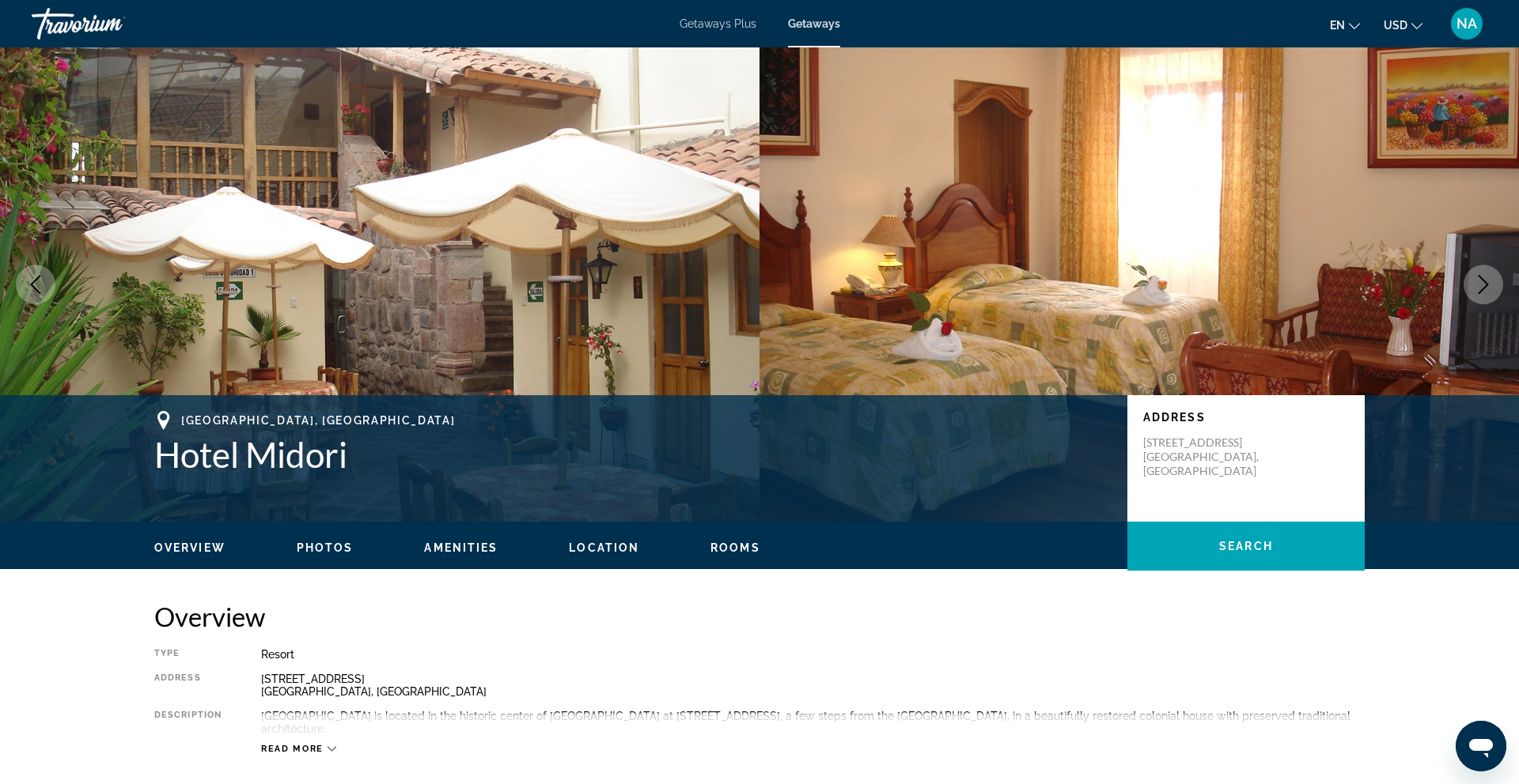
click at [1482, 285] on icon "Next image" at bounding box center [1483, 285] width 19 height 19
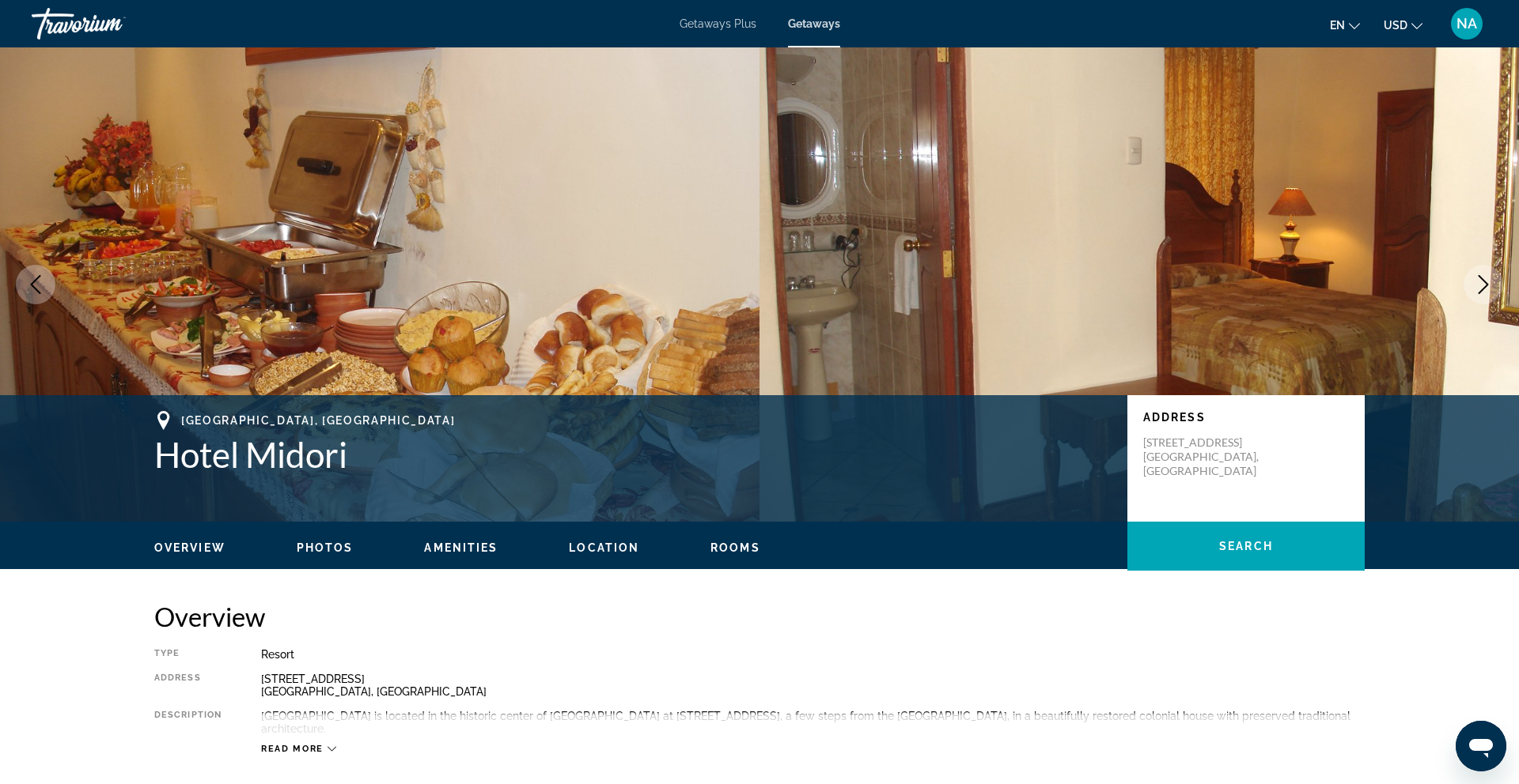
click at [1476, 287] on icon "Next image" at bounding box center [1483, 285] width 19 height 19
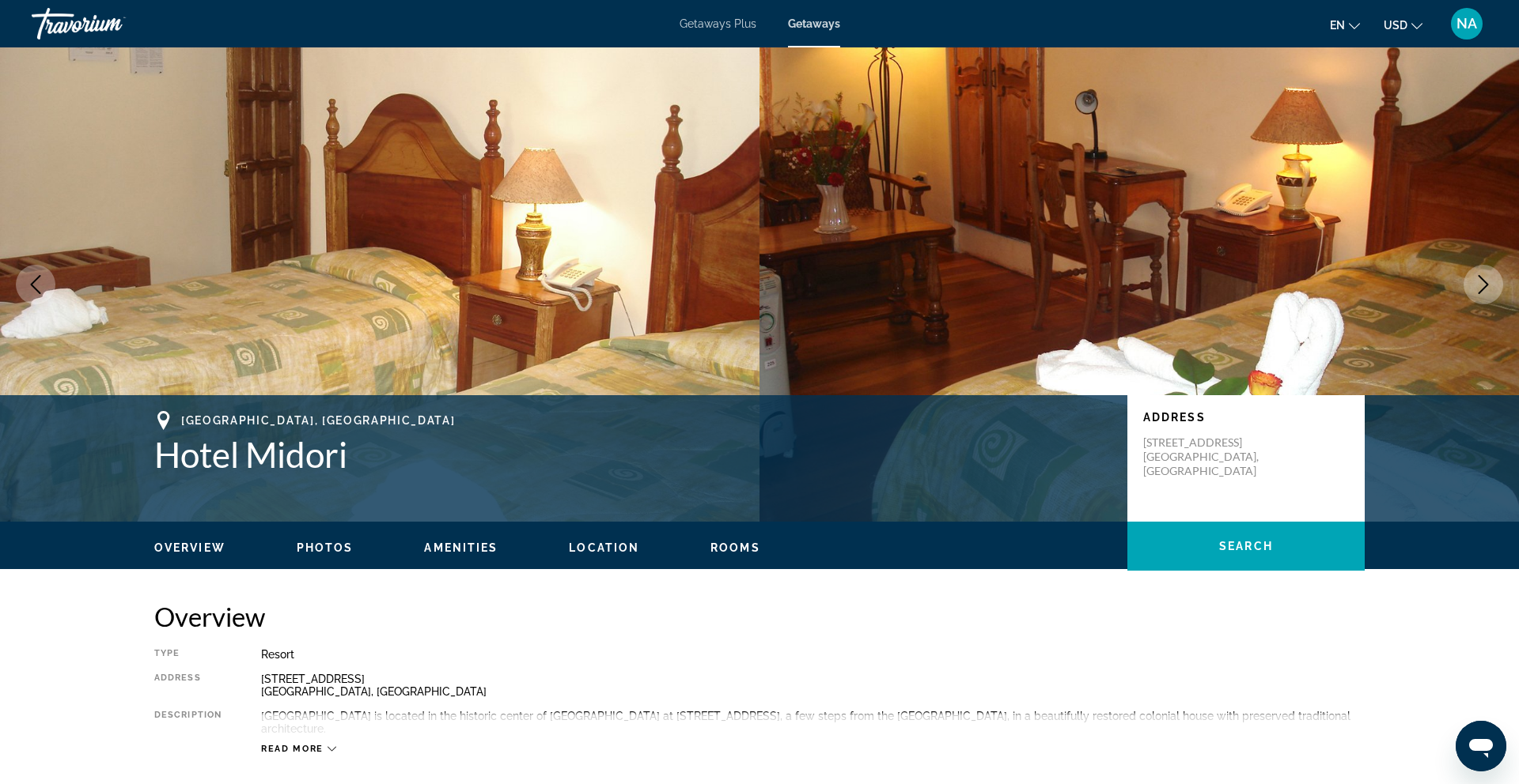
click at [1476, 287] on icon "Next image" at bounding box center [1483, 285] width 19 height 19
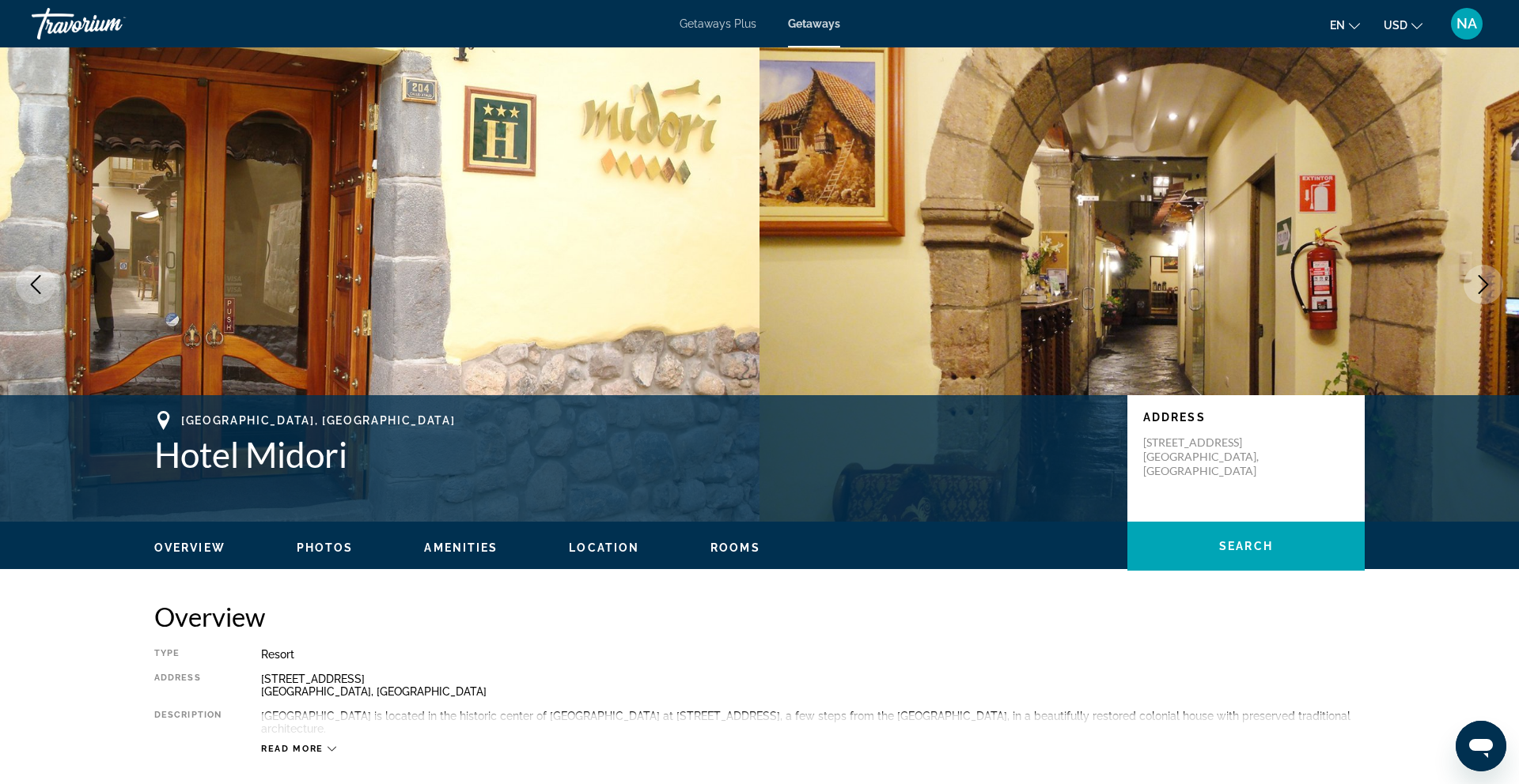
click at [47, 278] on button "Previous image" at bounding box center [35, 285] width 39 height 39
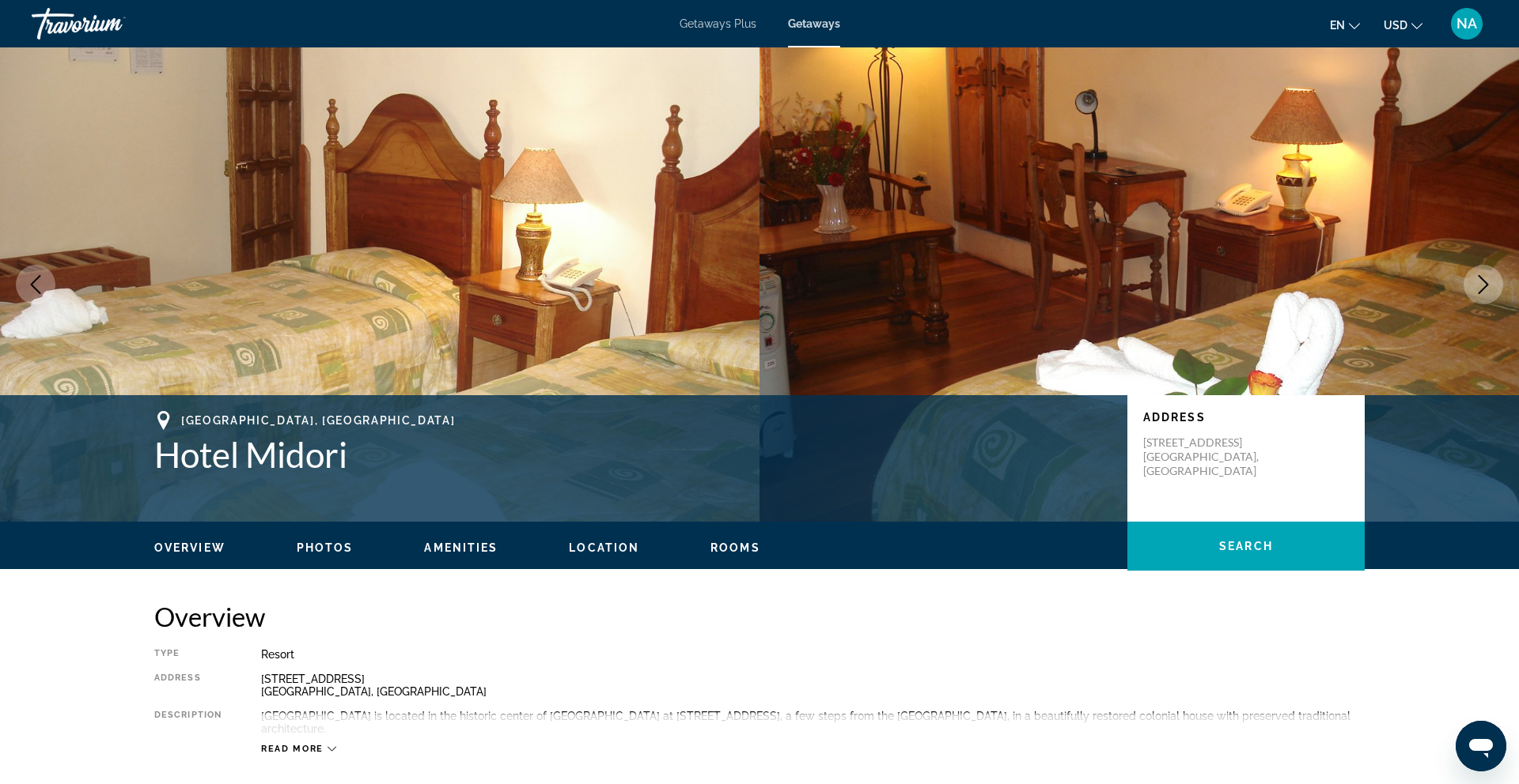
click at [1017, 268] on img "Main content" at bounding box center [1139, 284] width 760 height 474
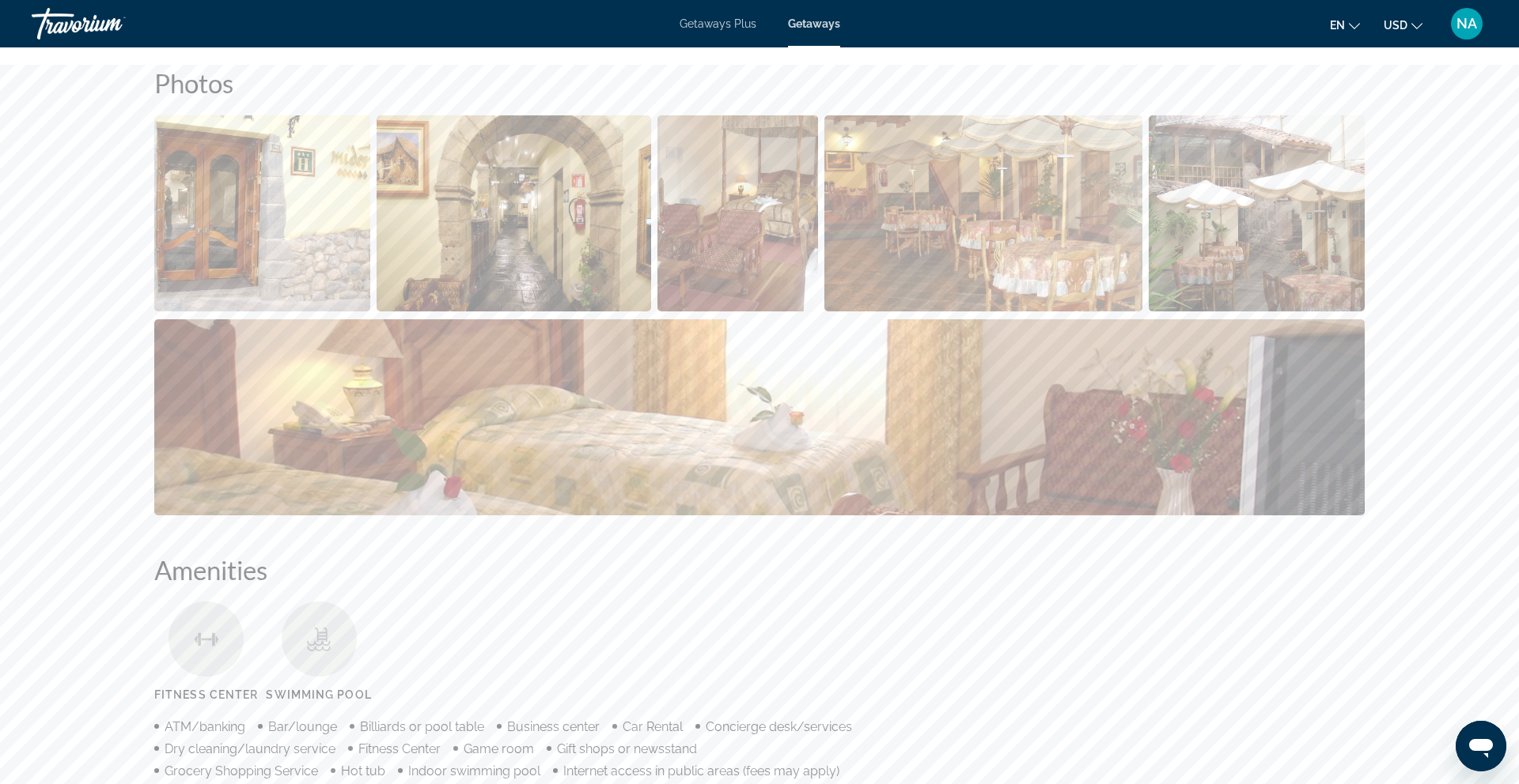
scroll to position [721, 0]
click at [982, 257] on img "Open full-screen image slider" at bounding box center [983, 213] width 318 height 196
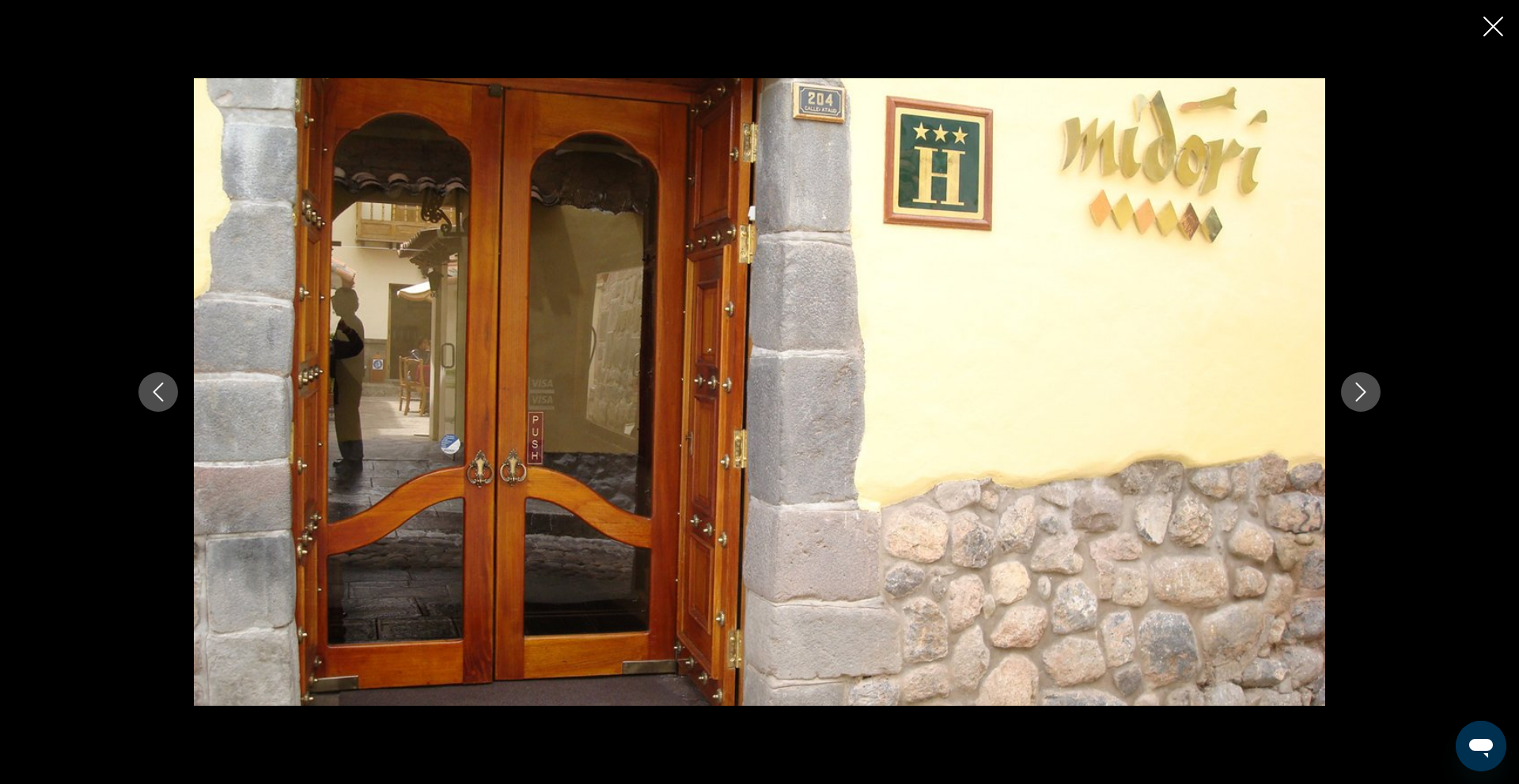
click at [1368, 398] on icon "Next image" at bounding box center [1360, 392] width 19 height 19
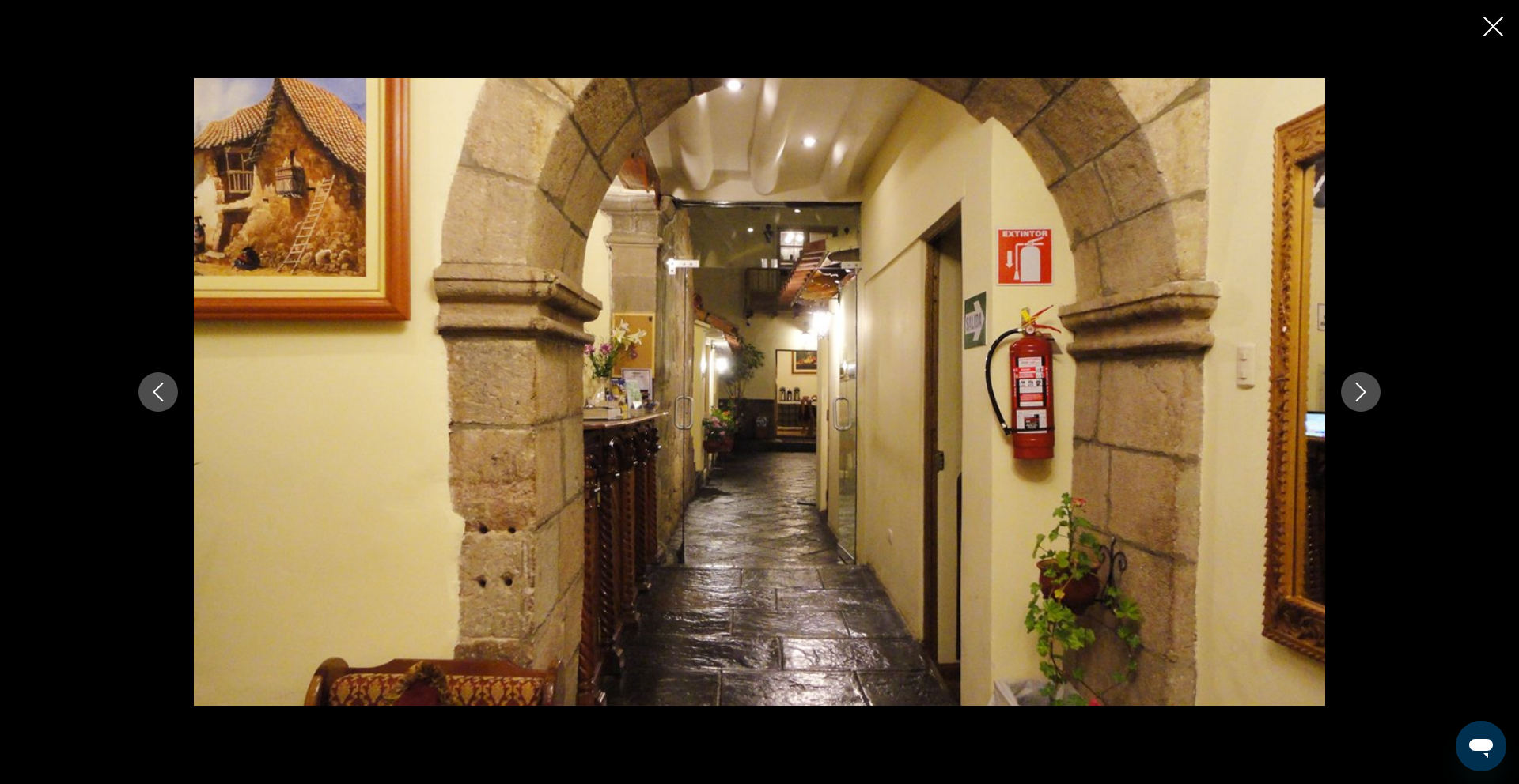
click at [1368, 398] on icon "Next image" at bounding box center [1360, 392] width 19 height 19
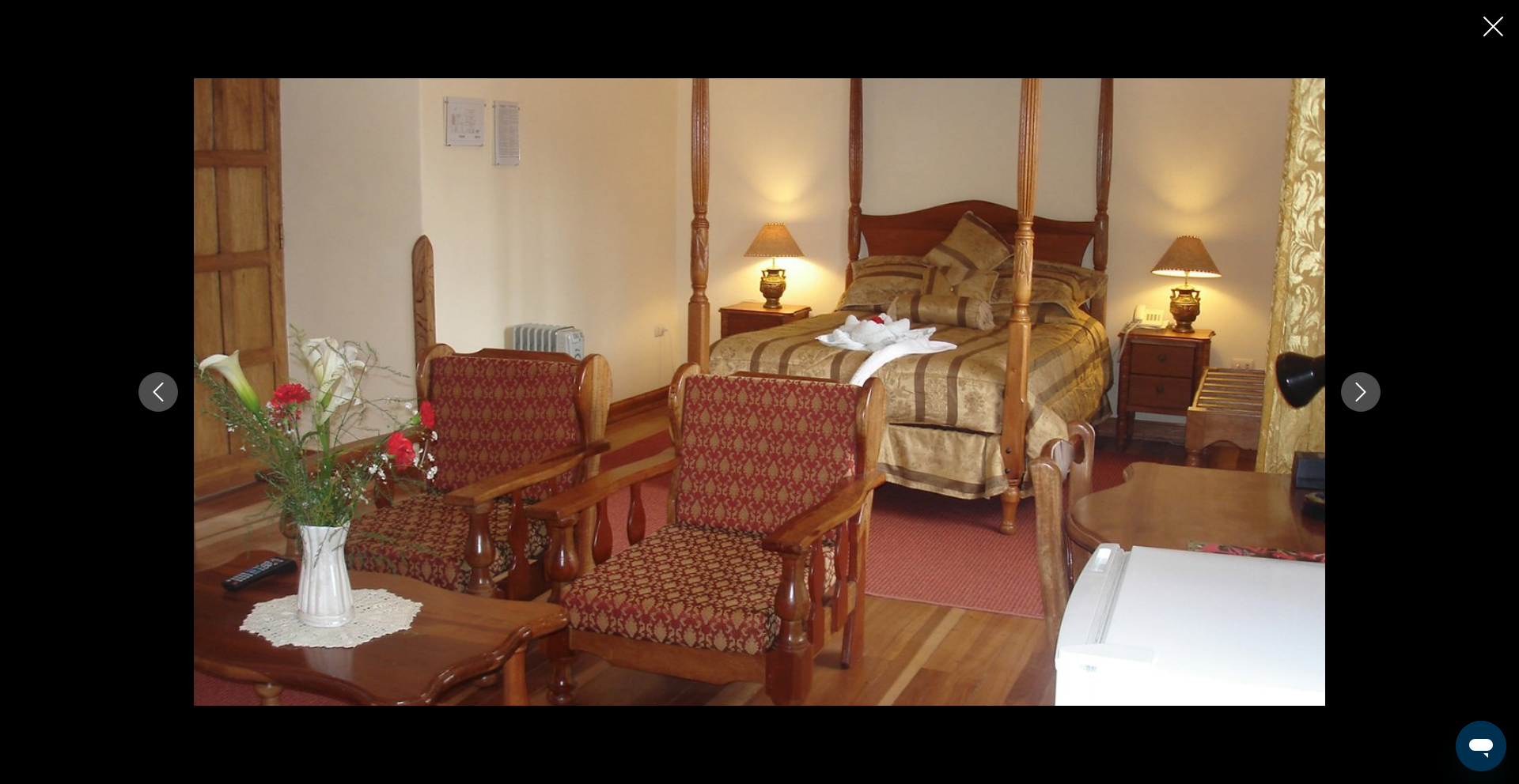
click at [1368, 390] on icon "Next image" at bounding box center [1360, 392] width 19 height 19
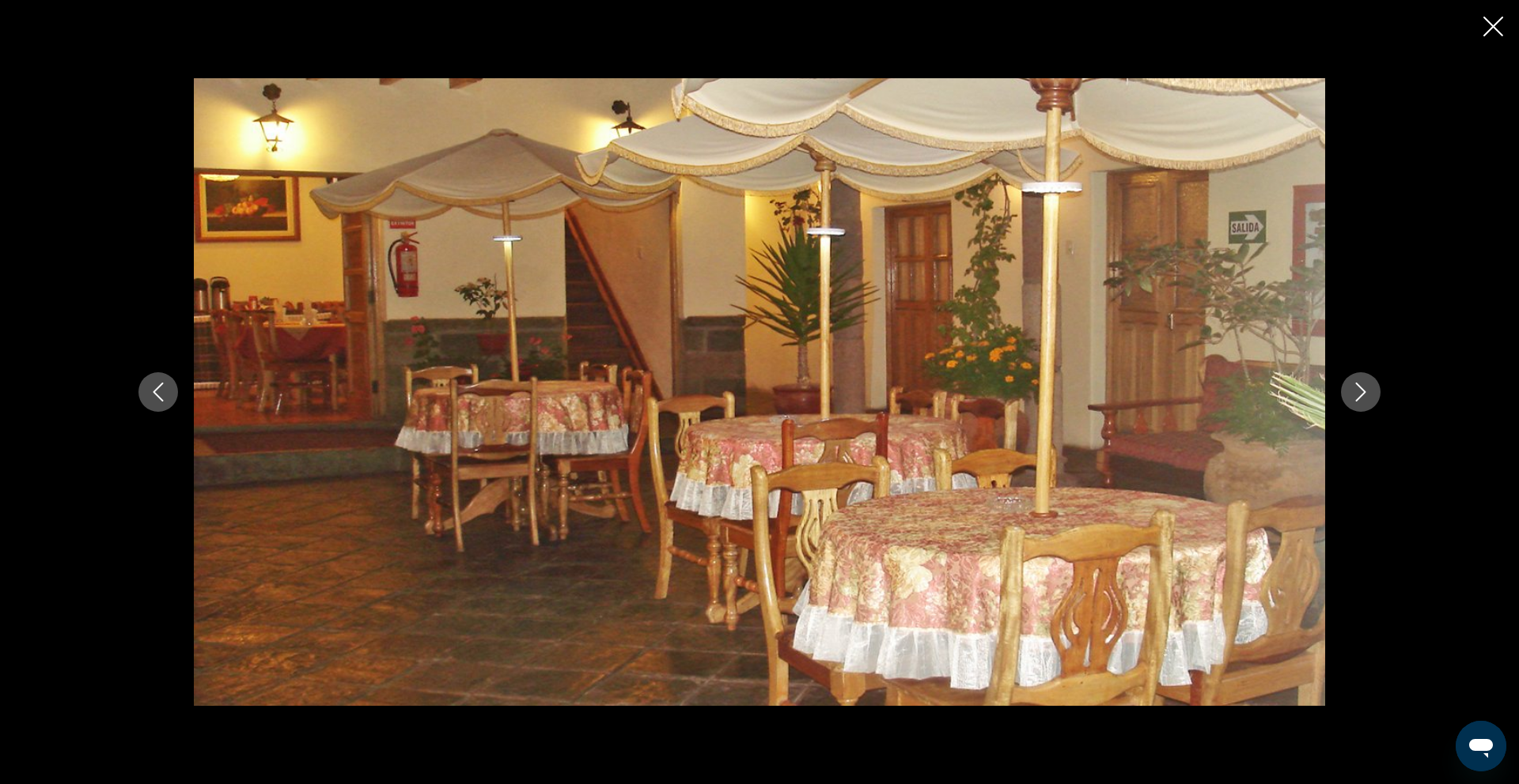
click at [1492, 26] on icon "Close slideshow" at bounding box center [1492, 26] width 20 height 20
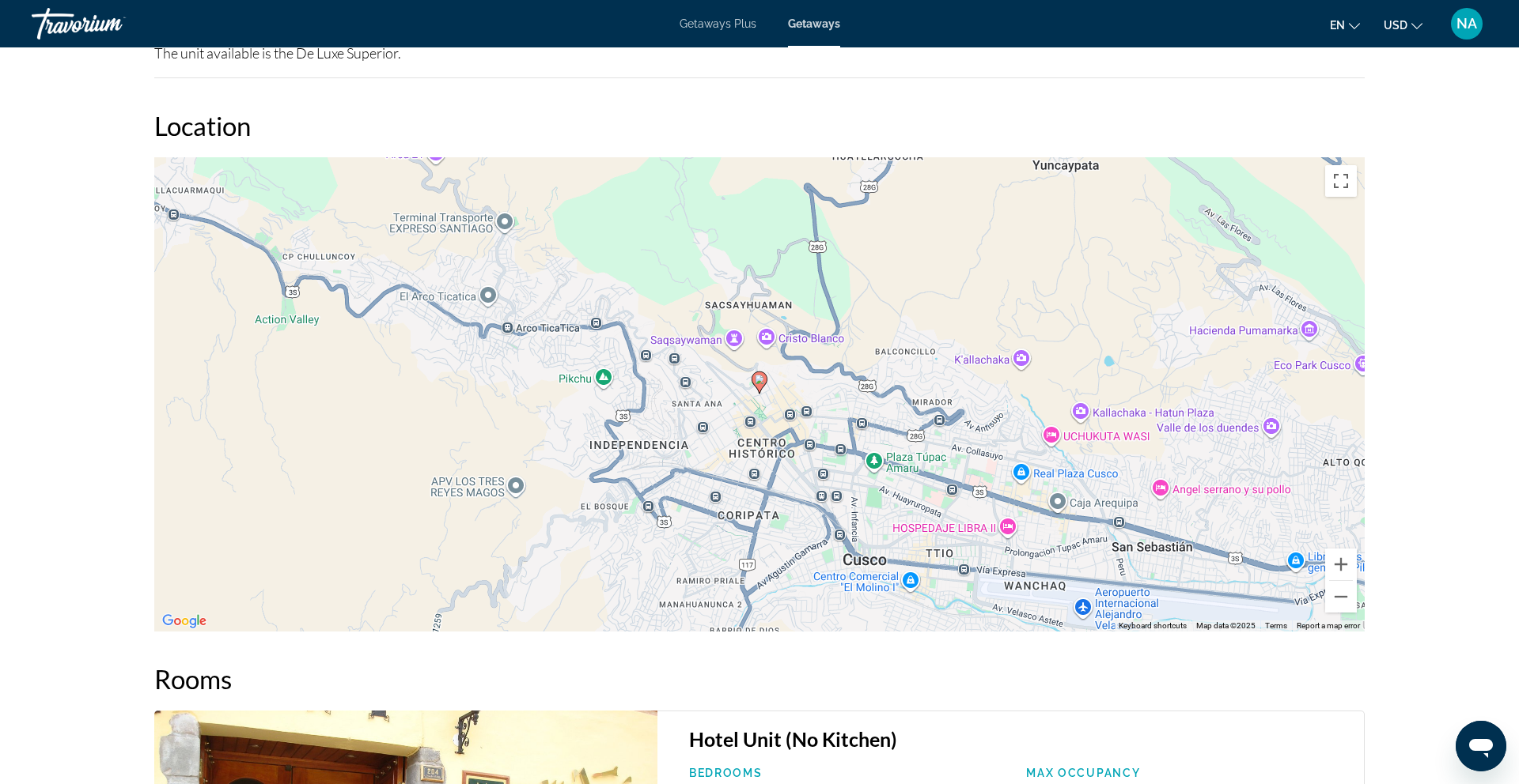
scroll to position [1954, 0]
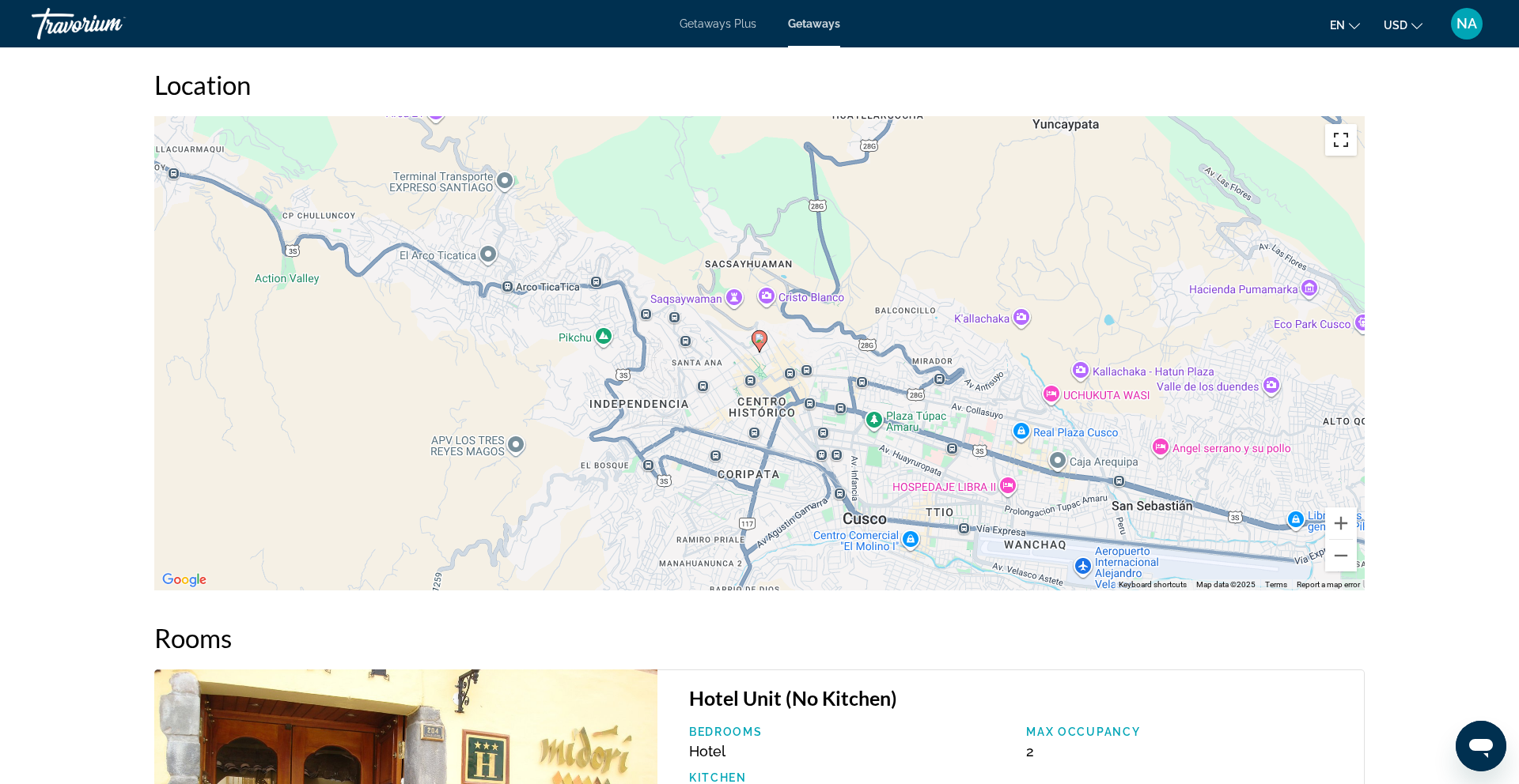
click at [1338, 142] on button "Toggle fullscreen view" at bounding box center [1340, 140] width 32 height 32
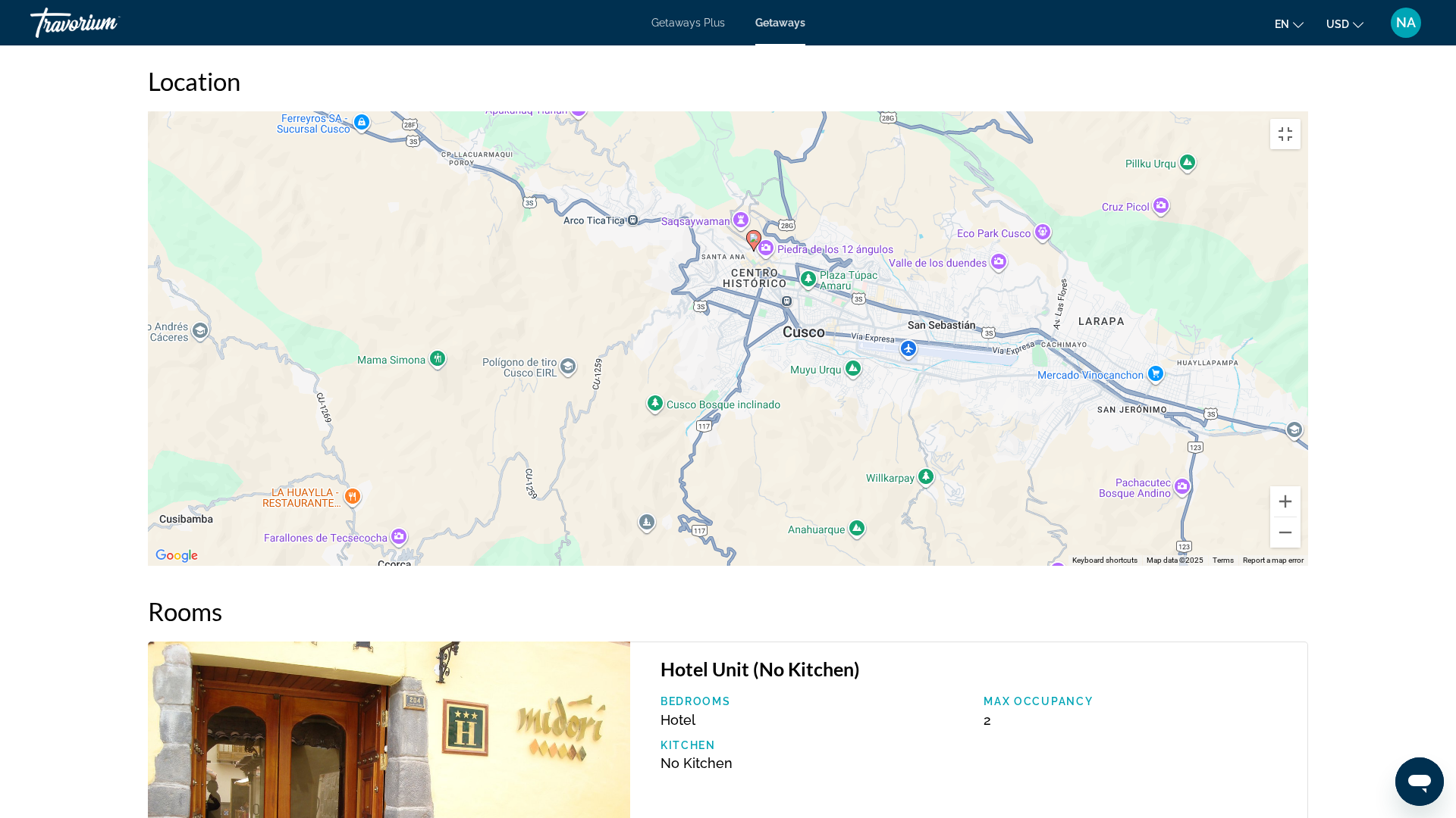
drag, startPoint x: 769, startPoint y: 478, endPoint x: 769, endPoint y: 505, distance: 27.0
click at [769, 505] on div "To activate drag with keyboard, press Alt + Enter. Once in keyboard drag state,…" at bounding box center [728, 338] width 1160 height 455
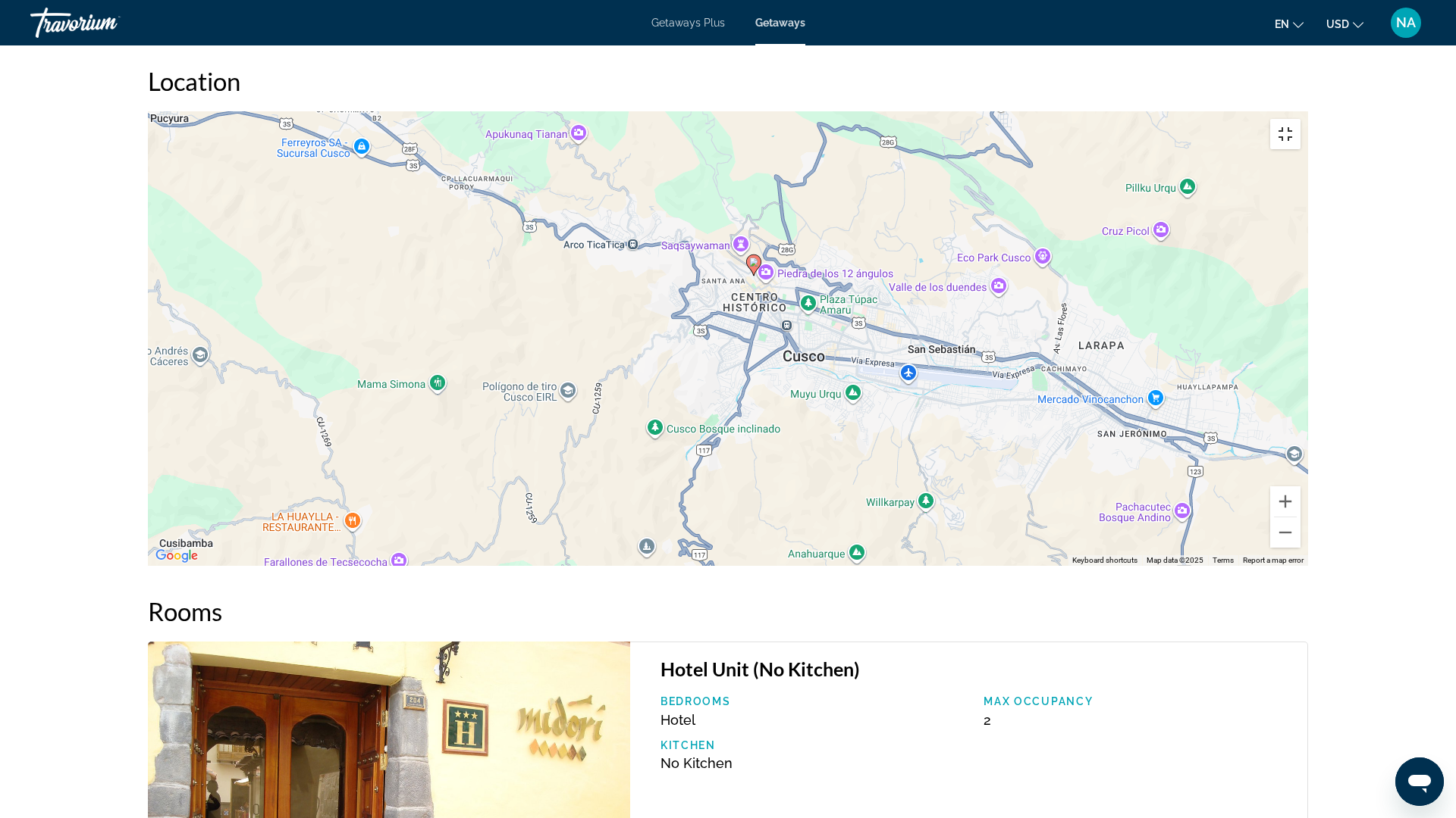
click at [1301, 119] on button "Toggle fullscreen view" at bounding box center [1285, 134] width 30 height 30
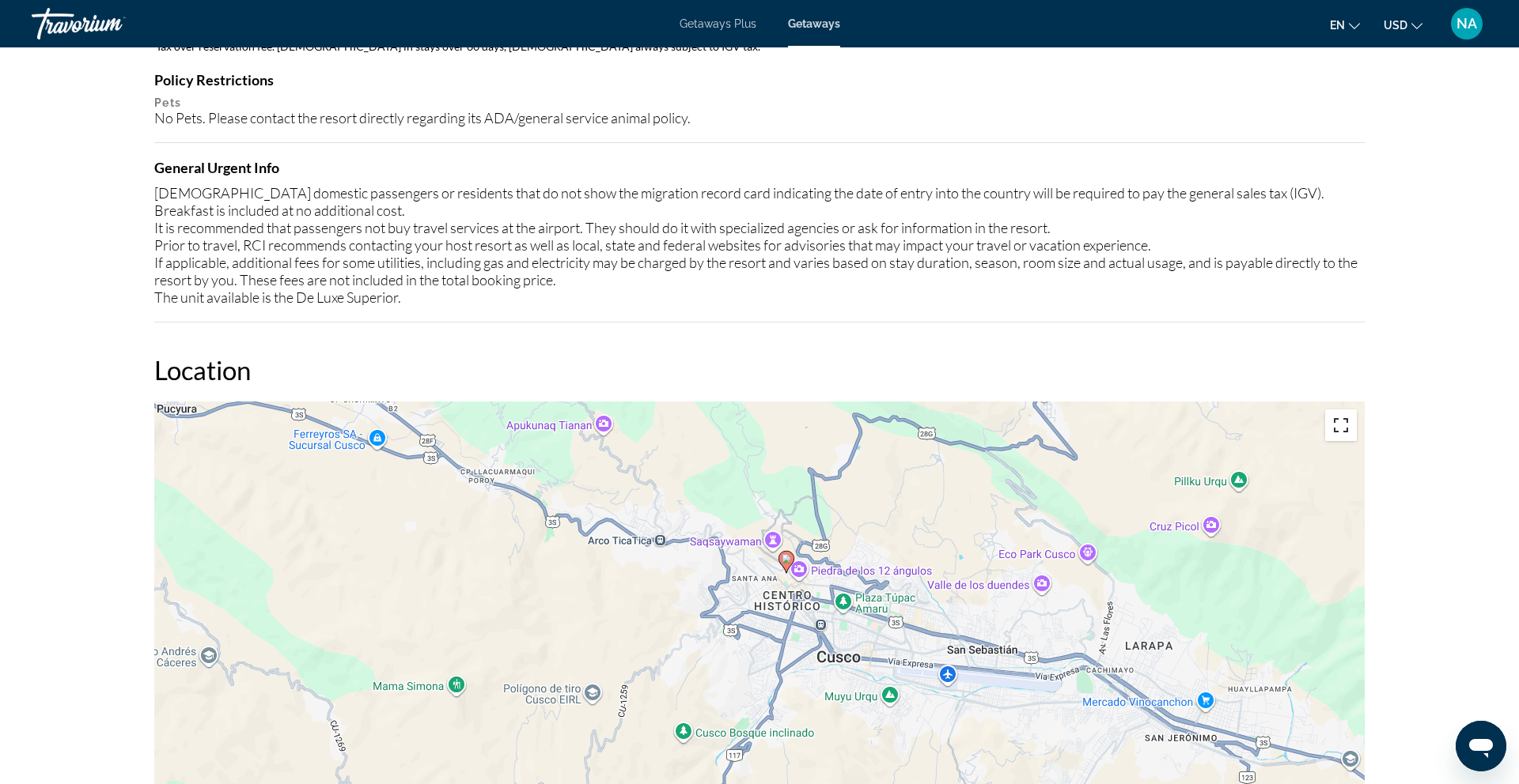
scroll to position [1646, 0]
